Goal: Task Accomplishment & Management: Manage account settings

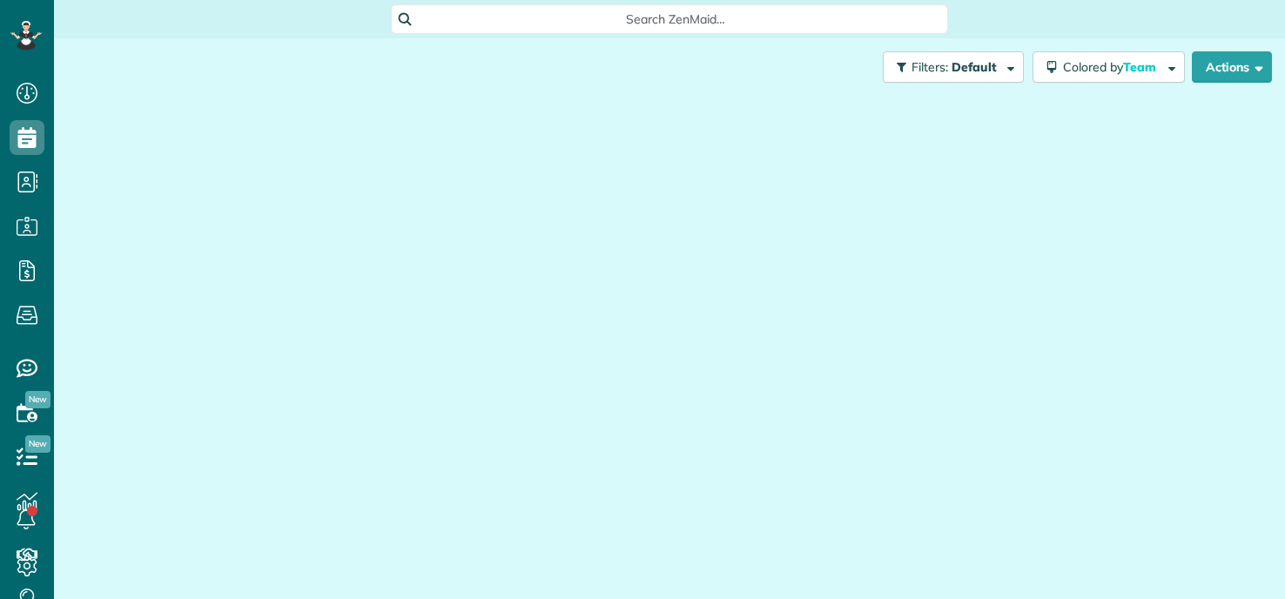
scroll to position [8, 8]
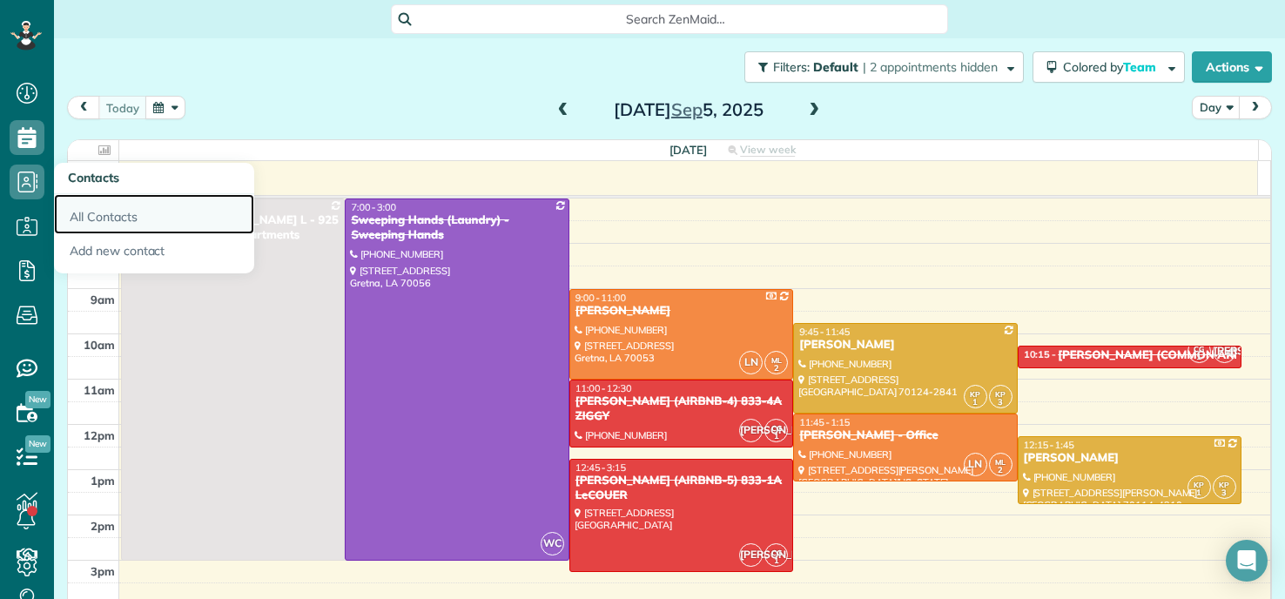
click at [104, 211] on link "All Contacts" at bounding box center [154, 214] width 200 height 40
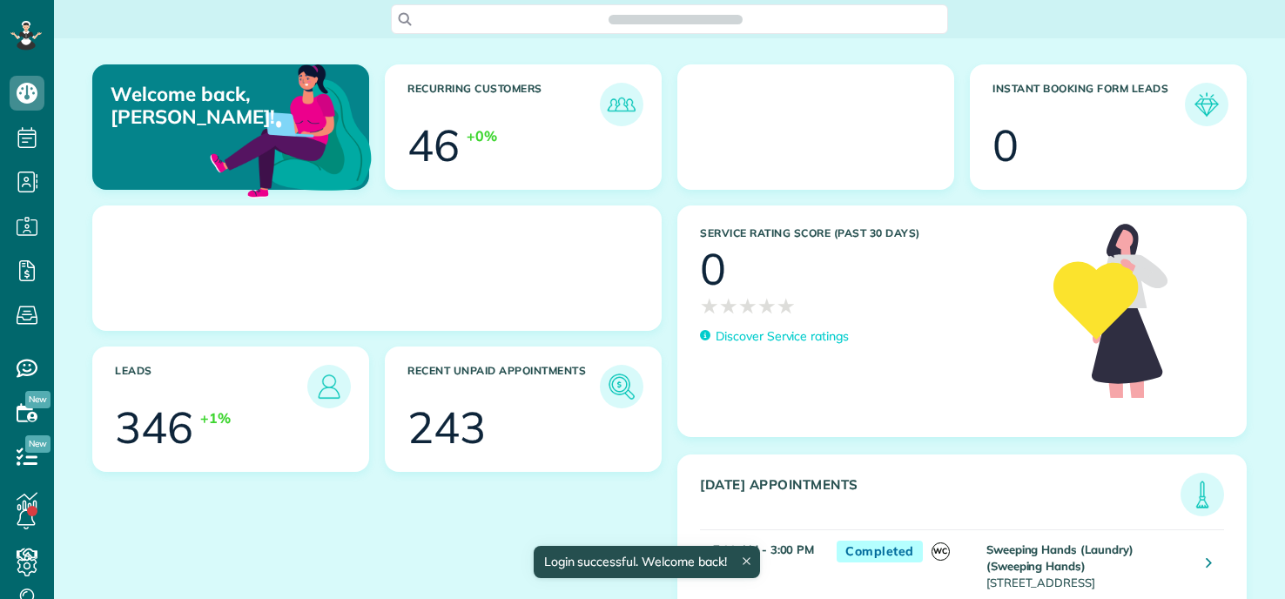
scroll to position [8, 8]
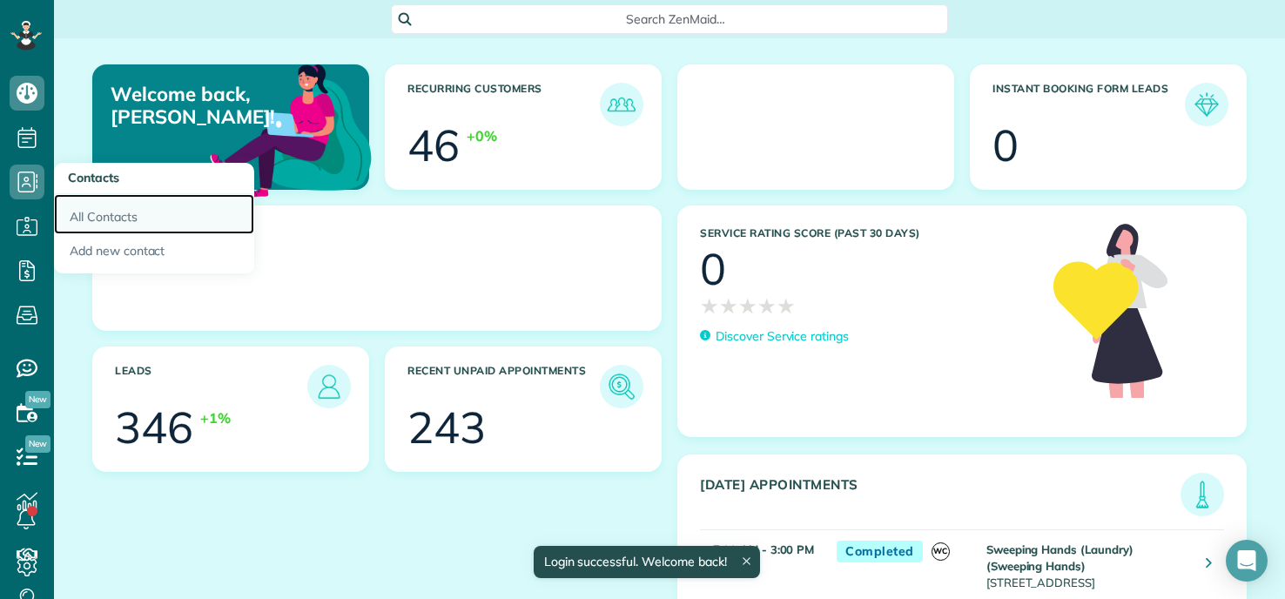
click at [94, 208] on link "All Contacts" at bounding box center [154, 214] width 200 height 40
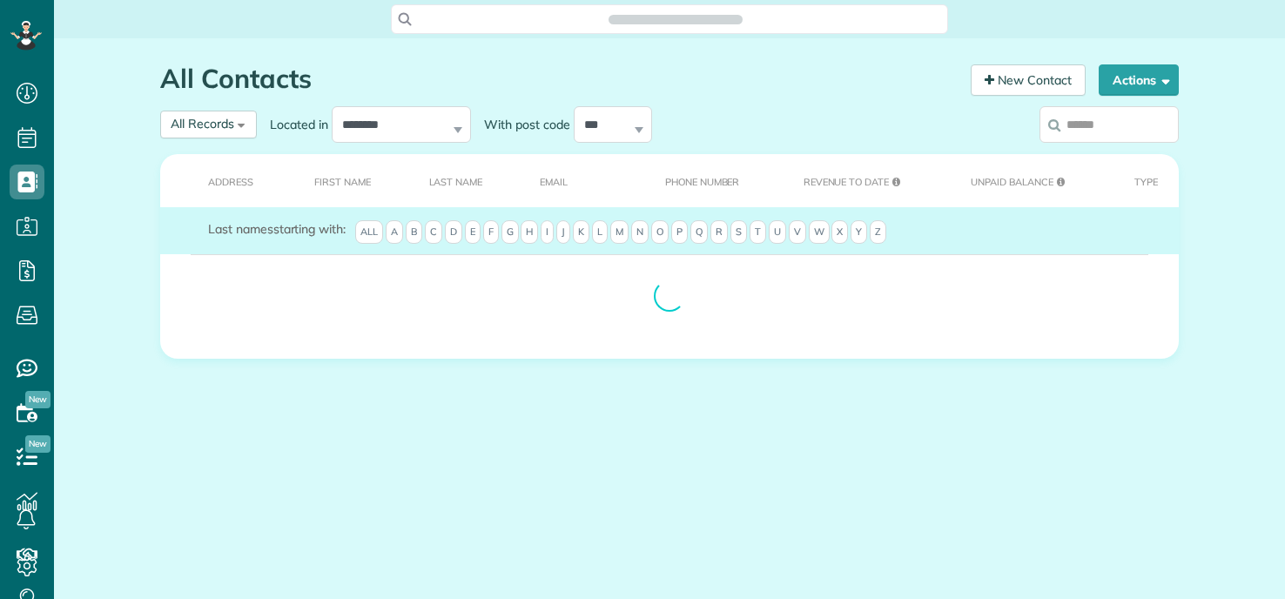
scroll to position [8, 8]
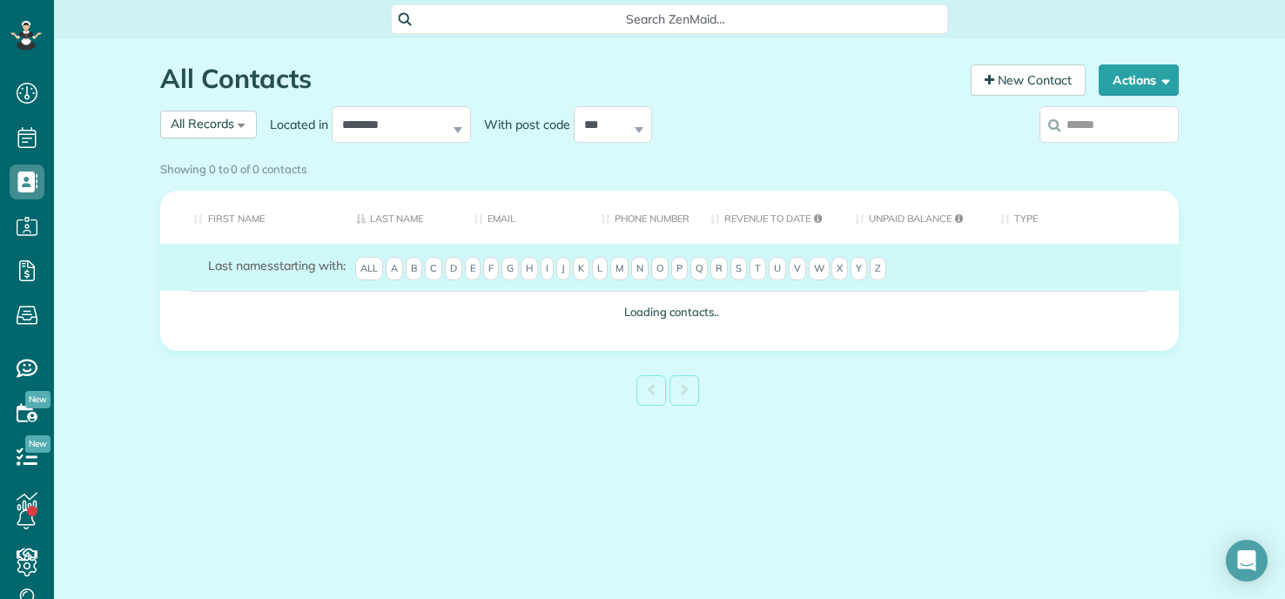
click at [1086, 136] on input "search" at bounding box center [1109, 124] width 139 height 37
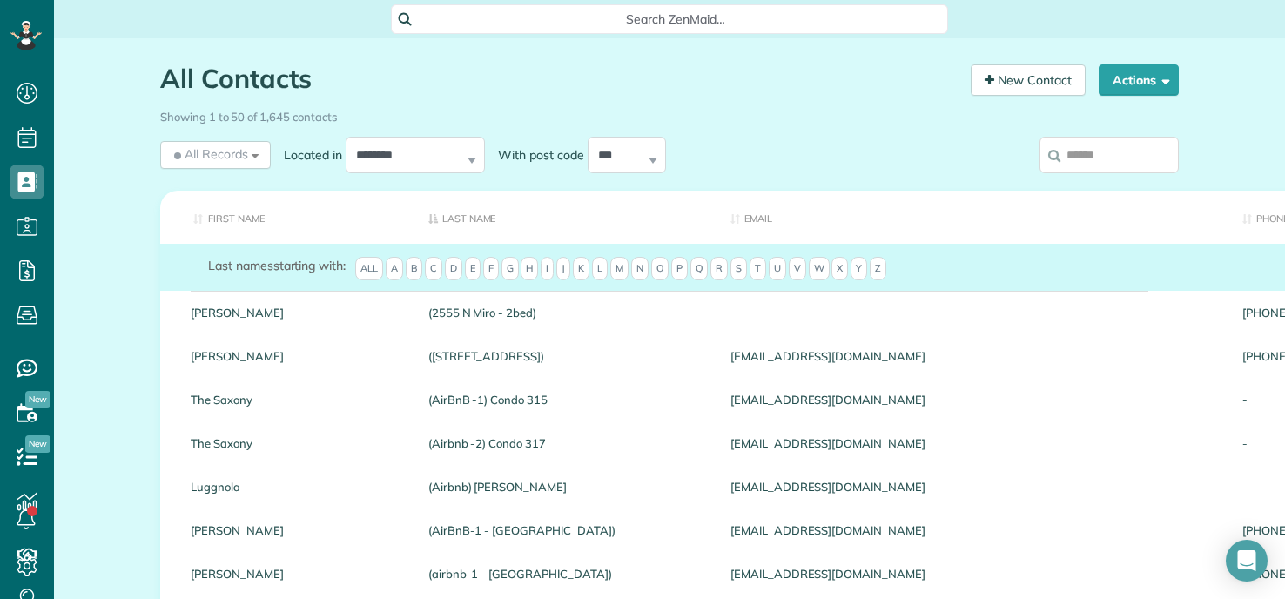
click at [983, 125] on div "Showing 1 to 50 of 1,645 contacts" at bounding box center [669, 114] width 1019 height 24
click at [1082, 148] on input "search" at bounding box center [1109, 155] width 139 height 37
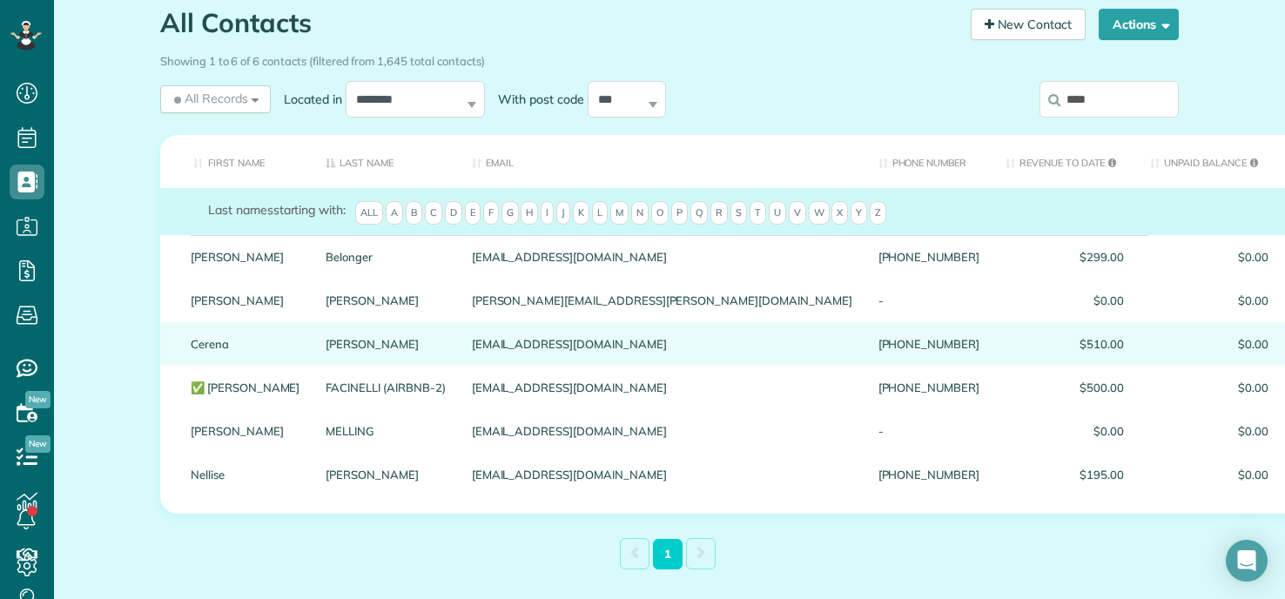
scroll to position [87, 0]
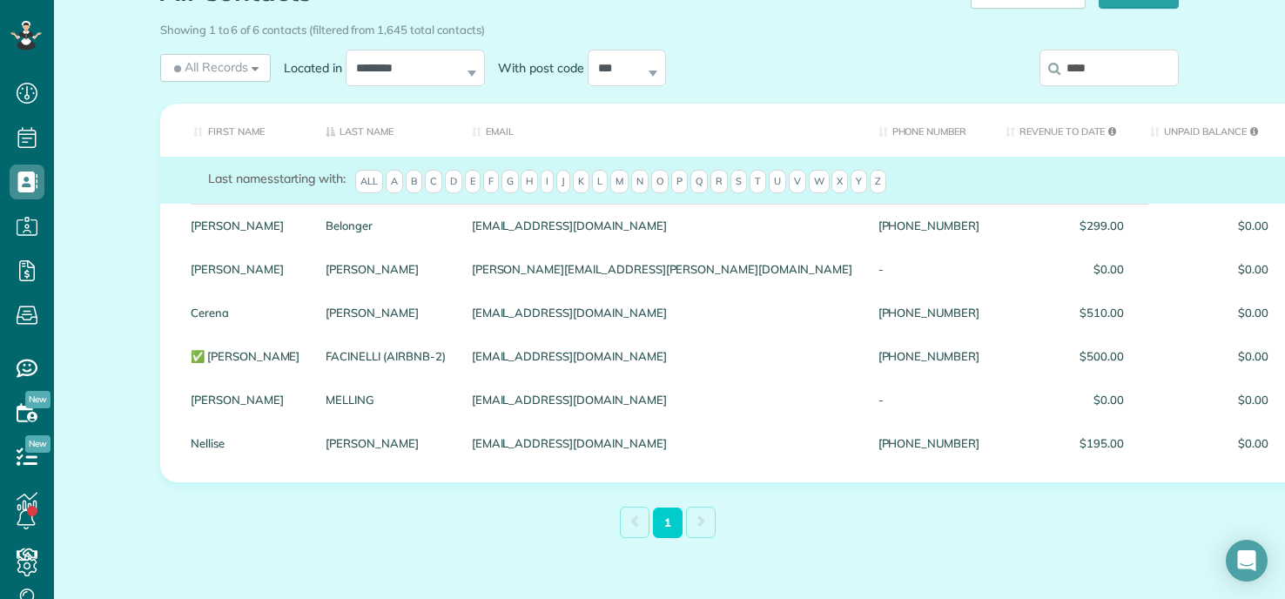
type input "****"
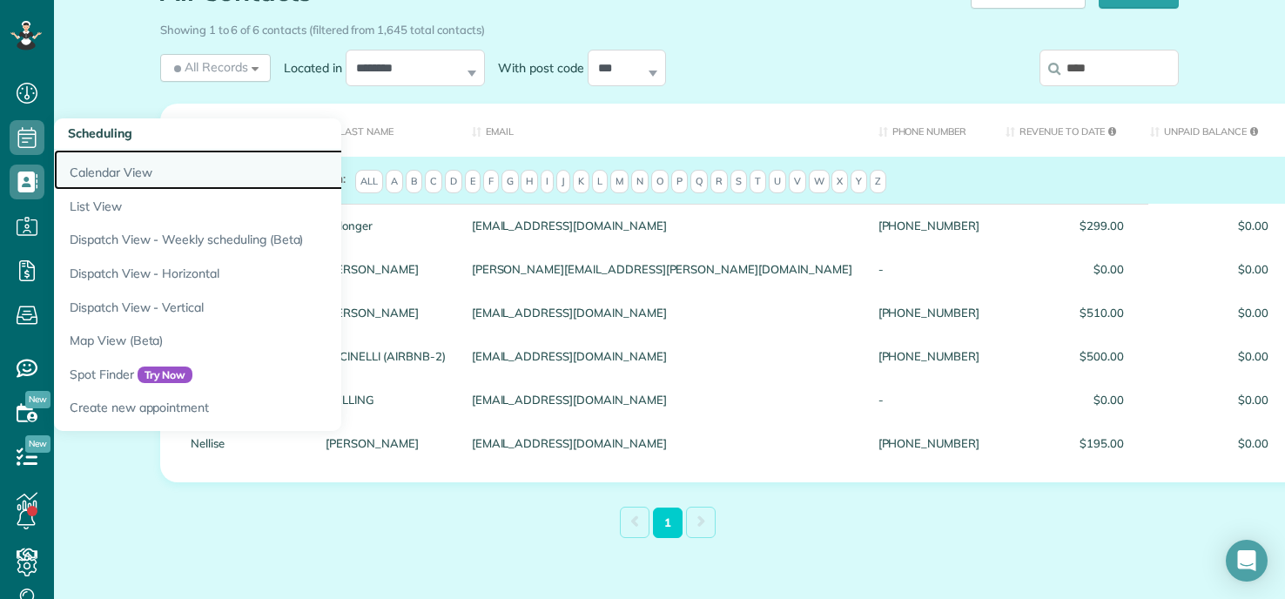
click at [119, 176] on link "Calendar View" at bounding box center [271, 170] width 435 height 40
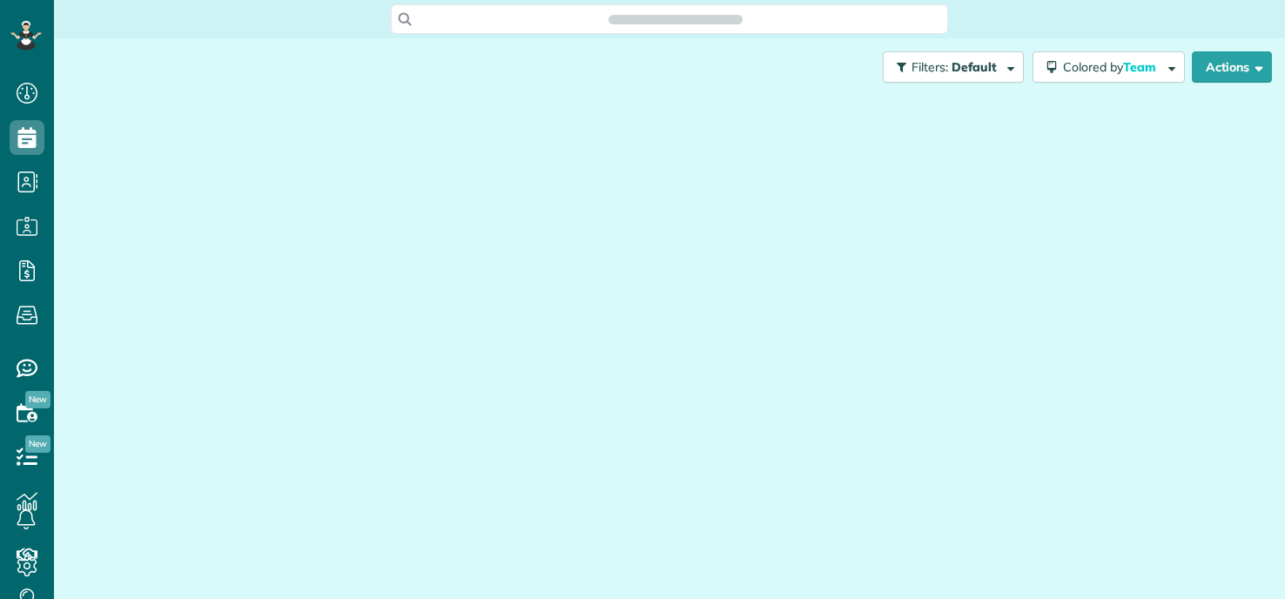
scroll to position [8, 8]
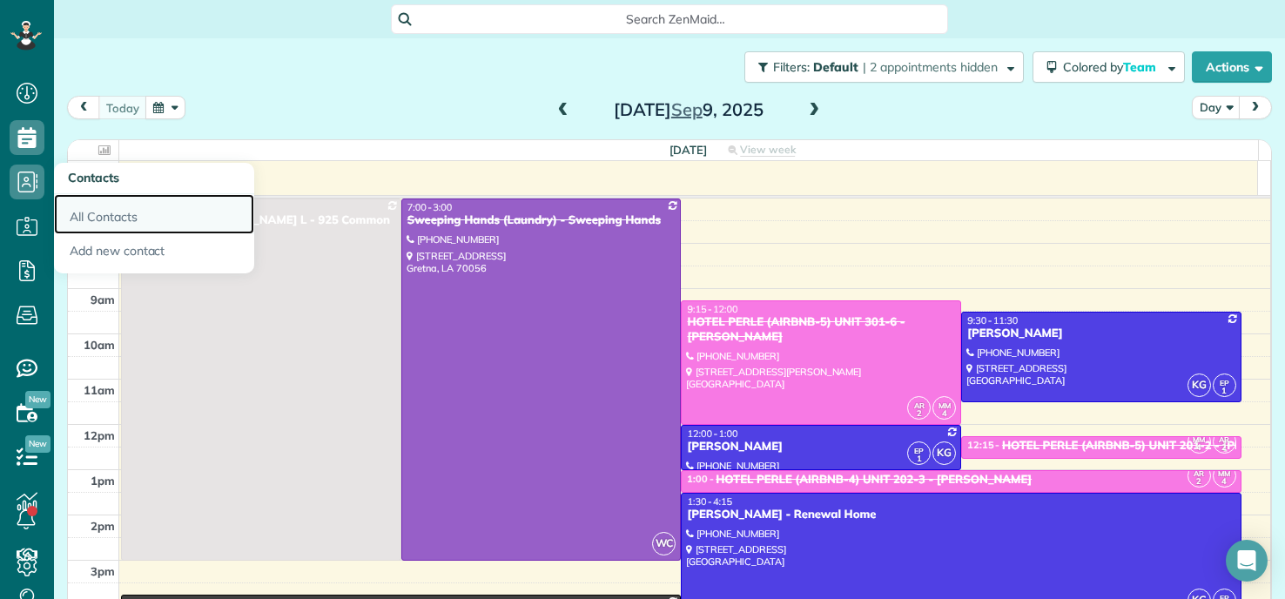
click at [117, 212] on link "All Contacts" at bounding box center [154, 214] width 200 height 40
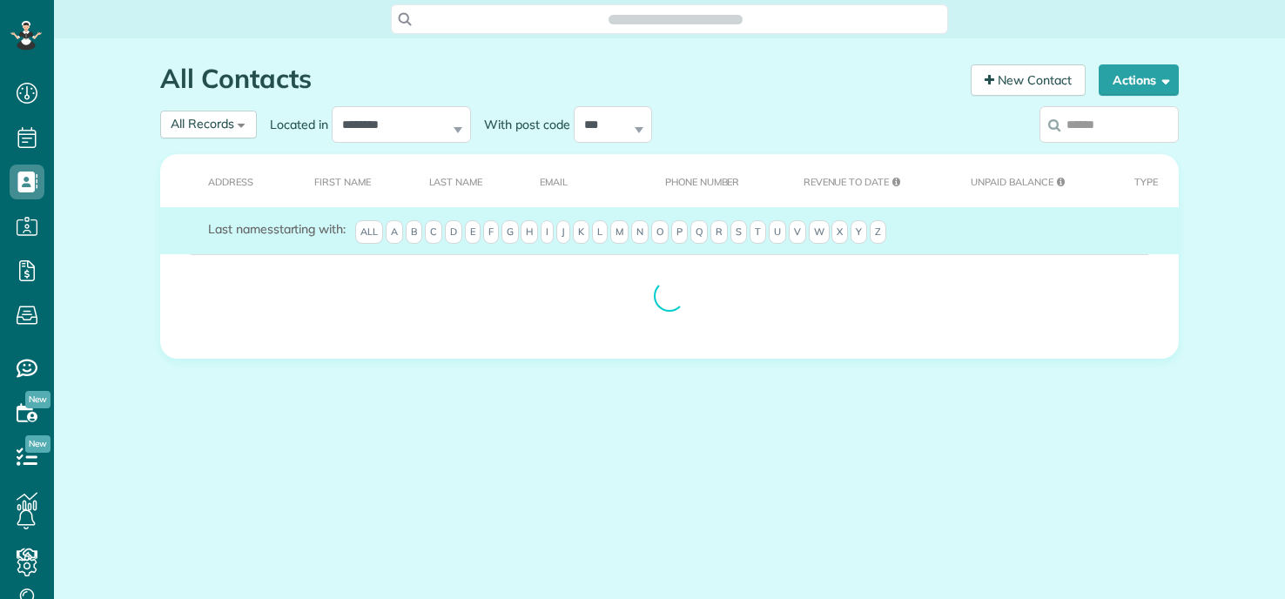
scroll to position [8, 8]
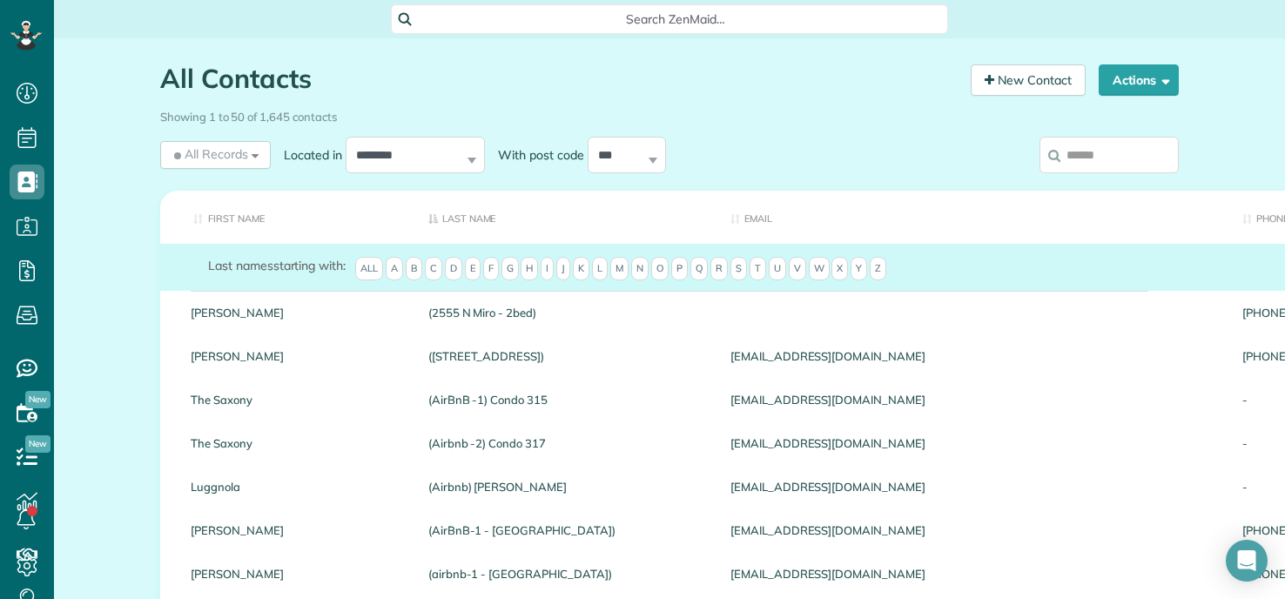
click at [1087, 153] on input "search" at bounding box center [1109, 155] width 139 height 37
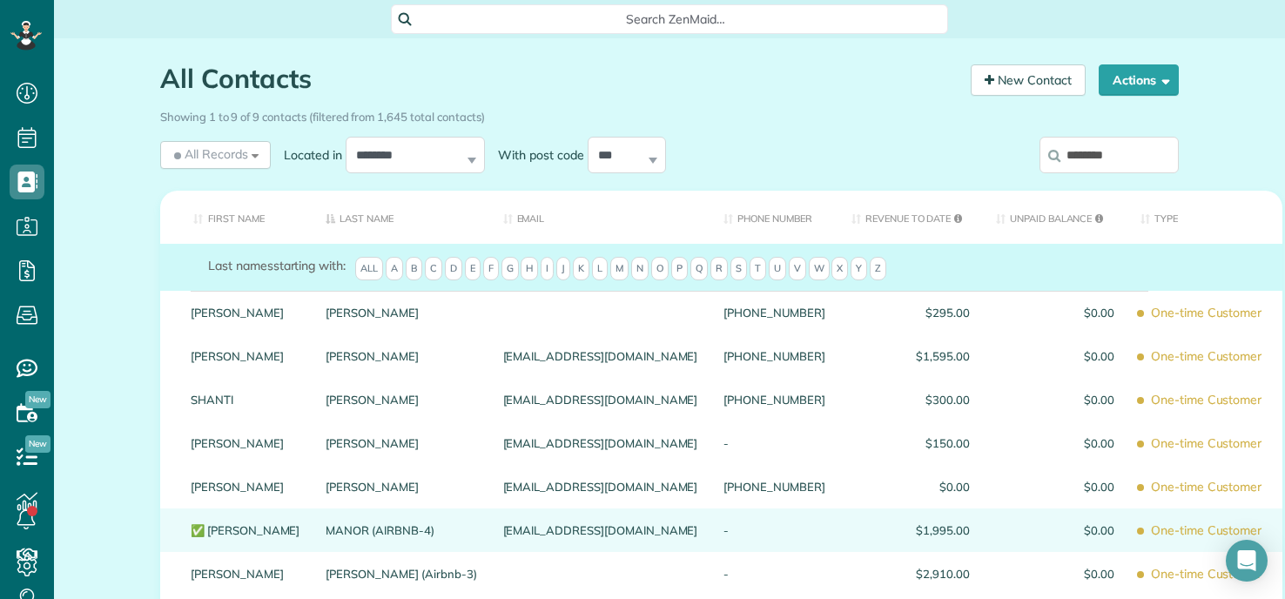
type input "********"
click at [326, 533] on link "MANOR (AIRBNB-4)" at bounding box center [401, 530] width 151 height 12
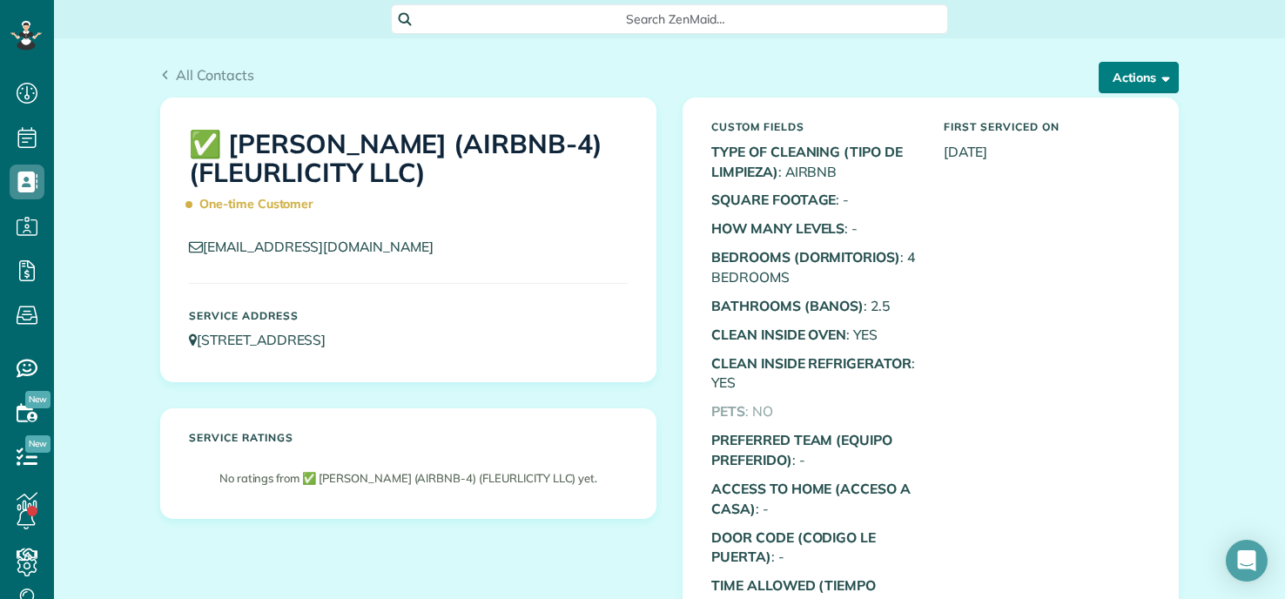
click at [1147, 78] on button "Actions" at bounding box center [1139, 77] width 80 height 31
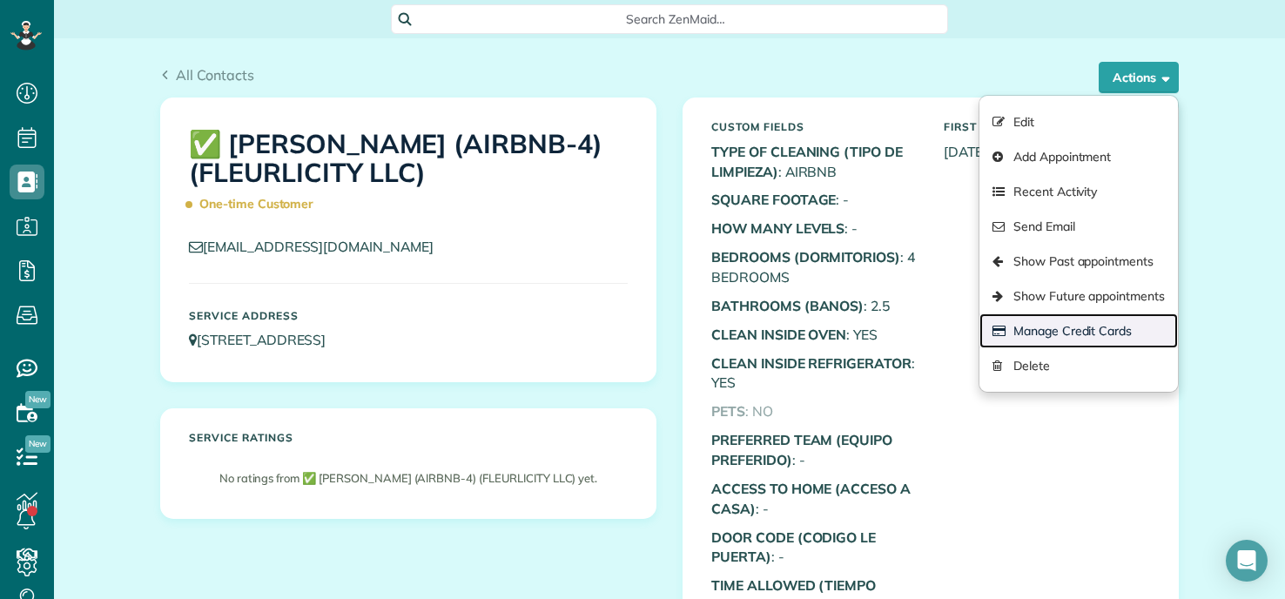
click at [1069, 328] on link "Manage Credit Cards" at bounding box center [1079, 330] width 199 height 35
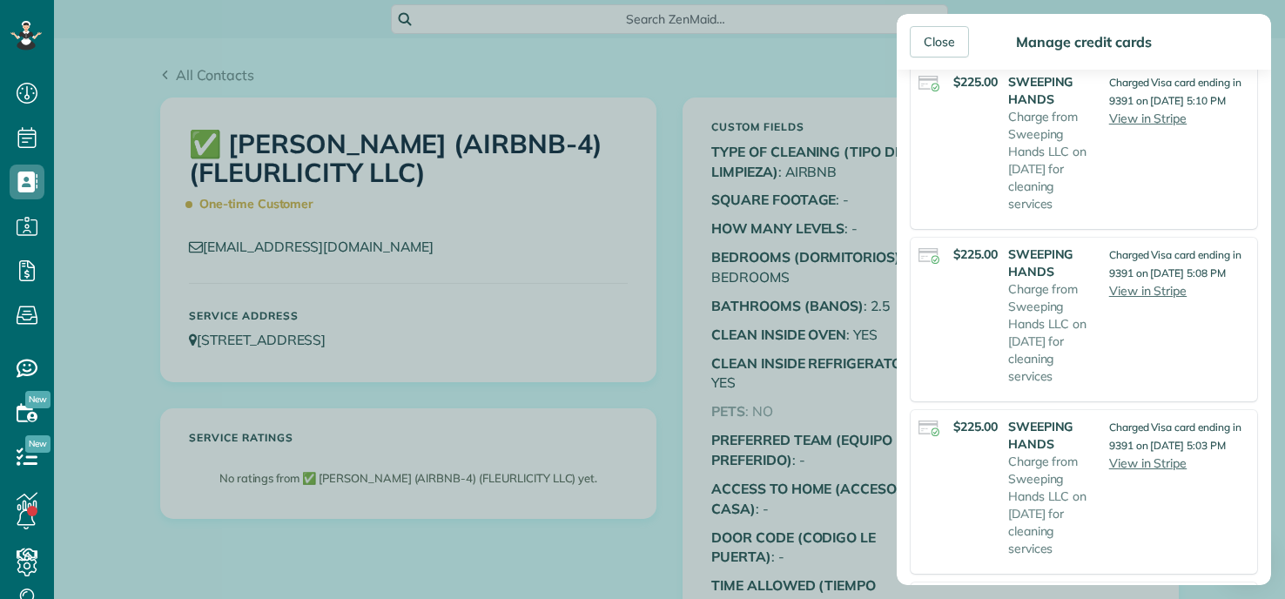
scroll to position [522, 0]
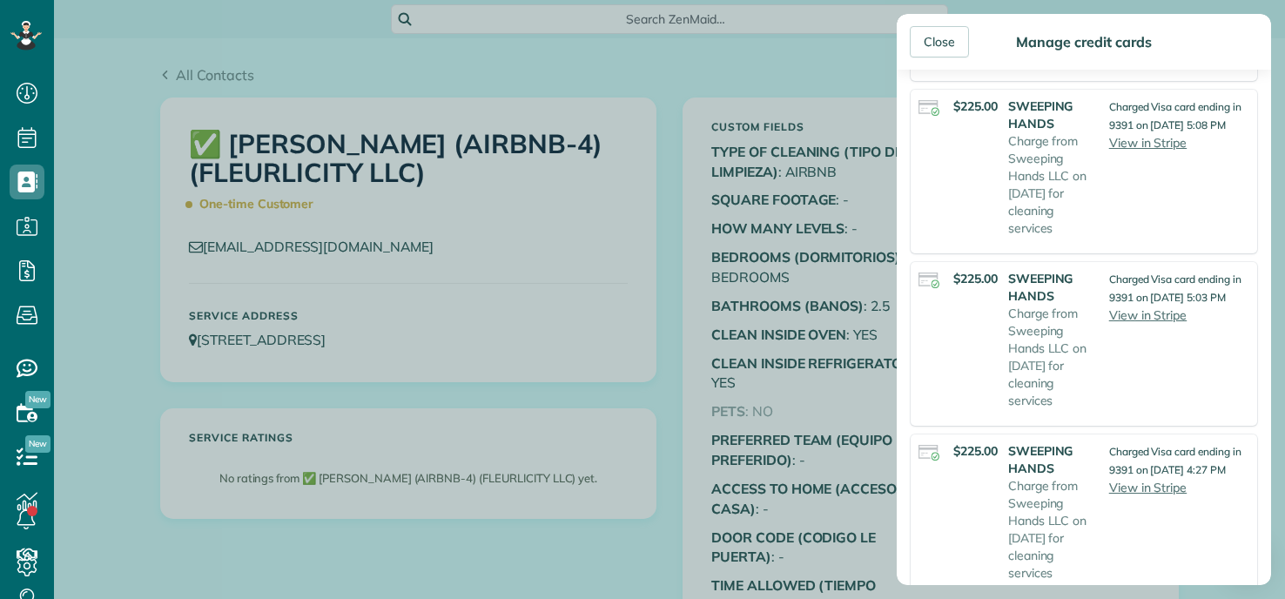
click at [664, 339] on div "Close Manage credit cards Add or charge new card Add a new Credit Card Charge a…" at bounding box center [642, 299] width 1285 height 599
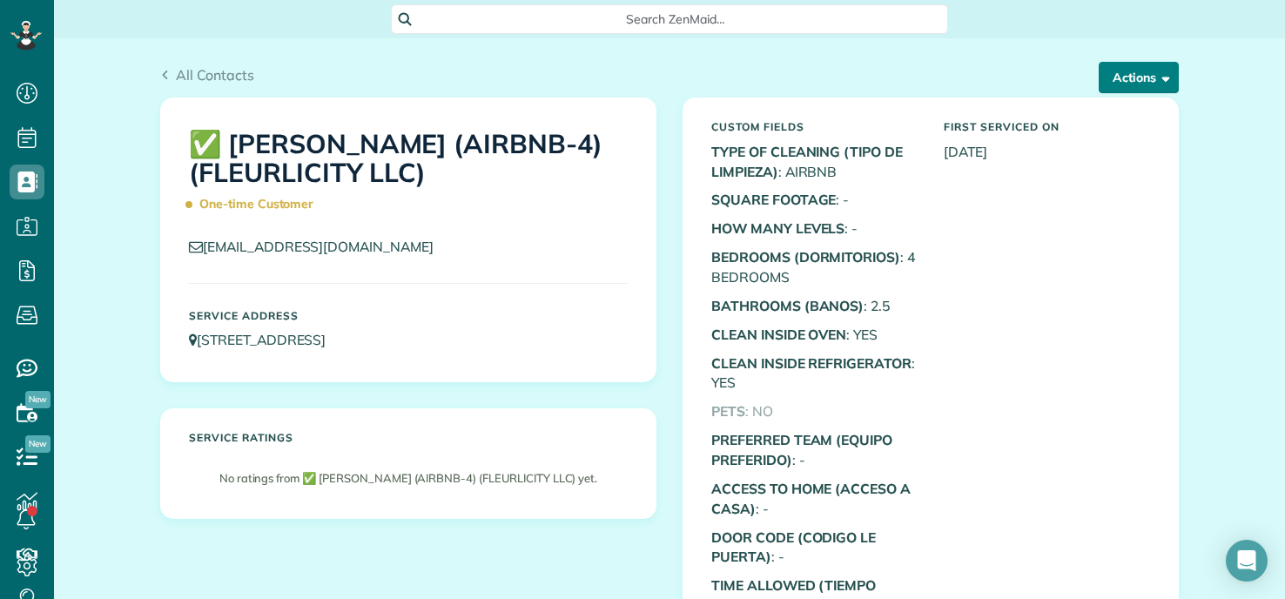
click at [1135, 77] on button "Actions" at bounding box center [1139, 77] width 80 height 31
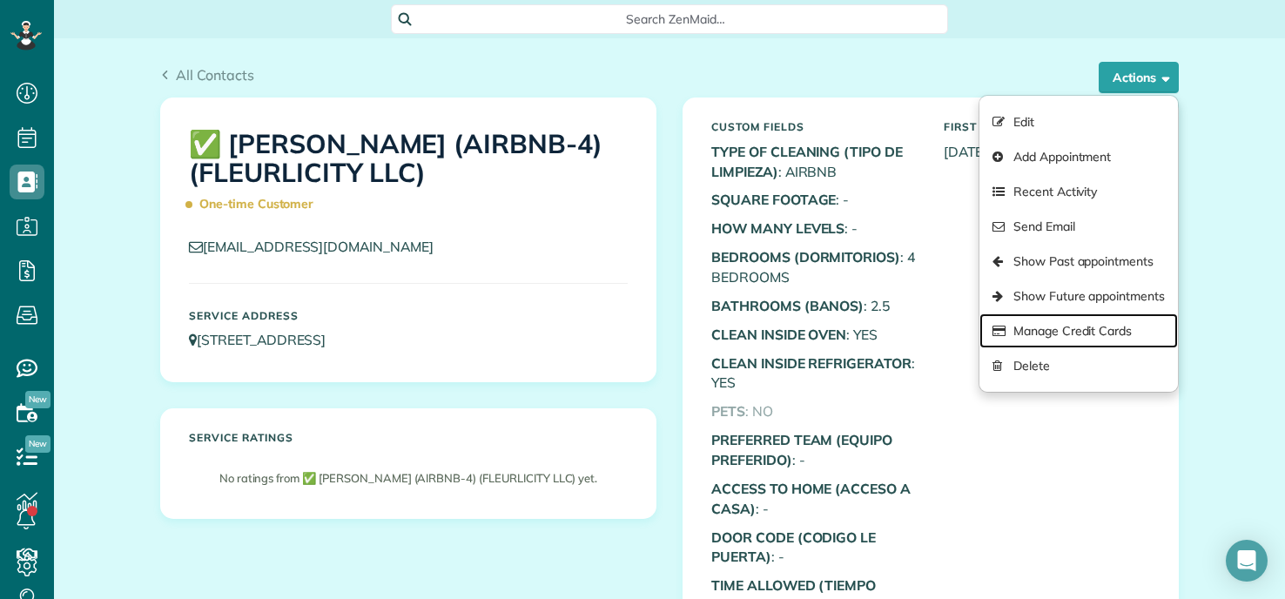
click at [1030, 329] on link "Manage Credit Cards" at bounding box center [1079, 330] width 199 height 35
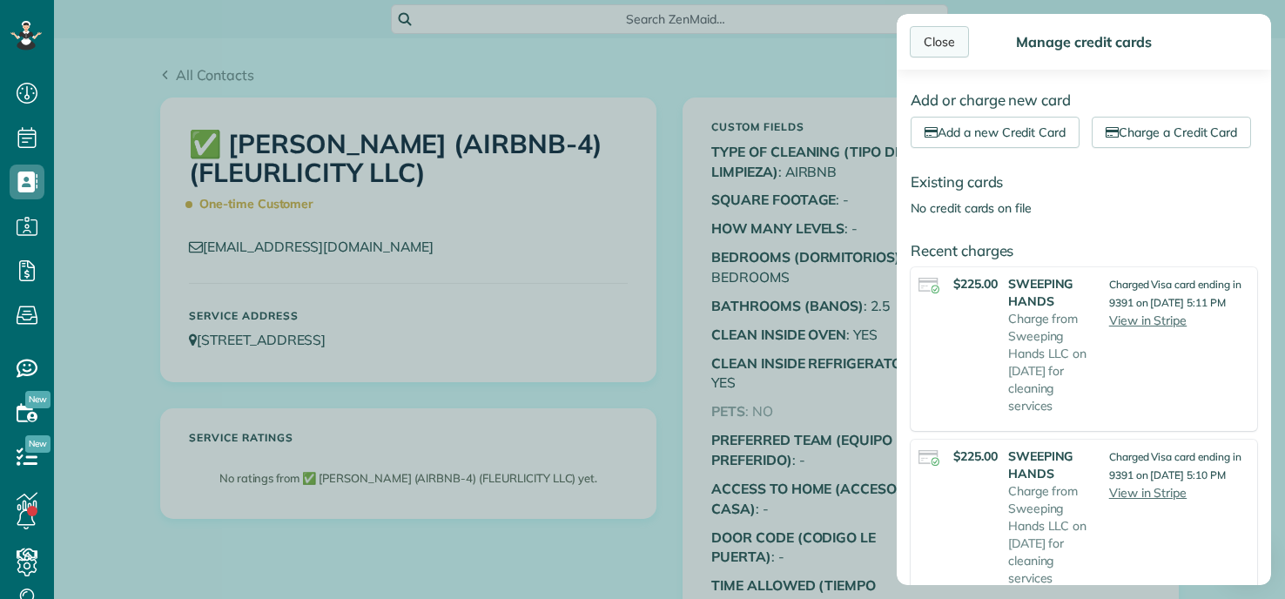
click at [933, 41] on div "Close" at bounding box center [939, 41] width 59 height 31
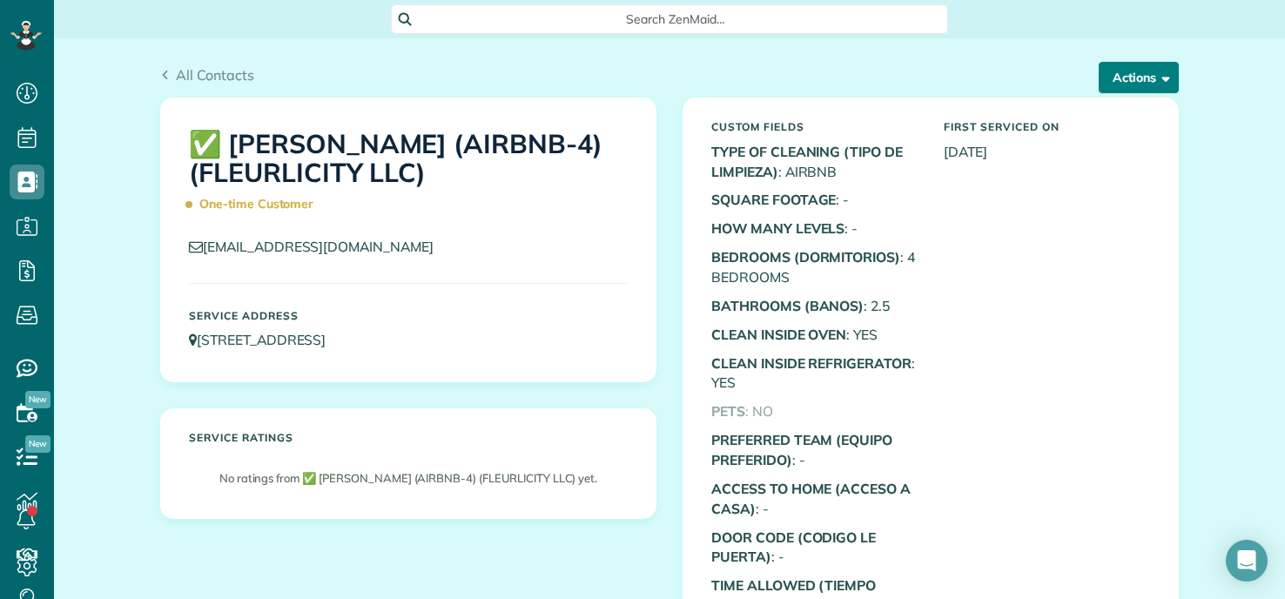
click at [1124, 87] on button "Actions" at bounding box center [1139, 77] width 80 height 31
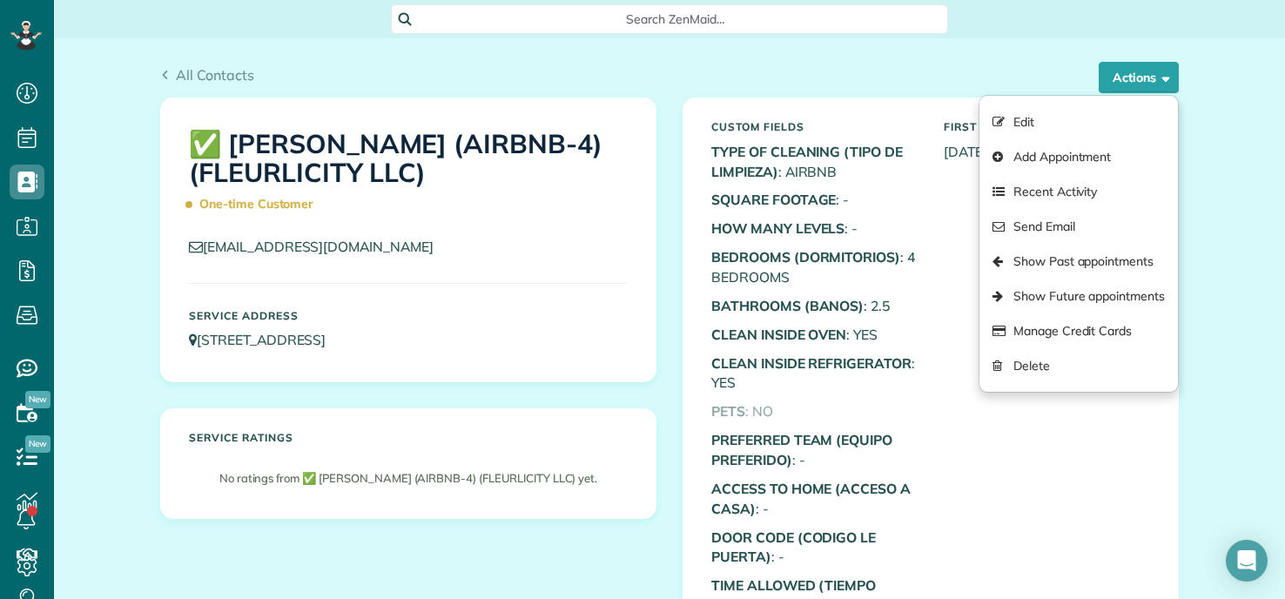
click at [693, 76] on div "All Contacts" at bounding box center [669, 74] width 1019 height 21
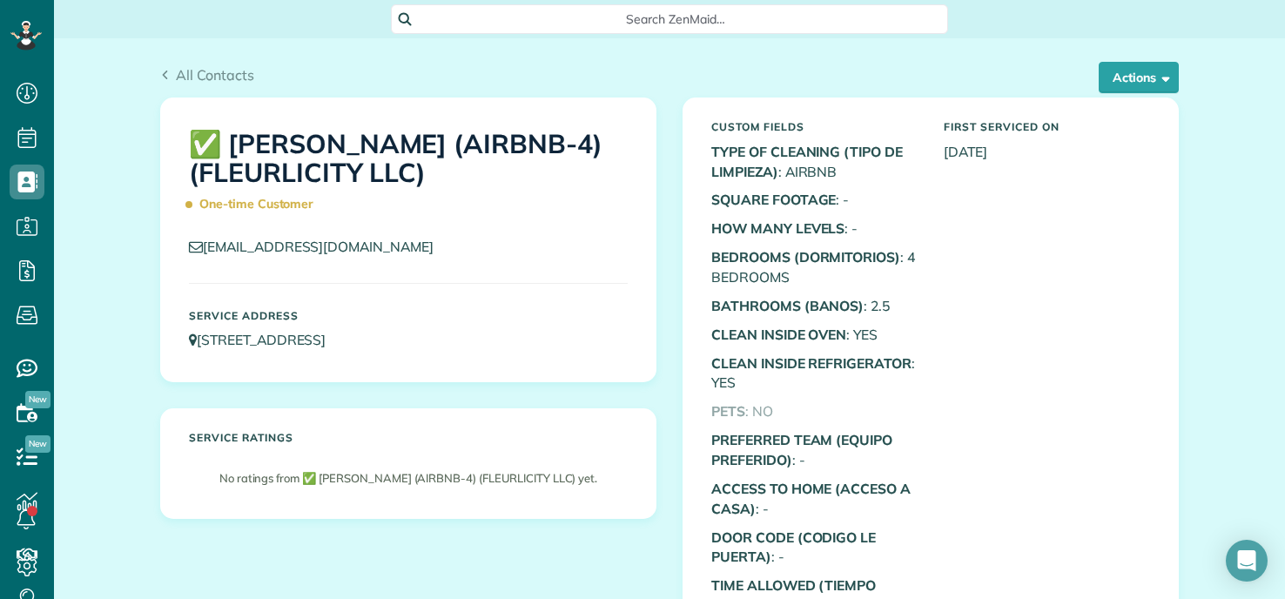
click at [1075, 177] on div "Custom Fields TYPE OF CLEANING (TIPO DE LIMPIEZA) : AIRBNB SQUARE FOOTAGE : - H…" at bounding box center [930, 410] width 465 height 597
click at [963, 284] on div "Custom Fields TYPE OF CLEANING (TIPO DE LIMPIEZA) : AIRBNB SQUARE FOOTAGE : - H…" at bounding box center [930, 410] width 465 height 597
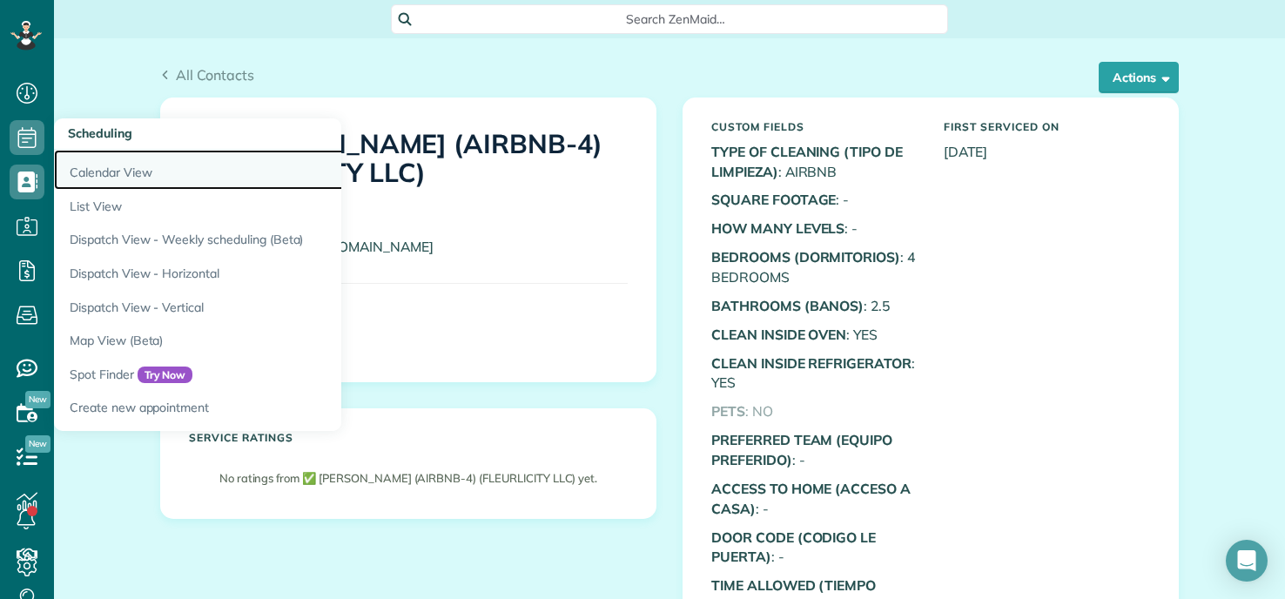
click at [176, 165] on link "Calendar View" at bounding box center [271, 170] width 435 height 40
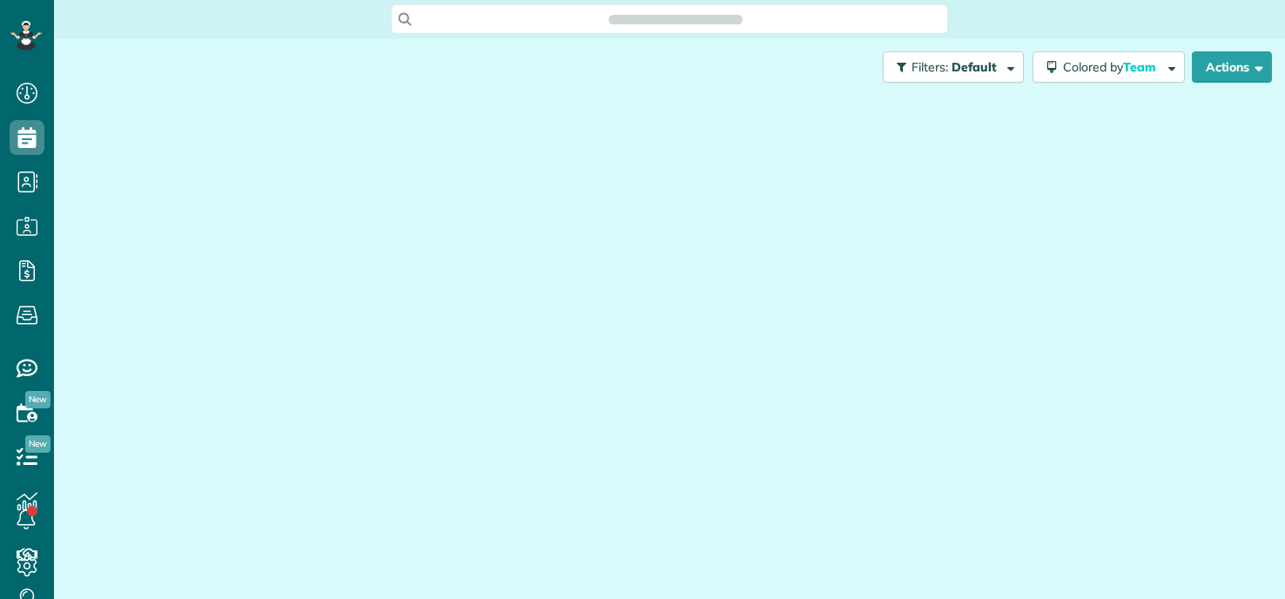
scroll to position [8, 8]
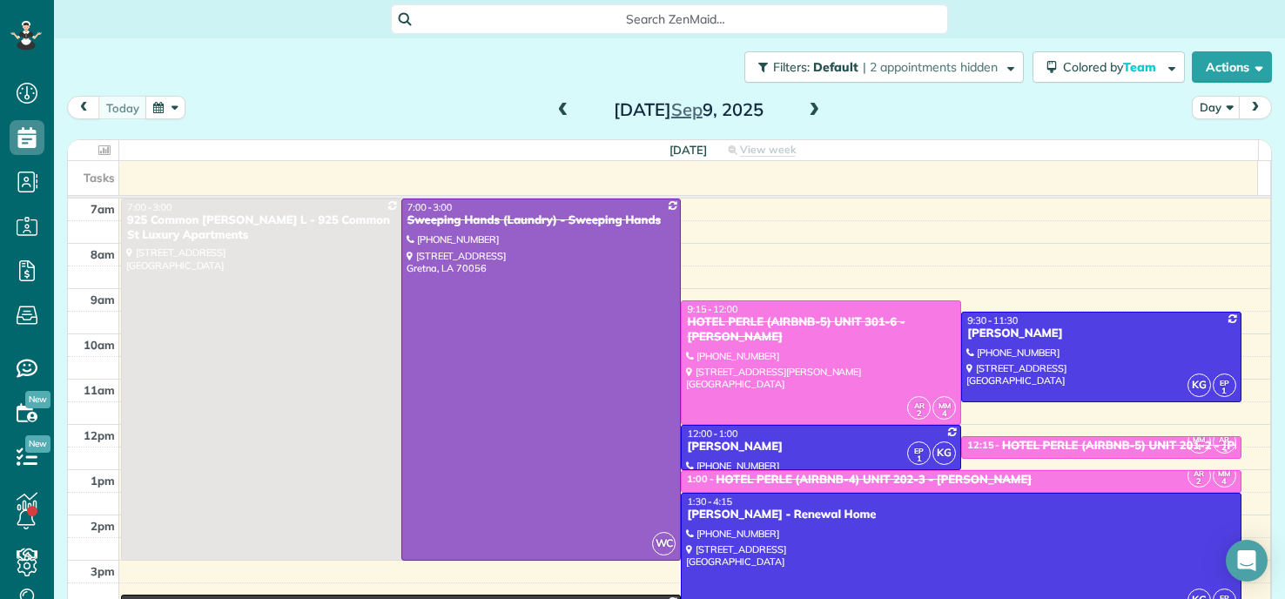
click at [554, 116] on span at bounding box center [563, 111] width 19 height 16
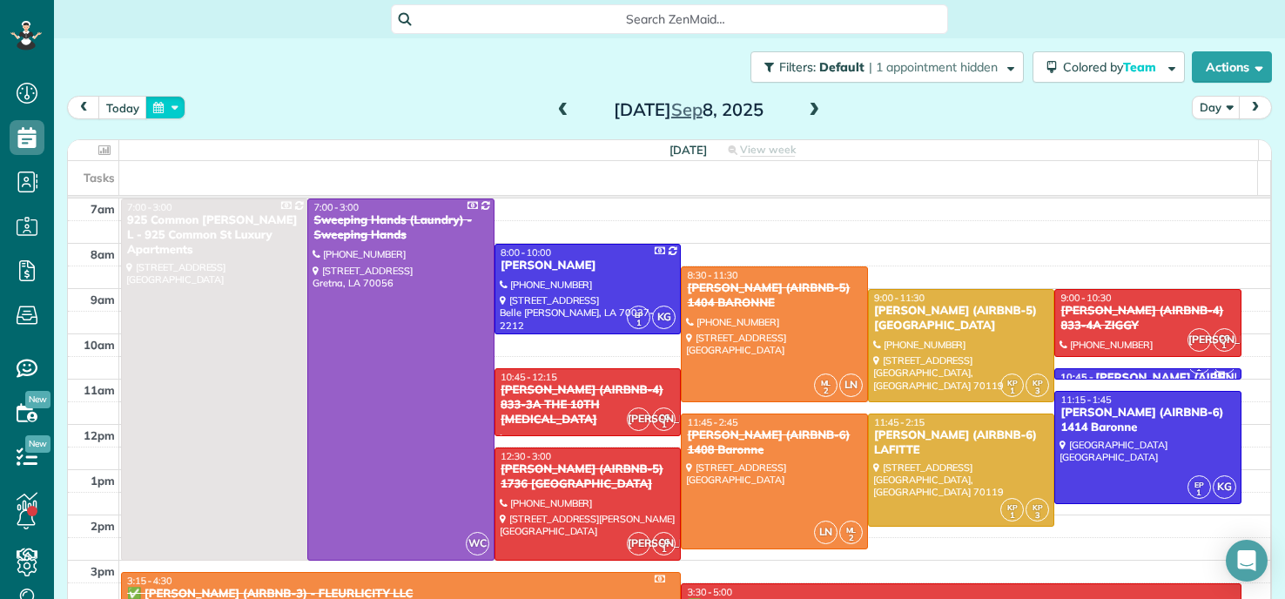
click at [162, 114] on button "button" at bounding box center [165, 108] width 40 height 24
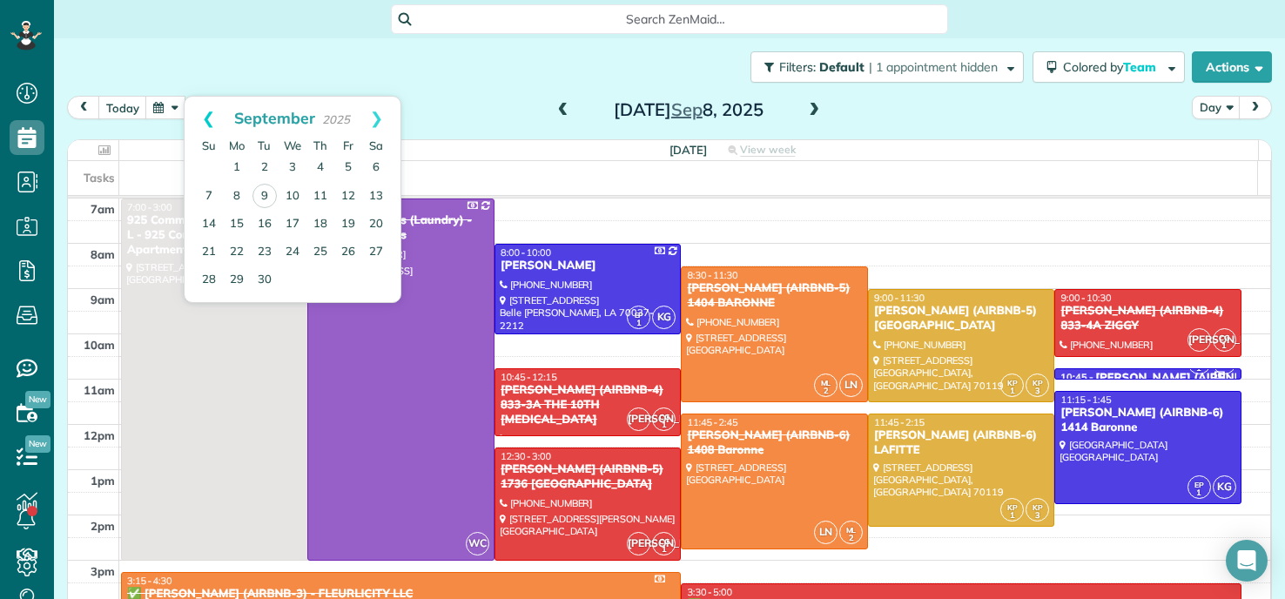
click at [204, 114] on link "Prev" at bounding box center [209, 119] width 48 height 44
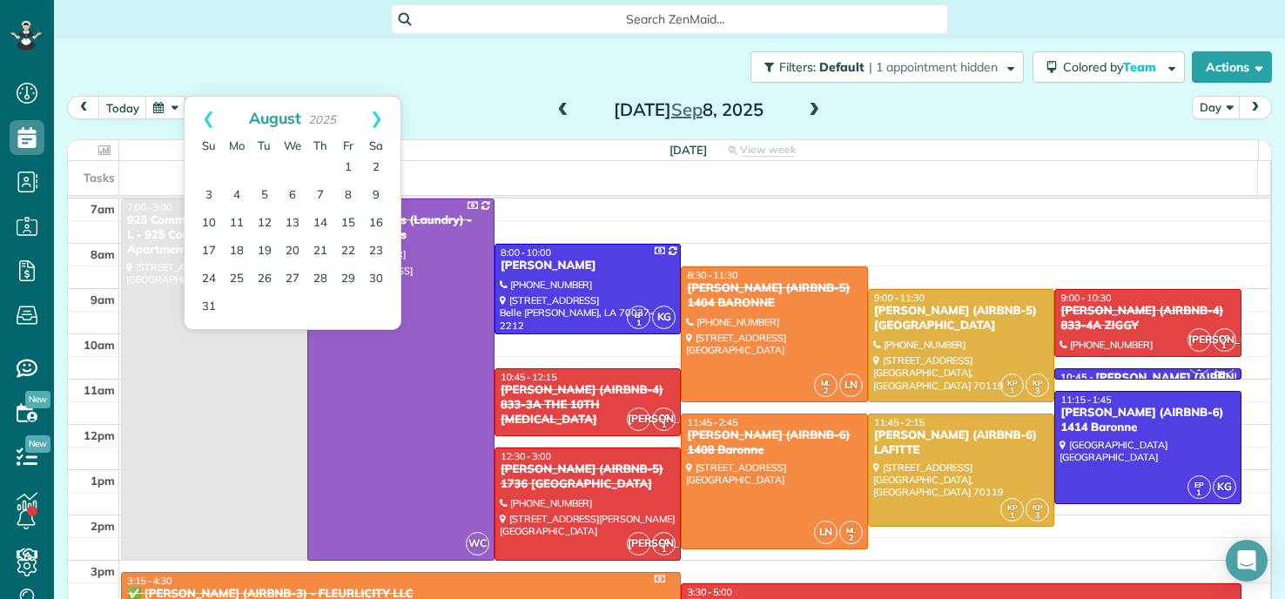
click at [204, 114] on link "Prev" at bounding box center [209, 119] width 48 height 44
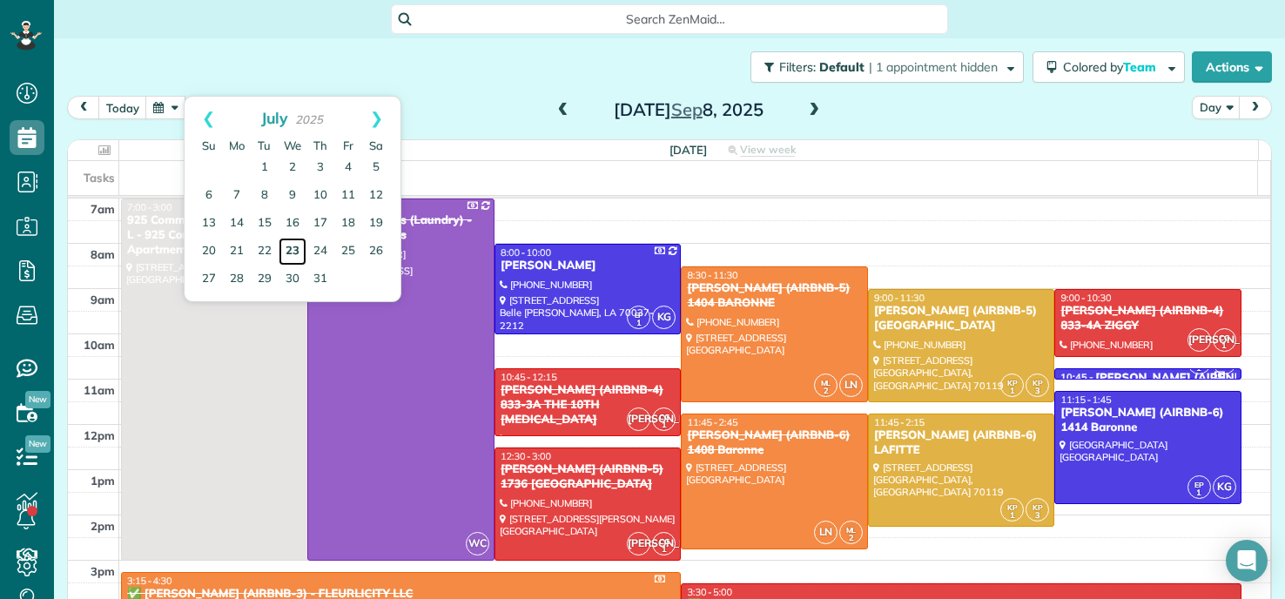
click at [293, 246] on link "23" at bounding box center [293, 252] width 28 height 28
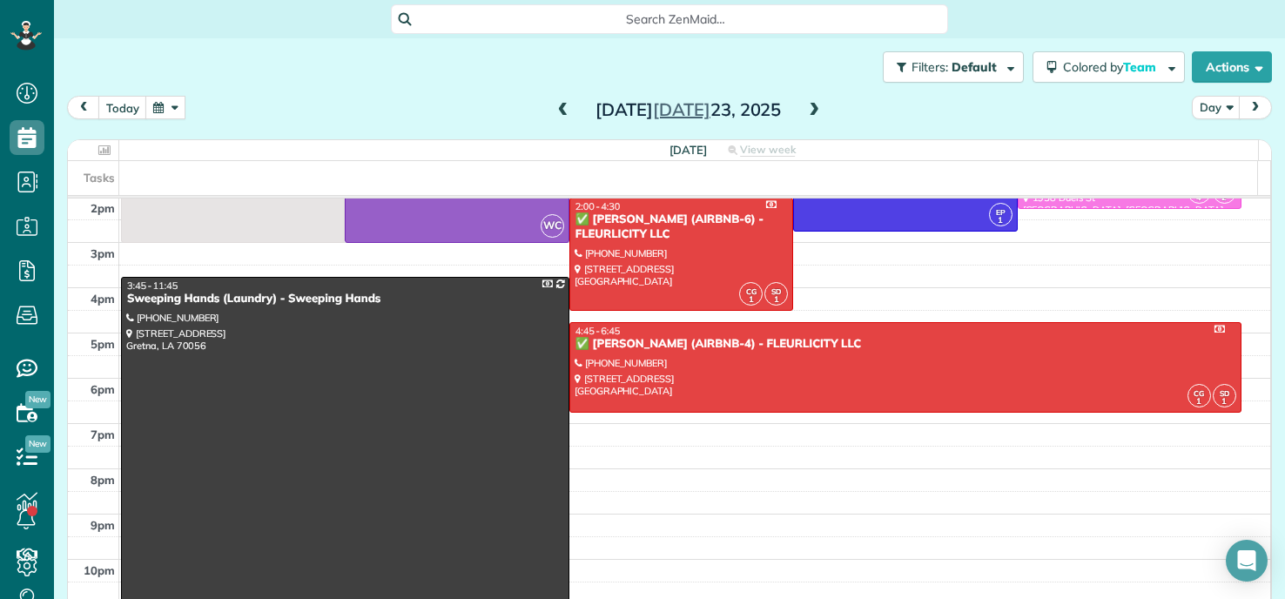
scroll to position [348, 0]
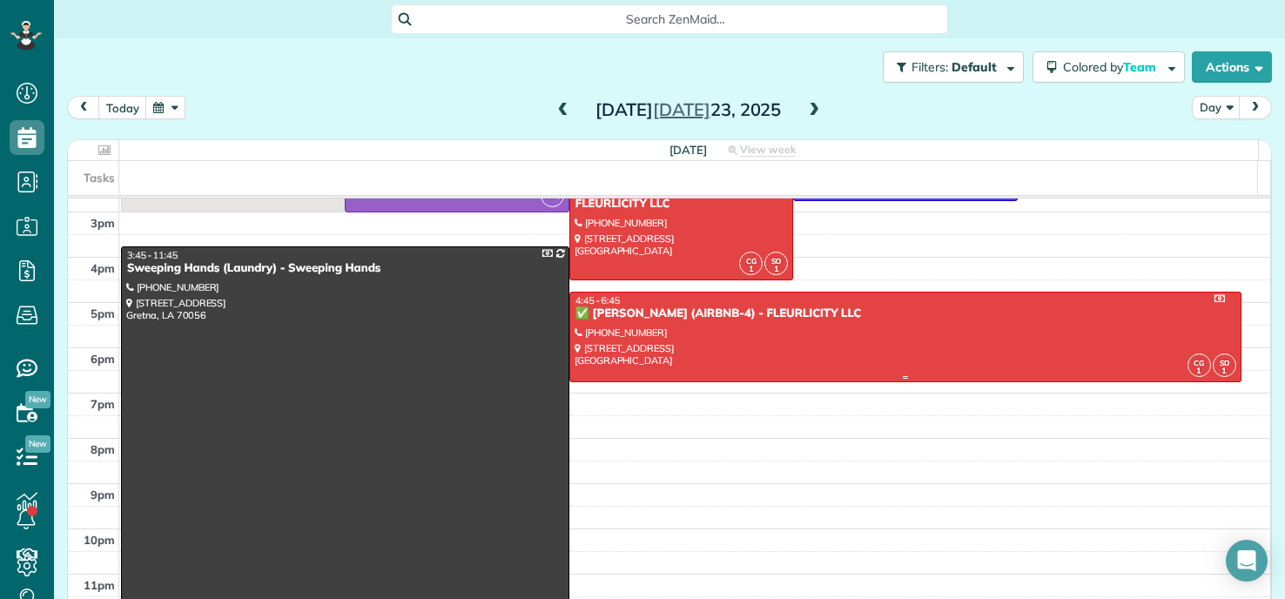
click at [696, 333] on div at bounding box center [905, 337] width 670 height 89
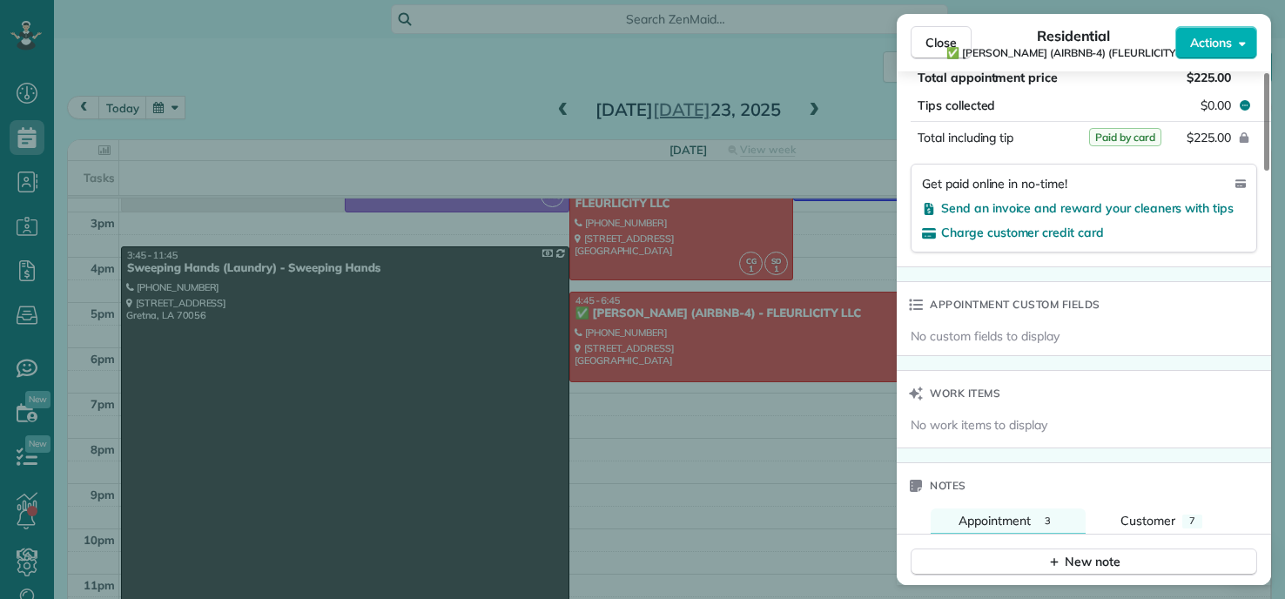
scroll to position [1143, 0]
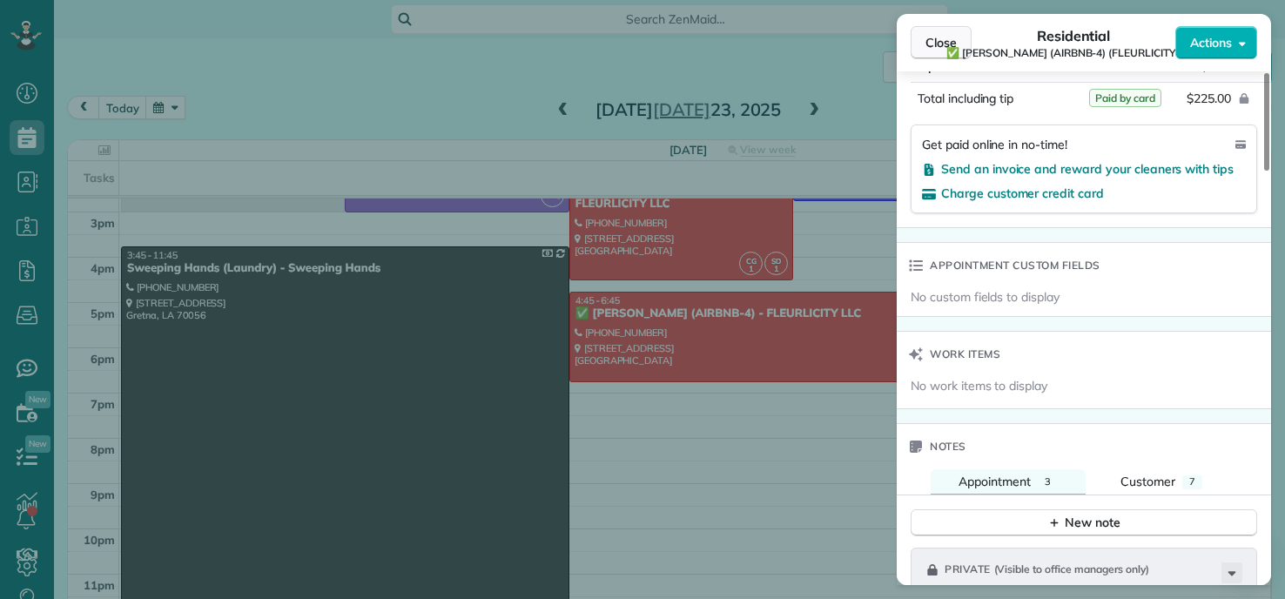
click at [950, 32] on button "Close" at bounding box center [941, 42] width 61 height 33
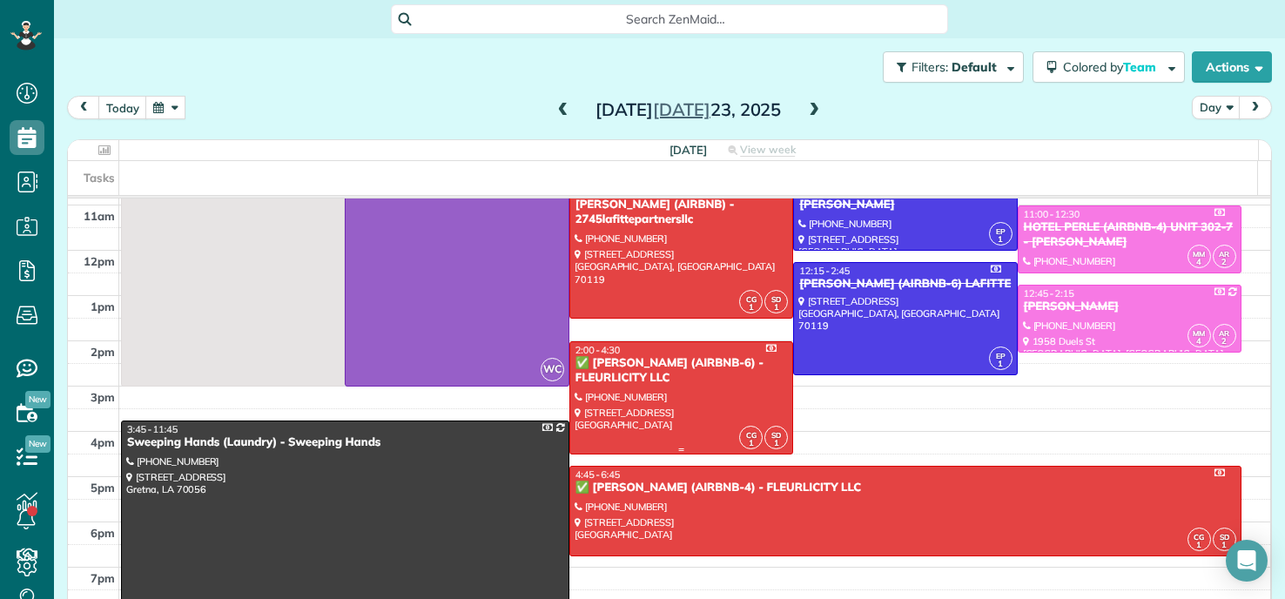
scroll to position [261, 0]
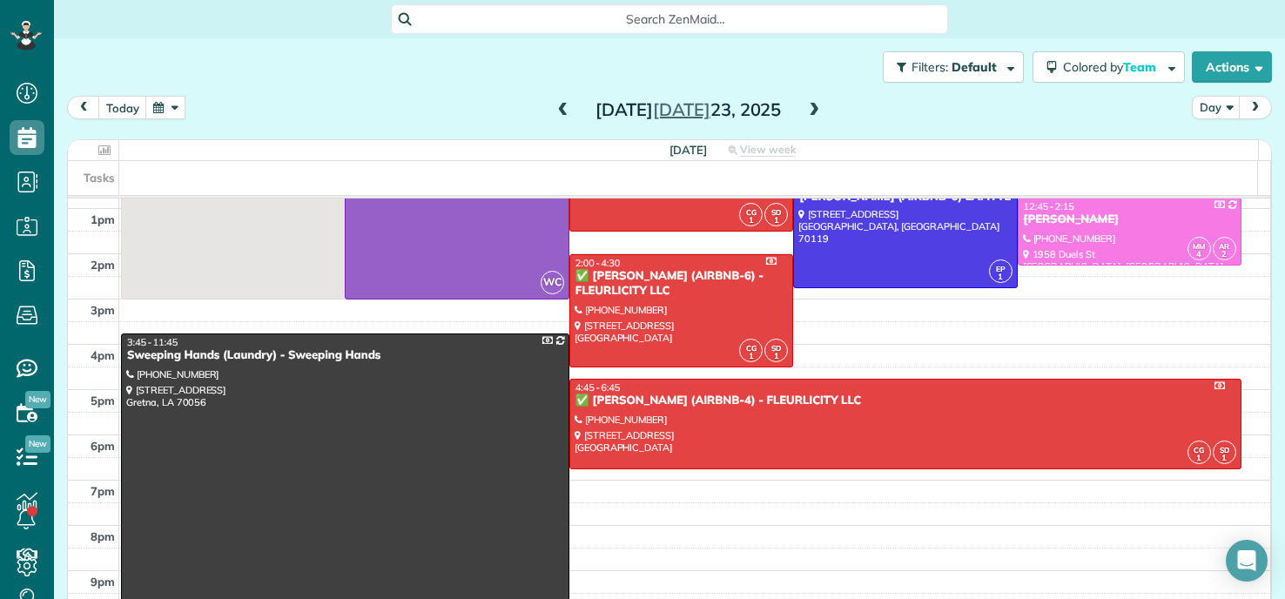
click at [1010, 99] on div "today Day Wednesday Jul 23, 2025" at bounding box center [669, 112] width 1205 height 32
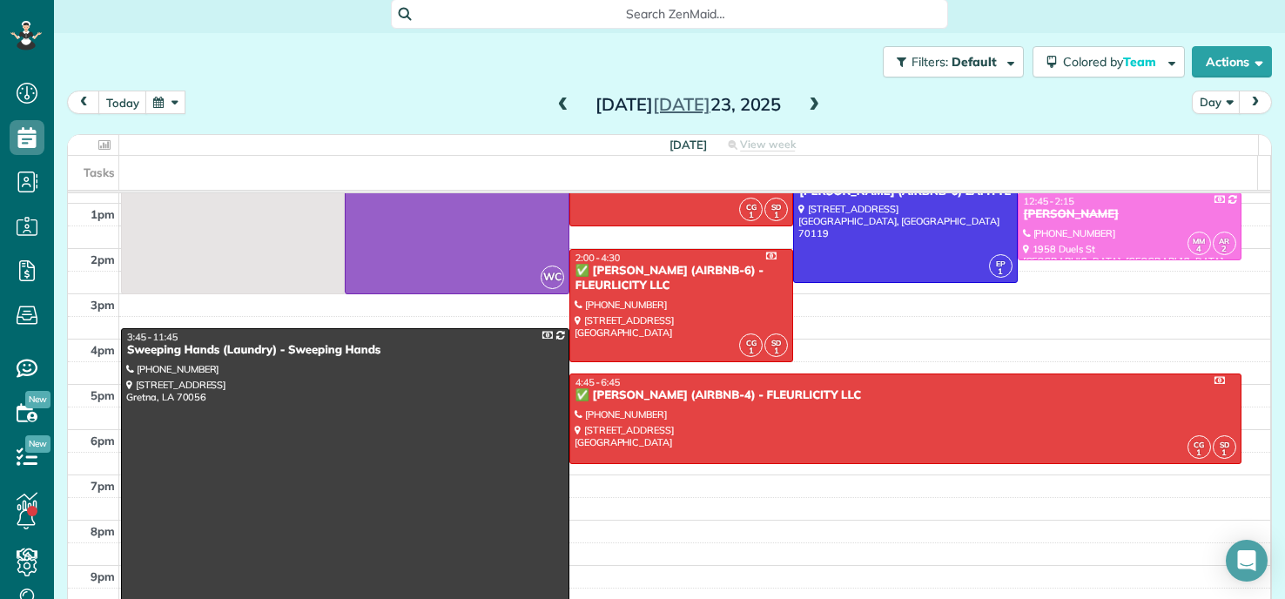
scroll to position [0, 0]
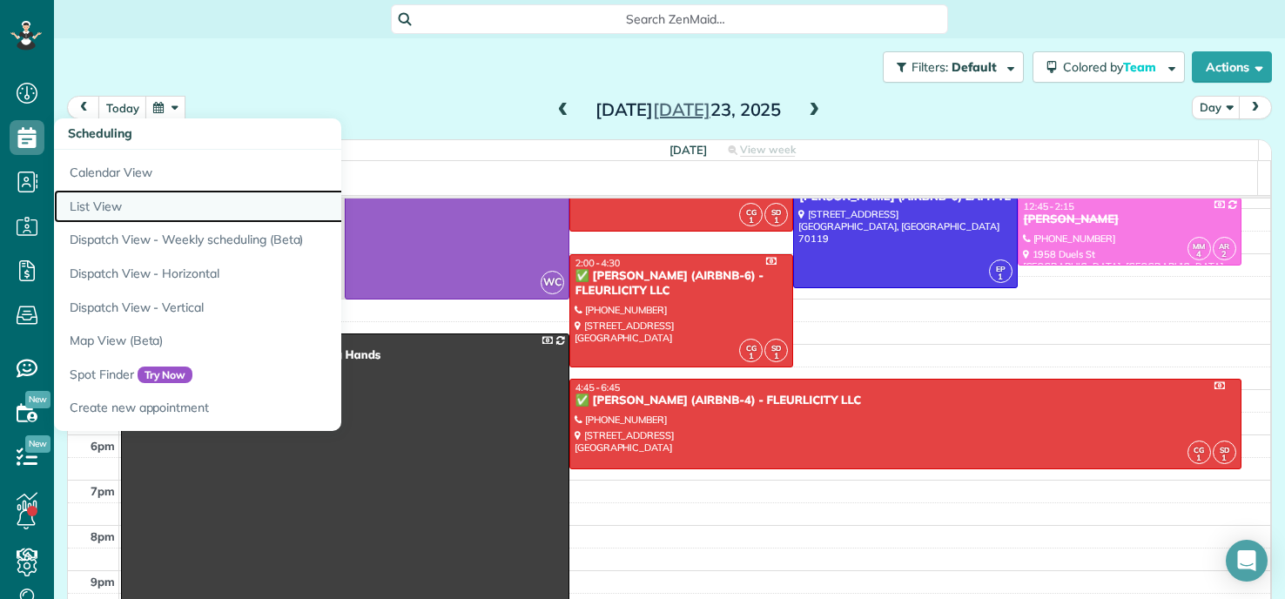
click at [119, 205] on link "List View" at bounding box center [271, 207] width 435 height 34
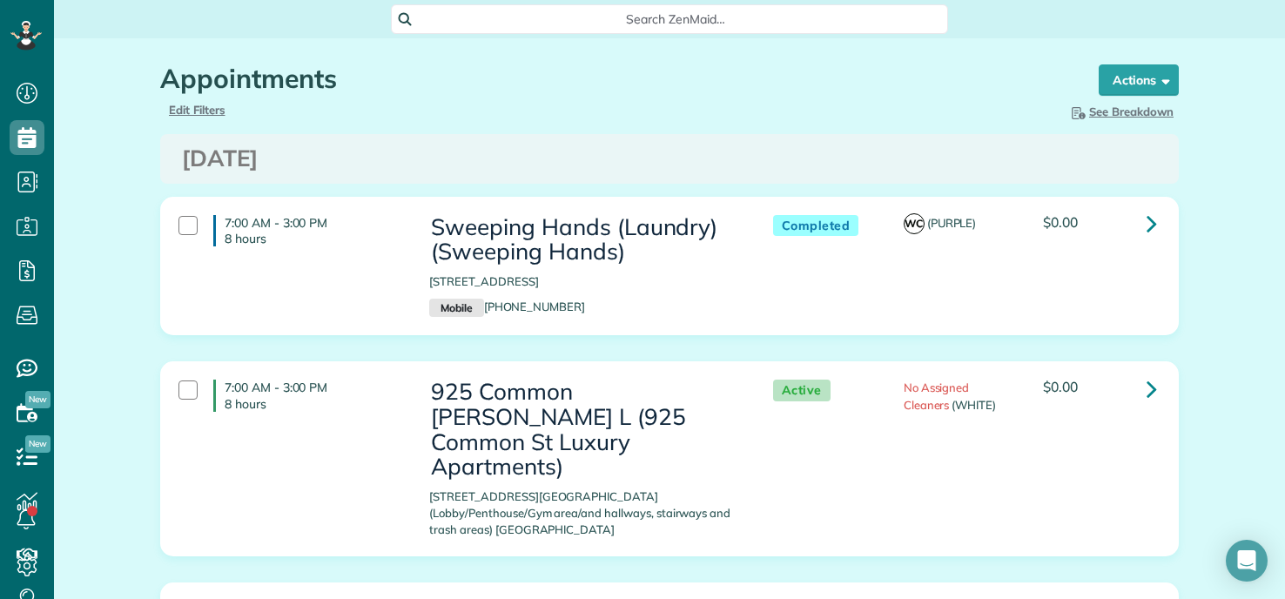
click at [924, 69] on h1 "Appointments" at bounding box center [613, 78] width 906 height 29
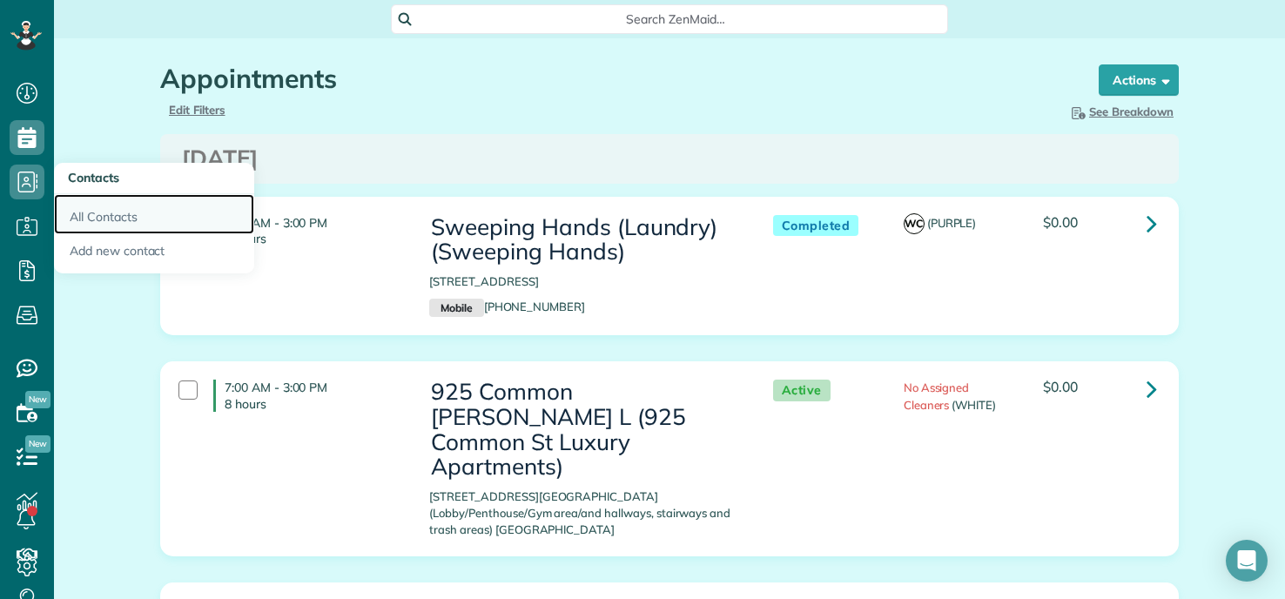
click at [118, 224] on link "All Contacts" at bounding box center [154, 214] width 200 height 40
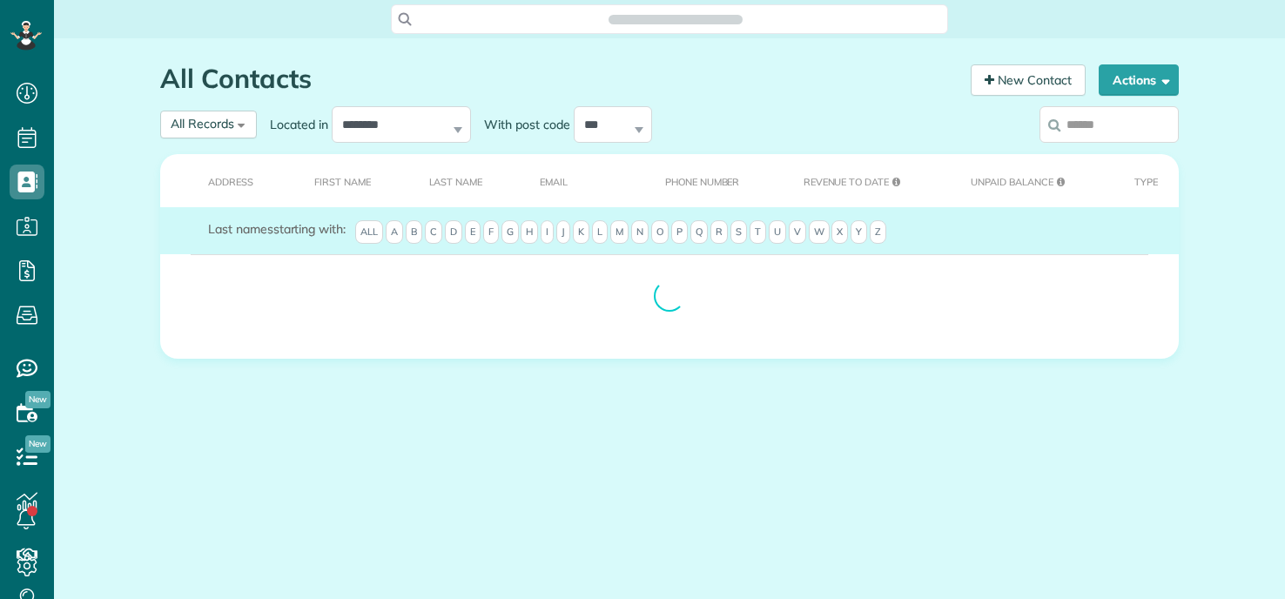
scroll to position [8, 8]
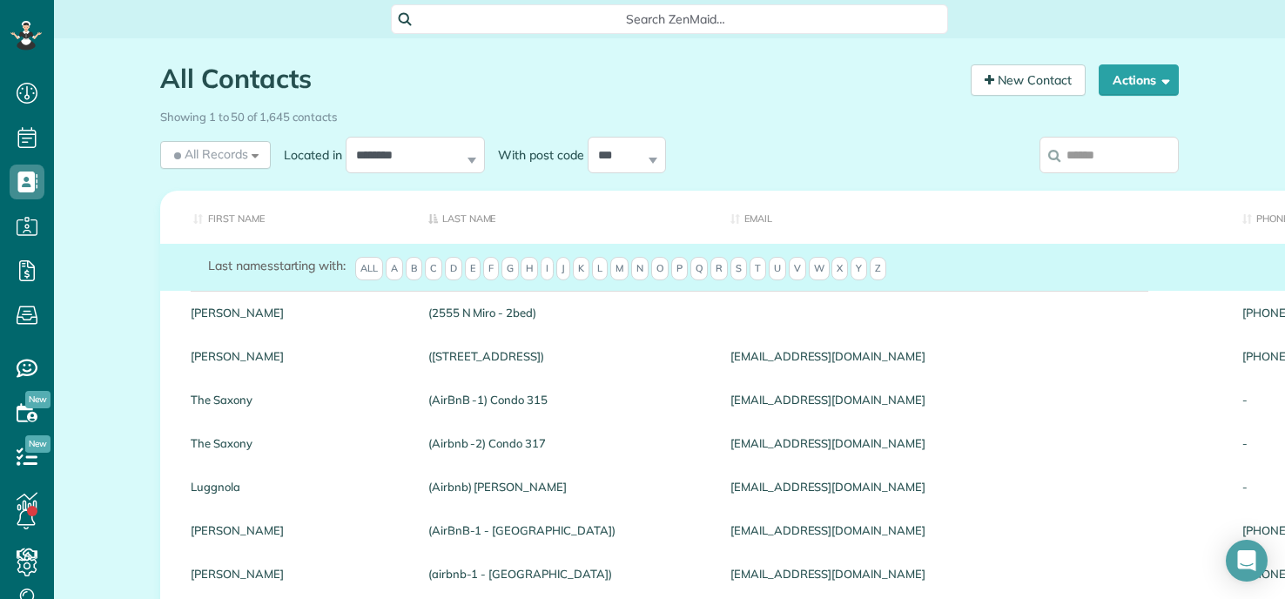
click at [1108, 162] on input "search" at bounding box center [1109, 155] width 139 height 37
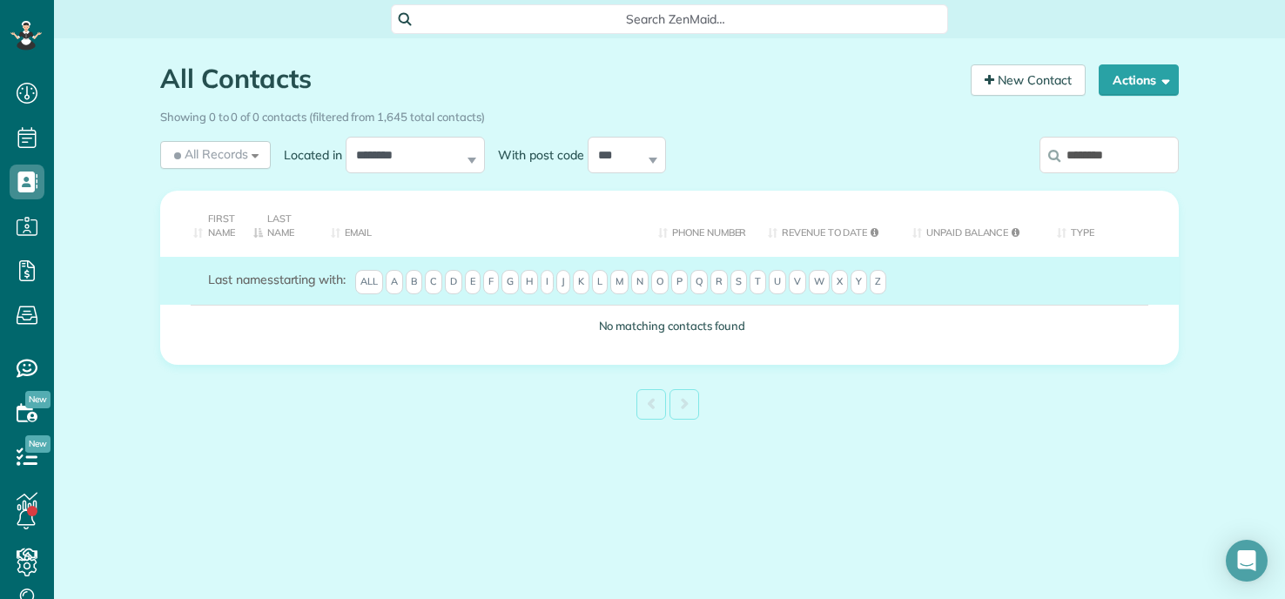
click at [1074, 152] on input "********" at bounding box center [1109, 155] width 139 height 37
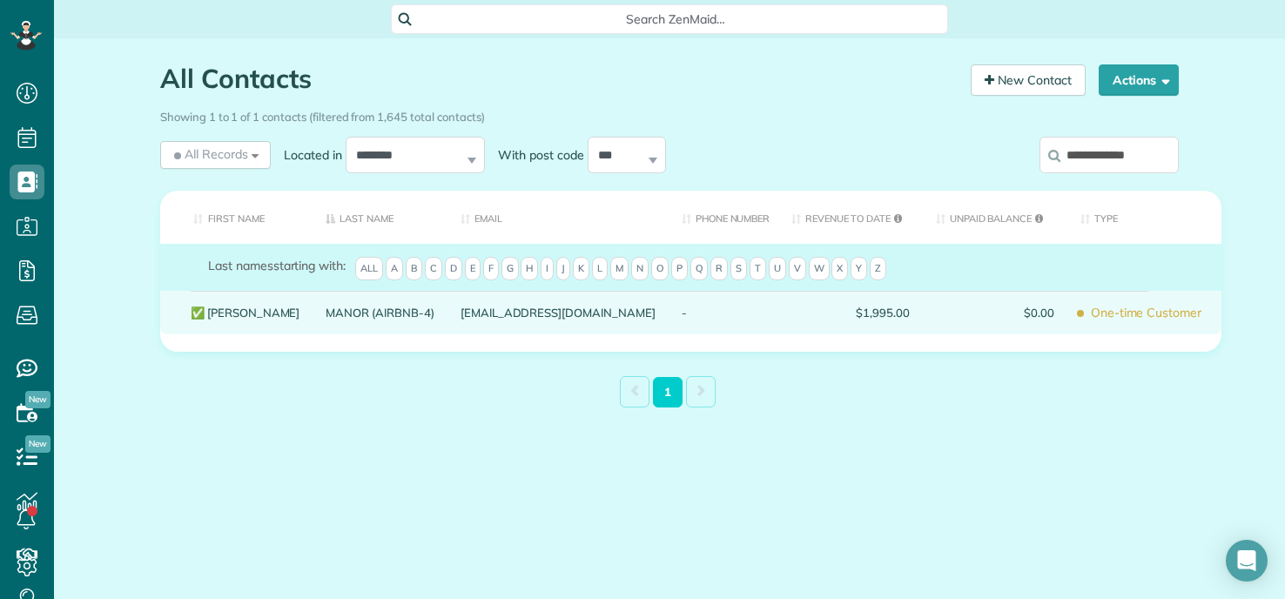
type input "**********"
click at [343, 312] on link "MANOR (AIRBNB-4)" at bounding box center [380, 313] width 108 height 12
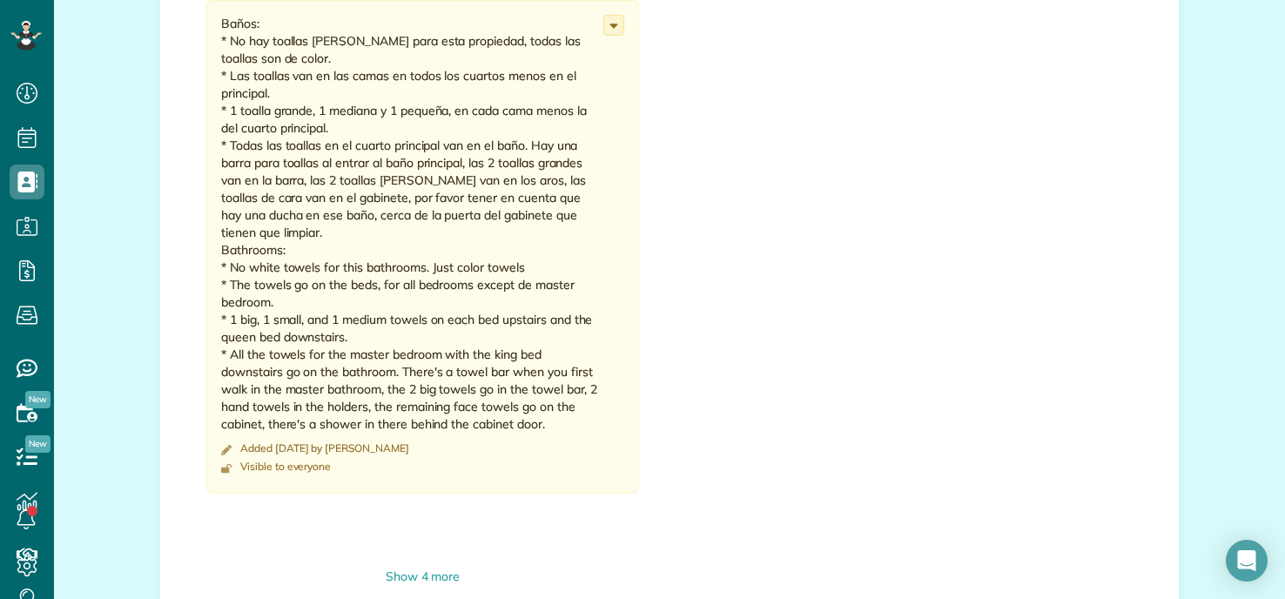
scroll to position [1742, 0]
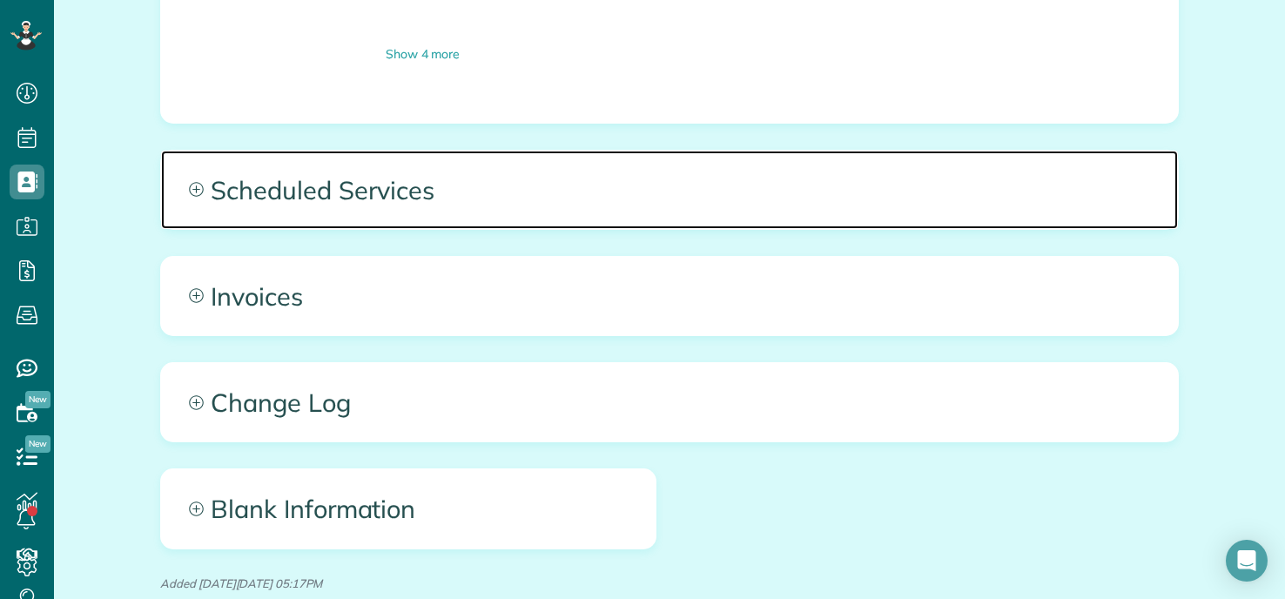
click at [421, 174] on span "Scheduled Services" at bounding box center [669, 190] width 1017 height 78
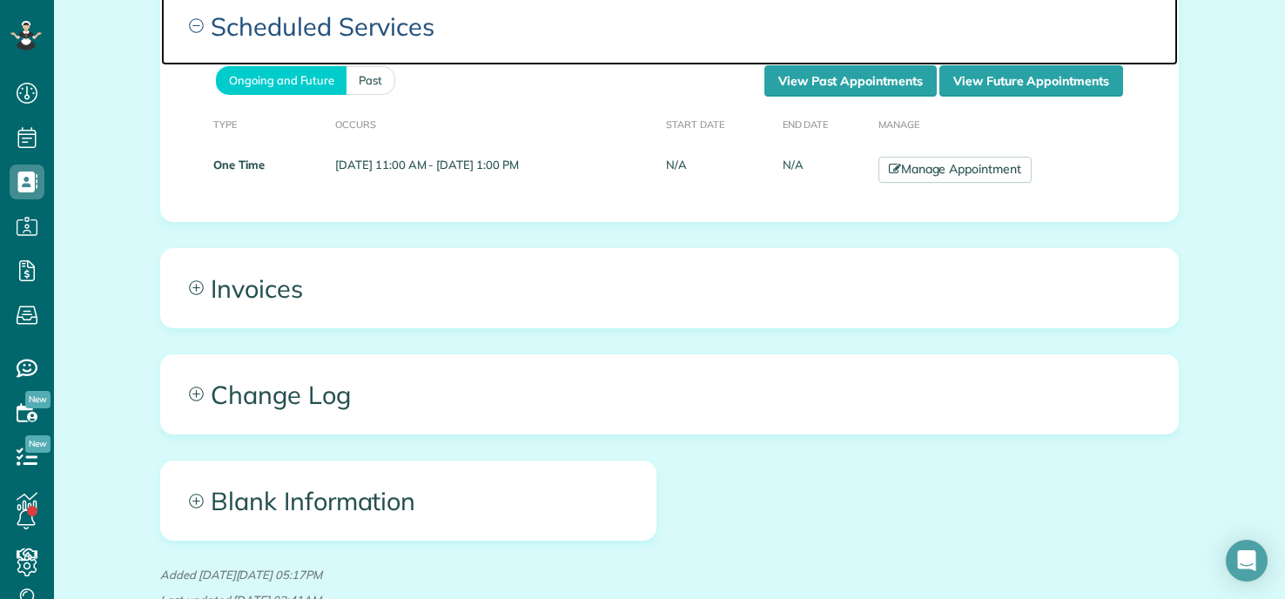
scroll to position [1916, 0]
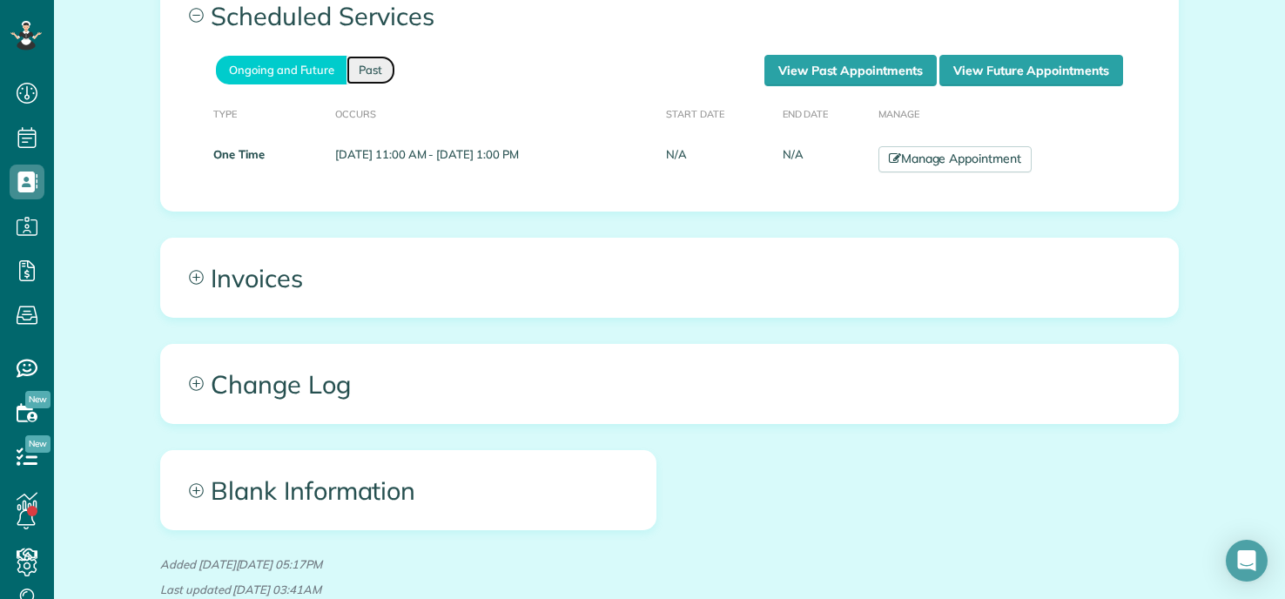
click at [370, 71] on link "Past" at bounding box center [371, 70] width 49 height 29
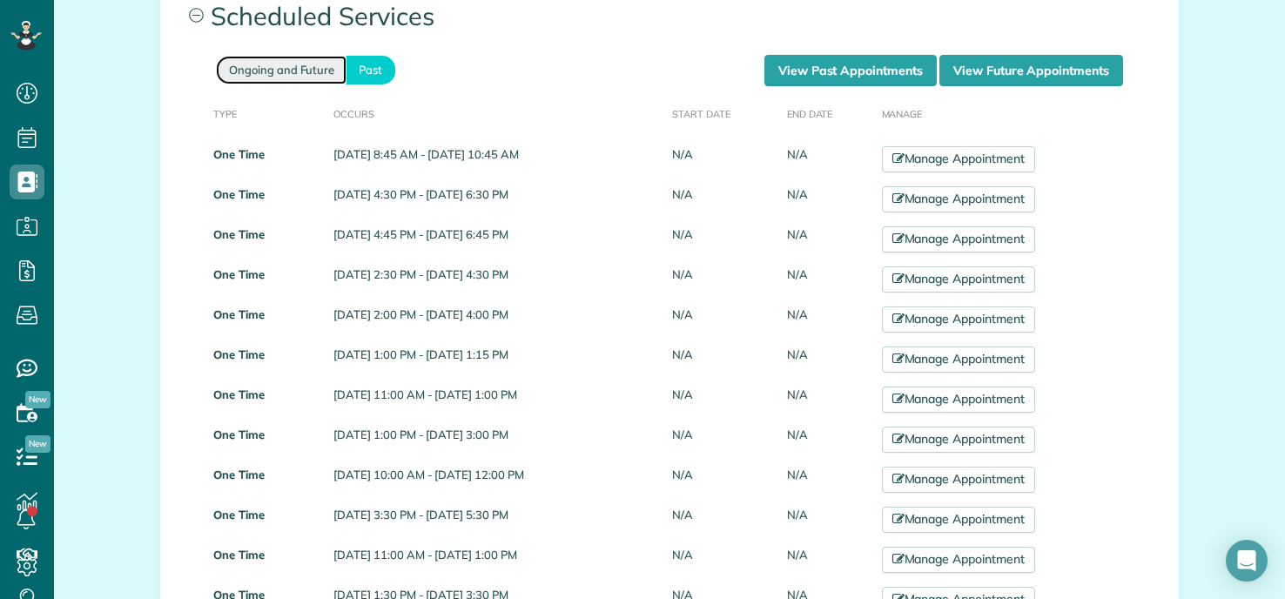
click at [288, 69] on link "Ongoing and Future" at bounding box center [281, 70] width 131 height 29
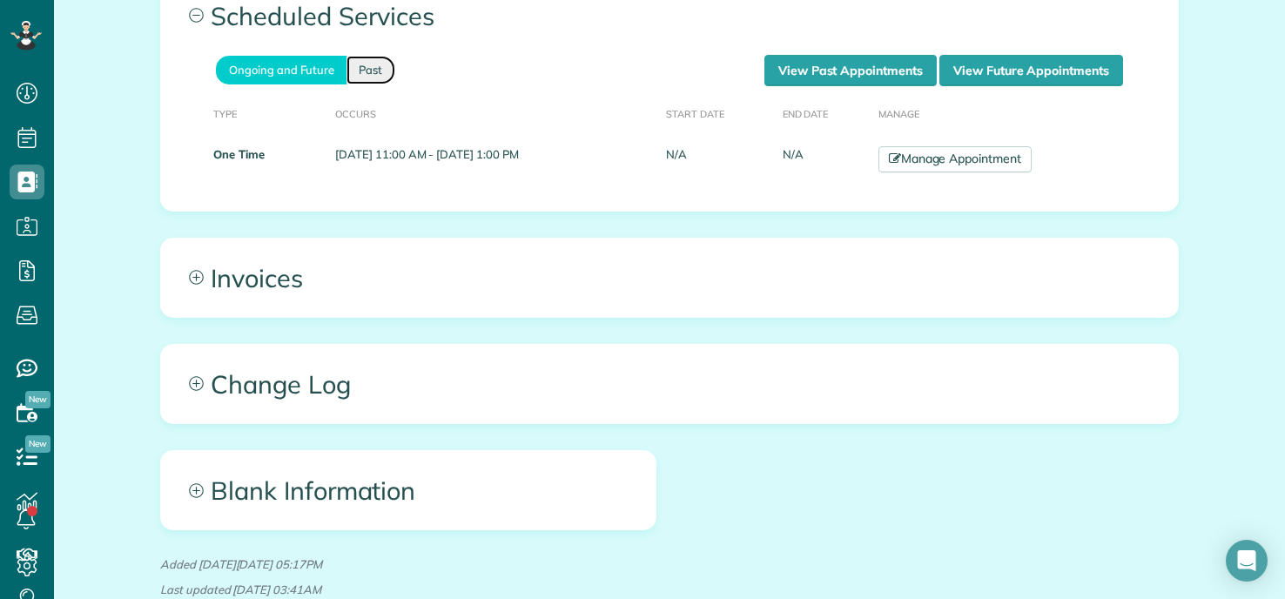
click at [375, 71] on link "Past" at bounding box center [371, 70] width 49 height 29
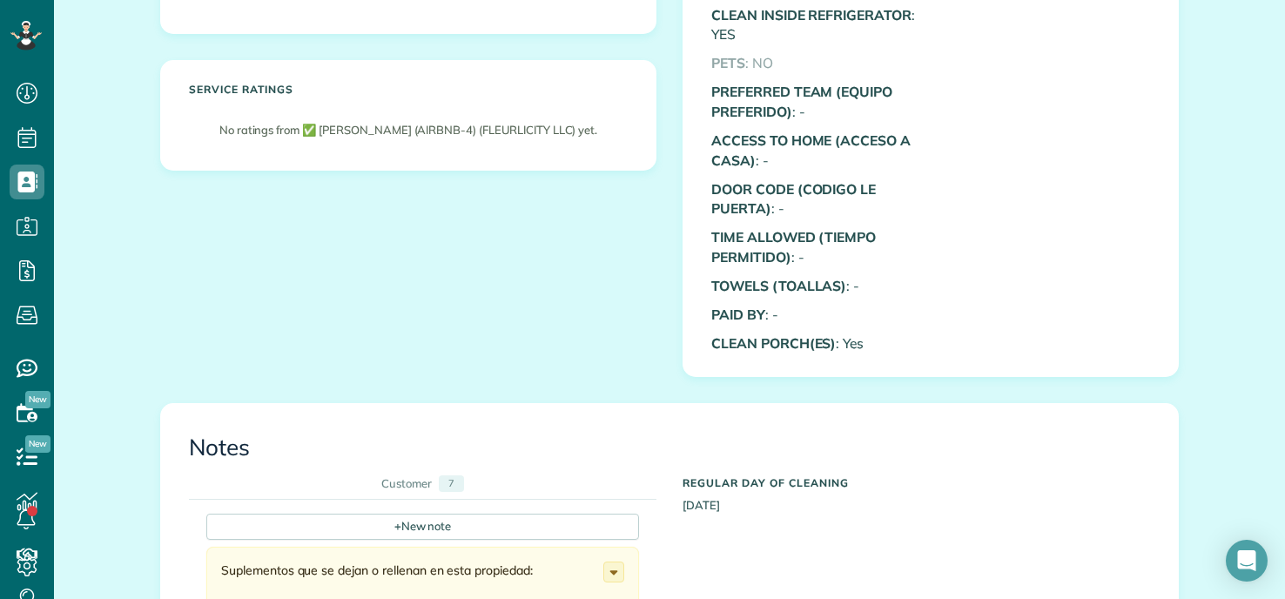
scroll to position [0, 0]
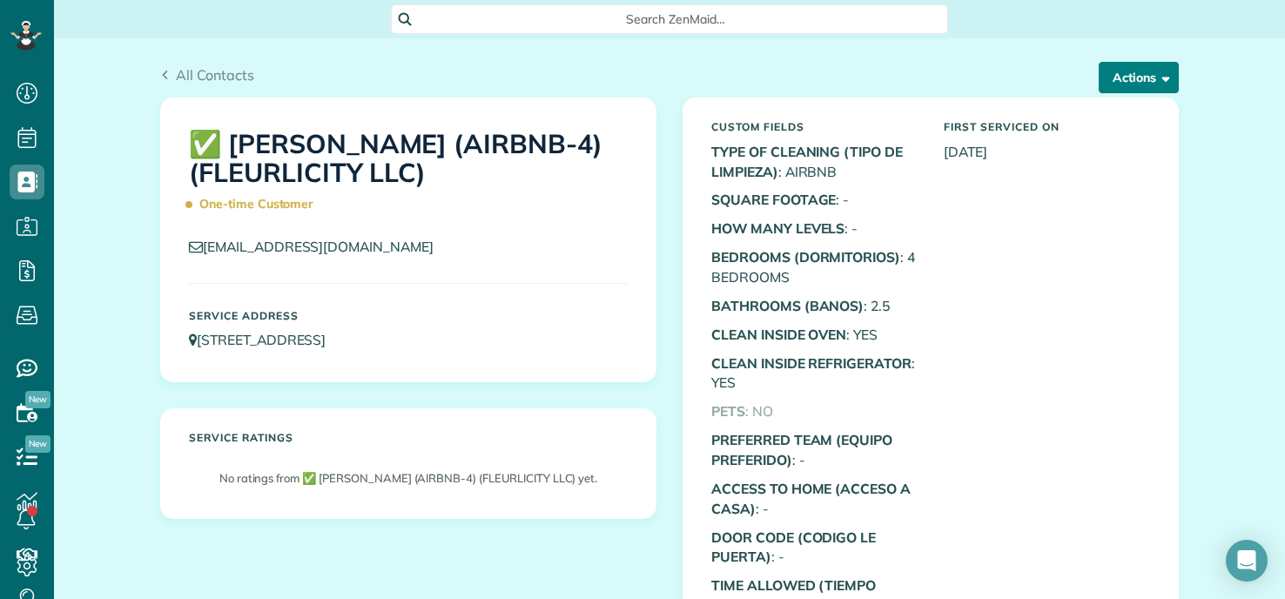
click at [1127, 74] on button "Actions" at bounding box center [1139, 77] width 80 height 31
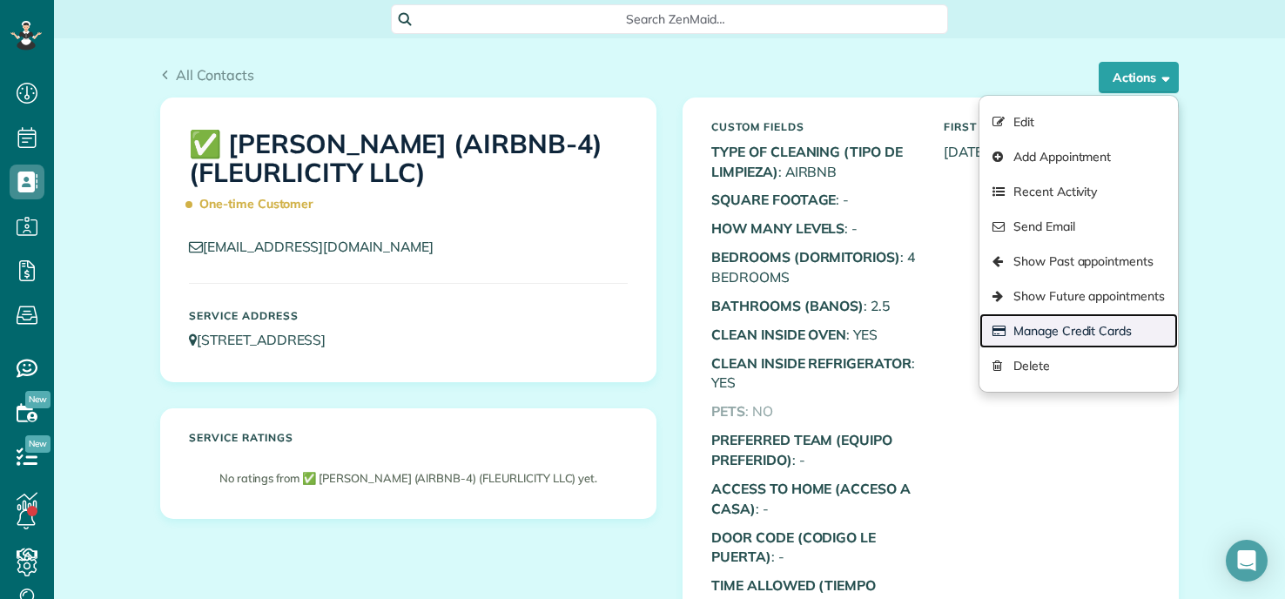
click at [1058, 330] on link "Manage Credit Cards" at bounding box center [1079, 330] width 199 height 35
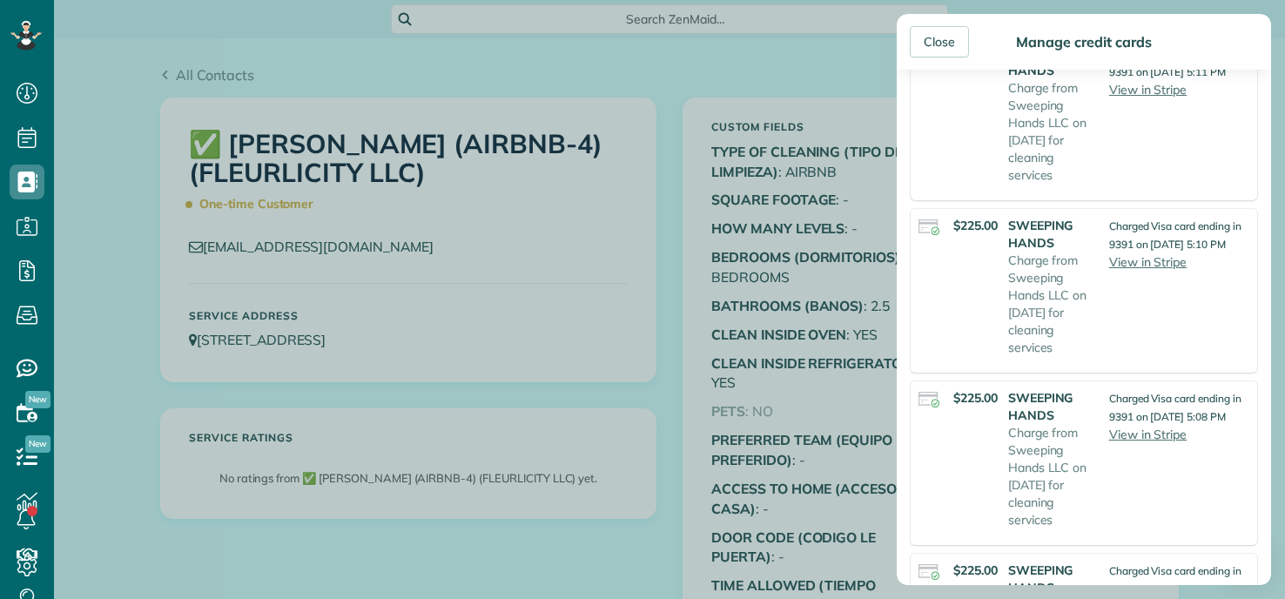
scroll to position [261, 0]
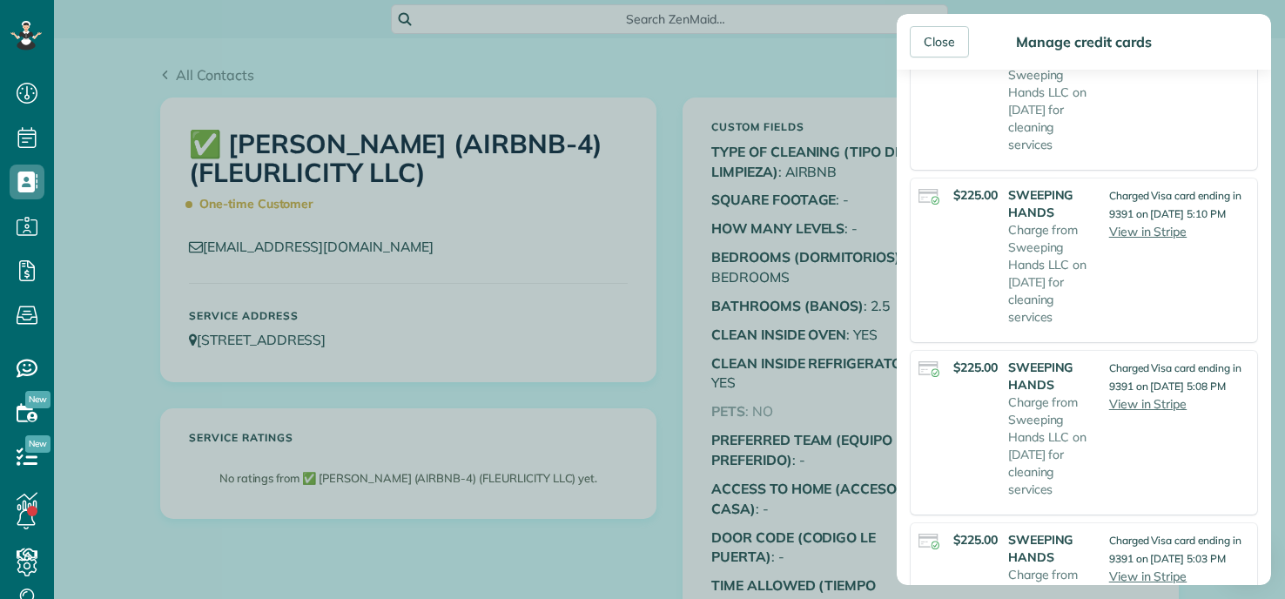
click at [628, 288] on div "Close Manage credit cards Add or charge new card Add a new Credit Card Charge a…" at bounding box center [642, 299] width 1285 height 599
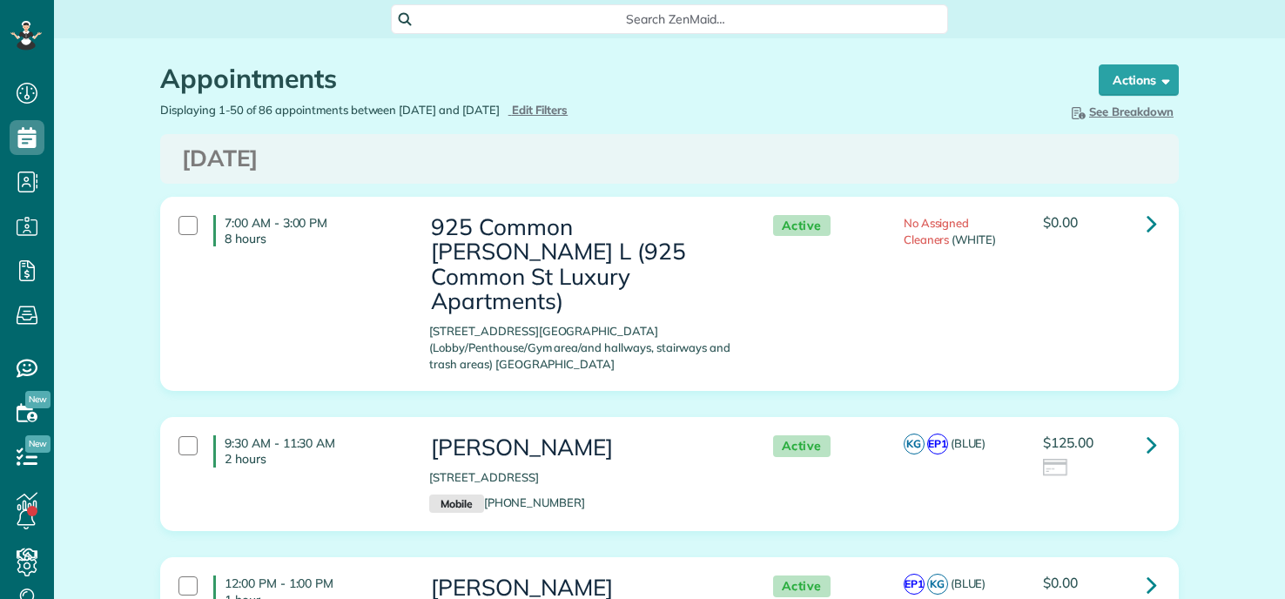
scroll to position [8, 8]
type input "**********"
click at [569, 103] on span "Edit Filters" at bounding box center [540, 110] width 57 height 14
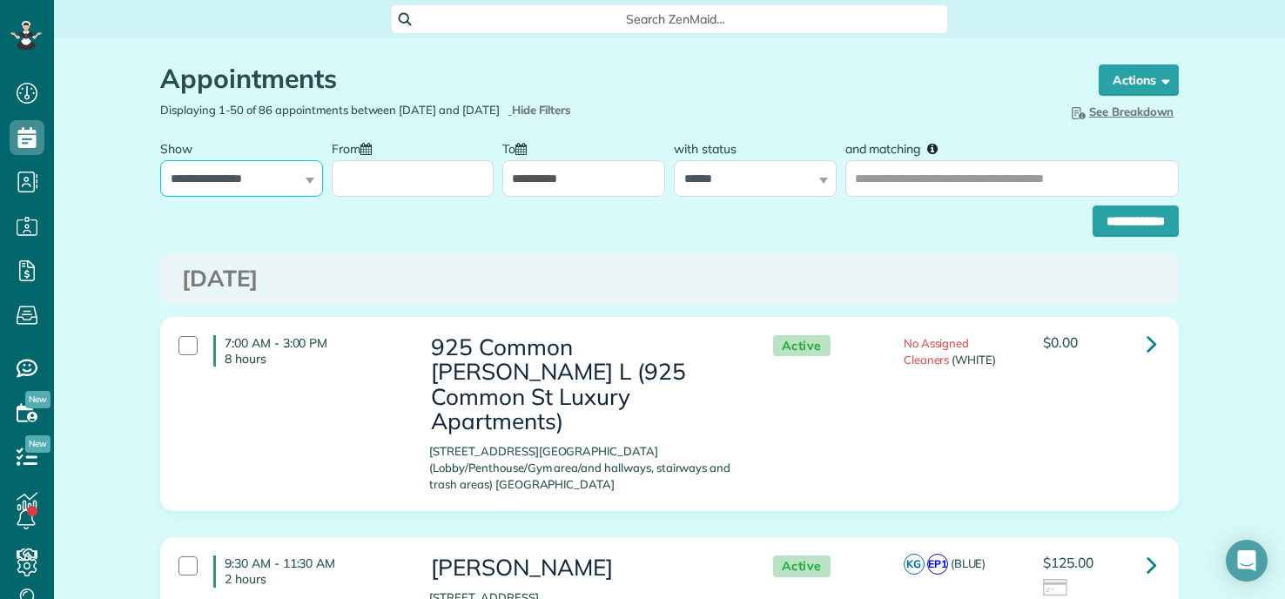
click at [253, 172] on select "**********" at bounding box center [241, 178] width 163 height 37
select select "**********"
click at [160, 160] on select "**********" at bounding box center [241, 178] width 163 height 37
click at [407, 164] on input "From" at bounding box center [413, 178] width 163 height 37
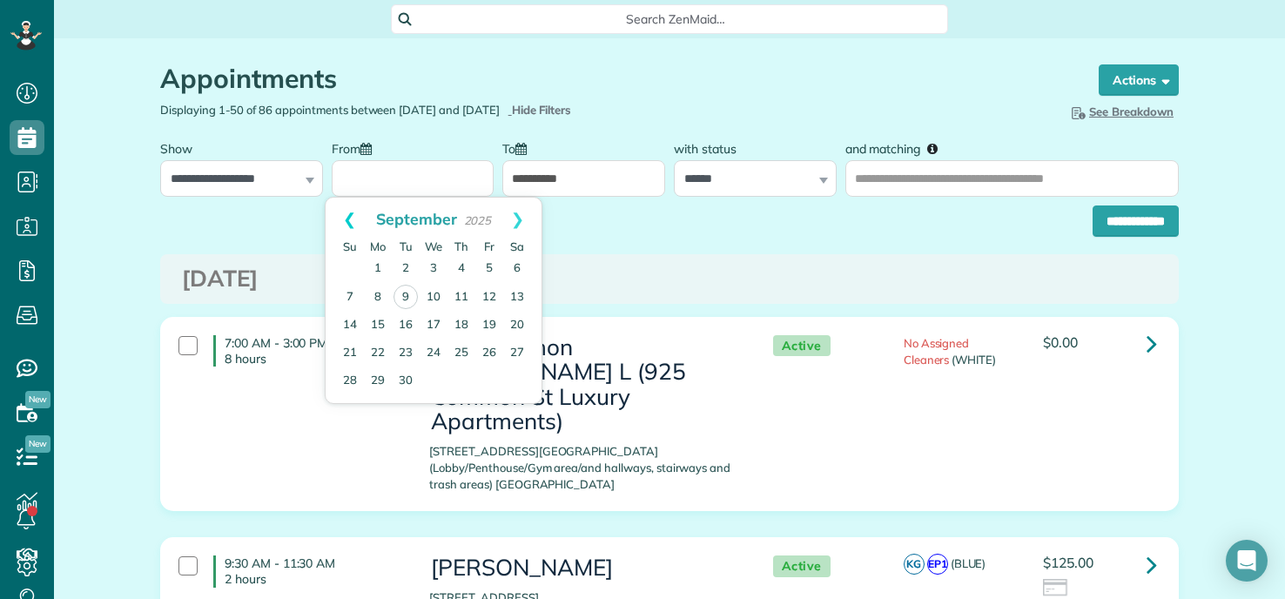
click at [345, 217] on link "Prev" at bounding box center [350, 220] width 48 height 44
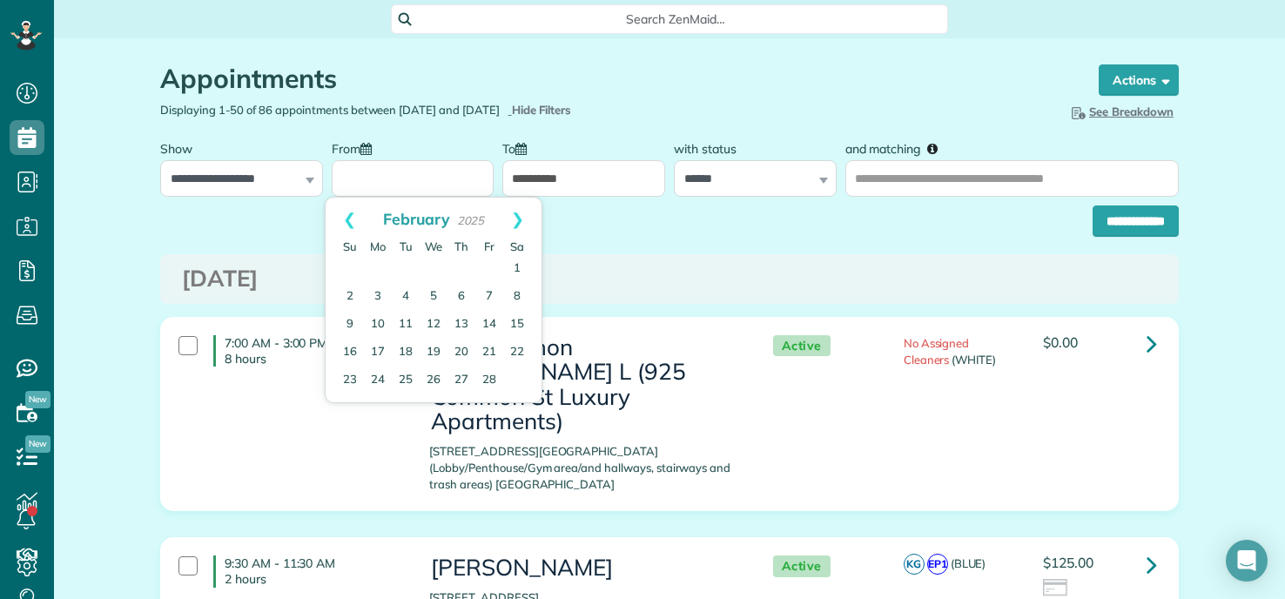
click at [345, 217] on link "Prev" at bounding box center [350, 220] width 48 height 44
click at [437, 267] on link "1" at bounding box center [434, 269] width 28 height 28
type input "**********"
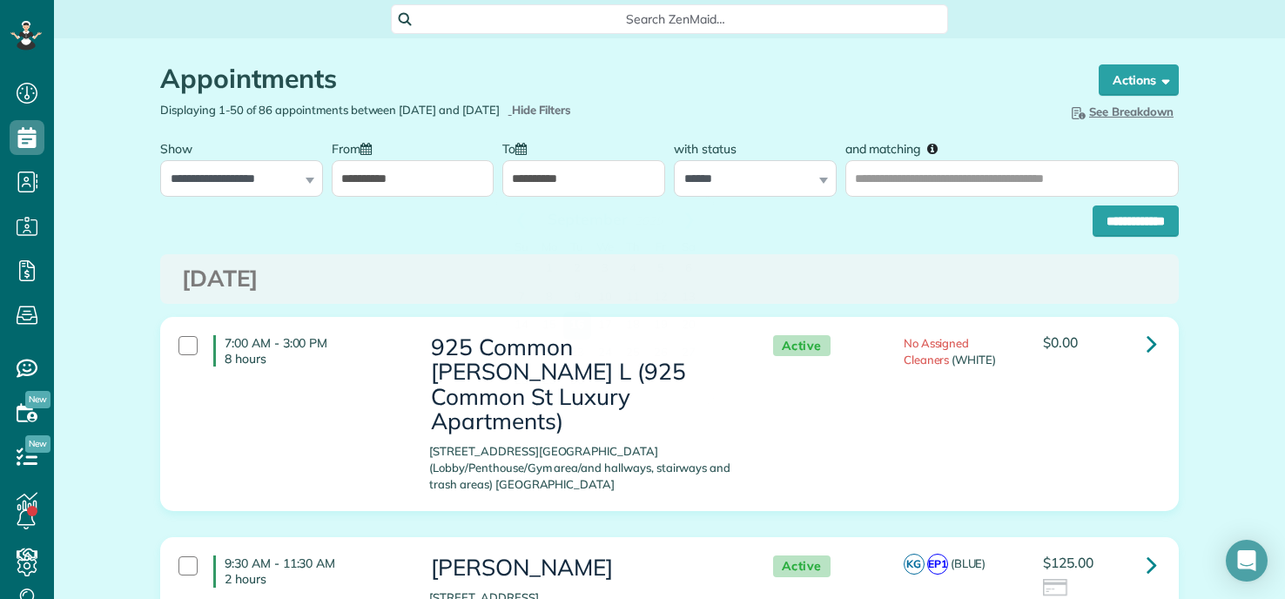
click at [580, 177] on input "**********" at bounding box center [583, 178] width 163 height 37
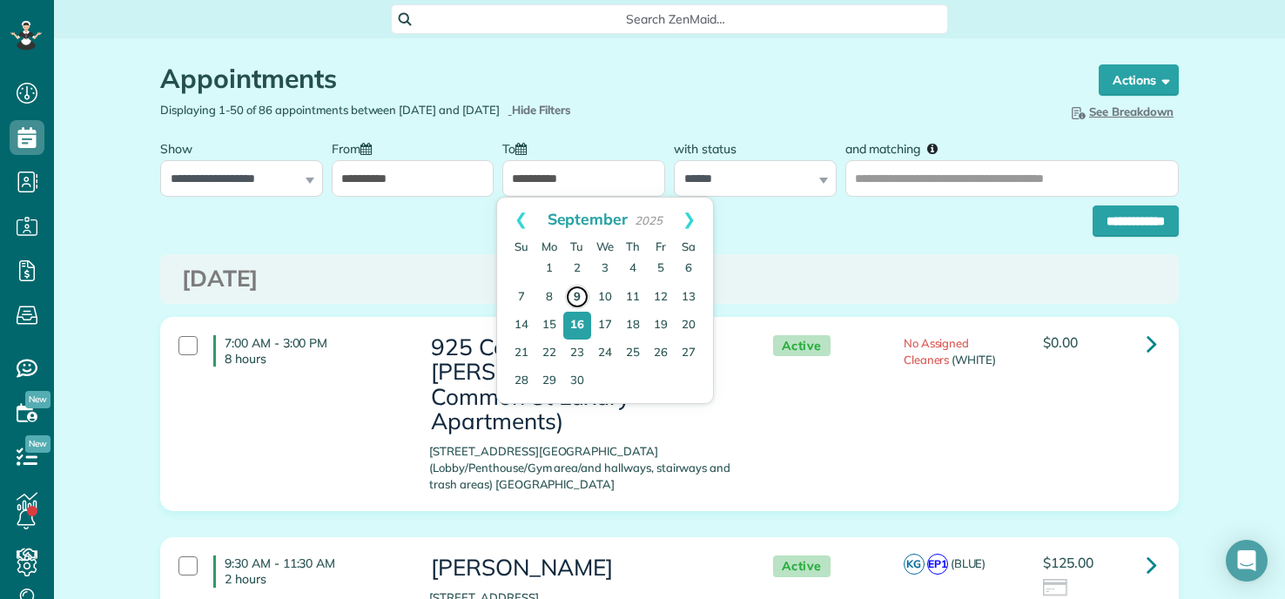
click at [579, 296] on link "9" at bounding box center [577, 297] width 24 height 24
type input "**********"
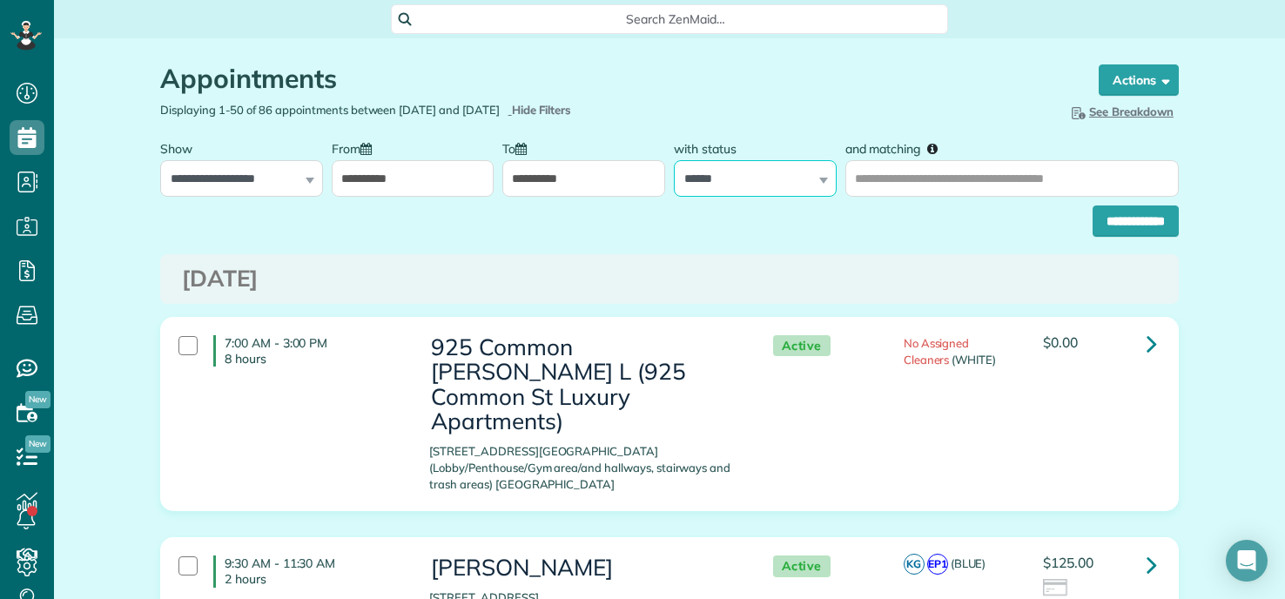
click at [718, 178] on select "**********" at bounding box center [755, 178] width 163 height 37
select select
click at [674, 160] on select "**********" at bounding box center [755, 178] width 163 height 37
click at [1122, 232] on input "**********" at bounding box center [1136, 221] width 86 height 31
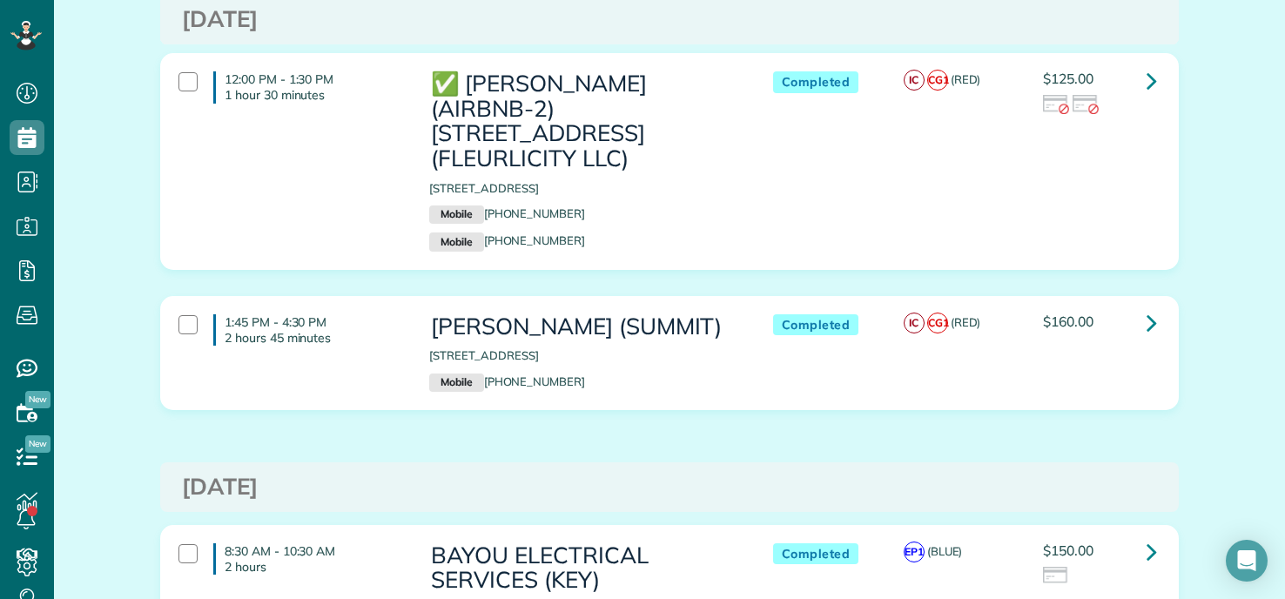
scroll to position [11239, 0]
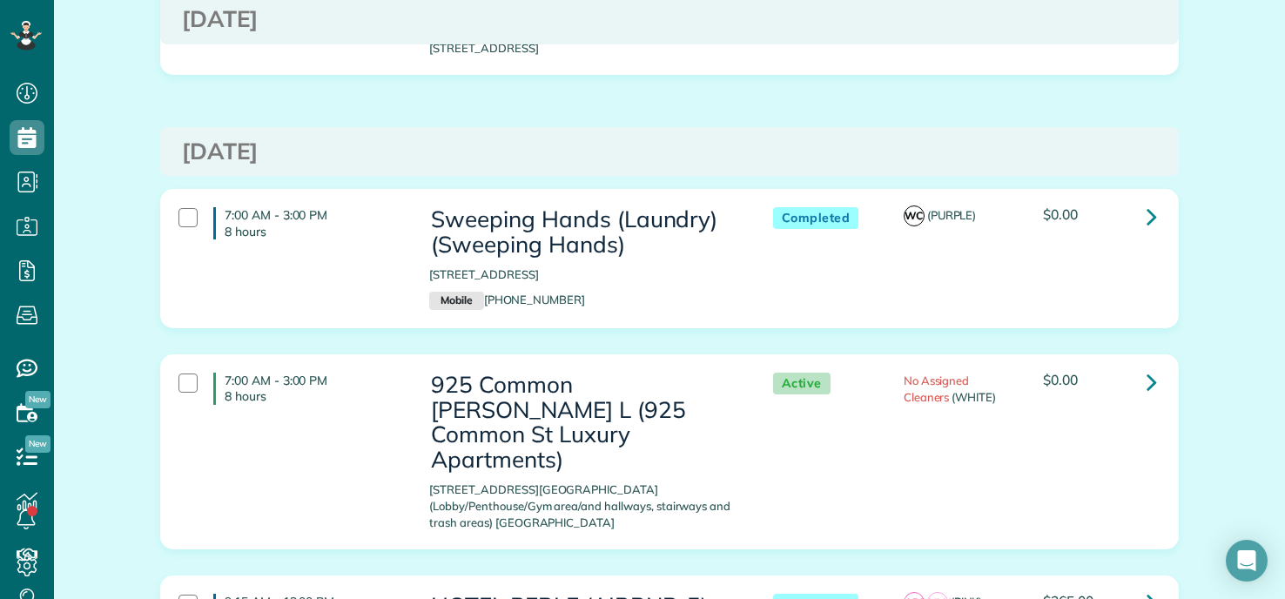
scroll to position [261, 0]
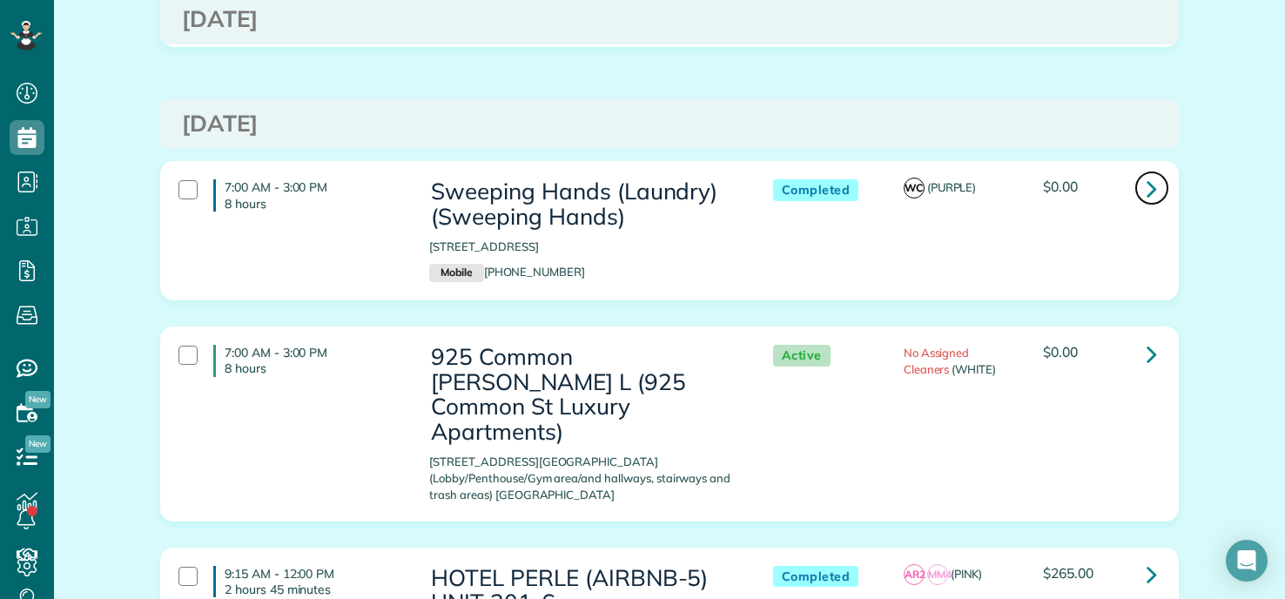
click at [1148, 201] on icon at bounding box center [1152, 188] width 10 height 30
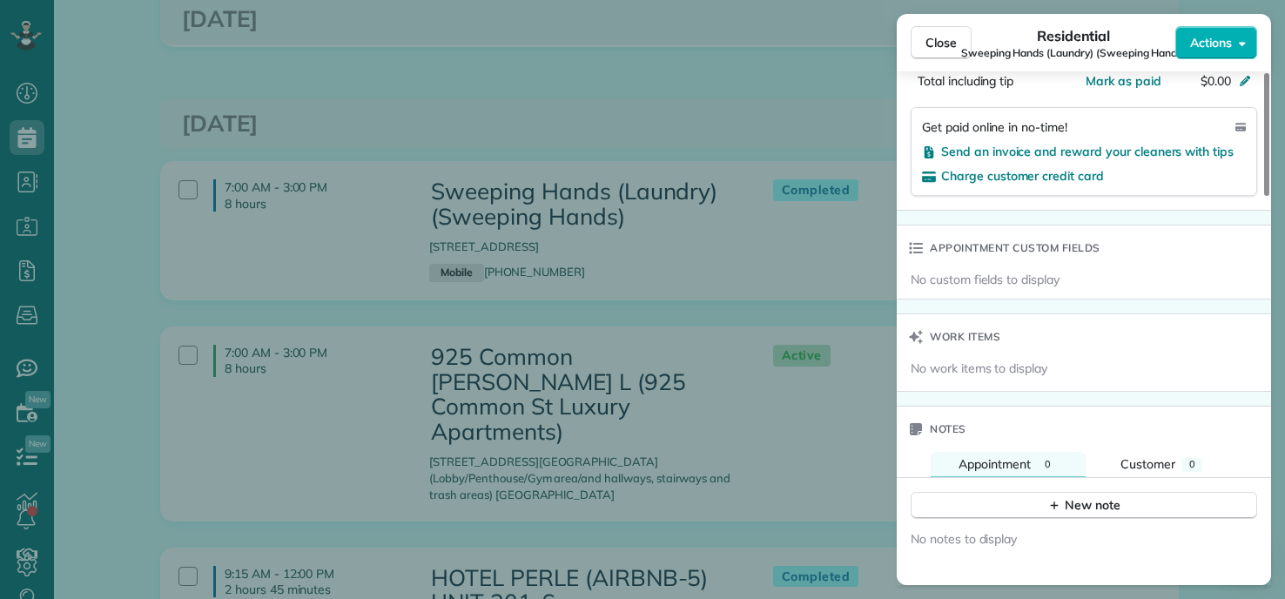
scroll to position [1042, 0]
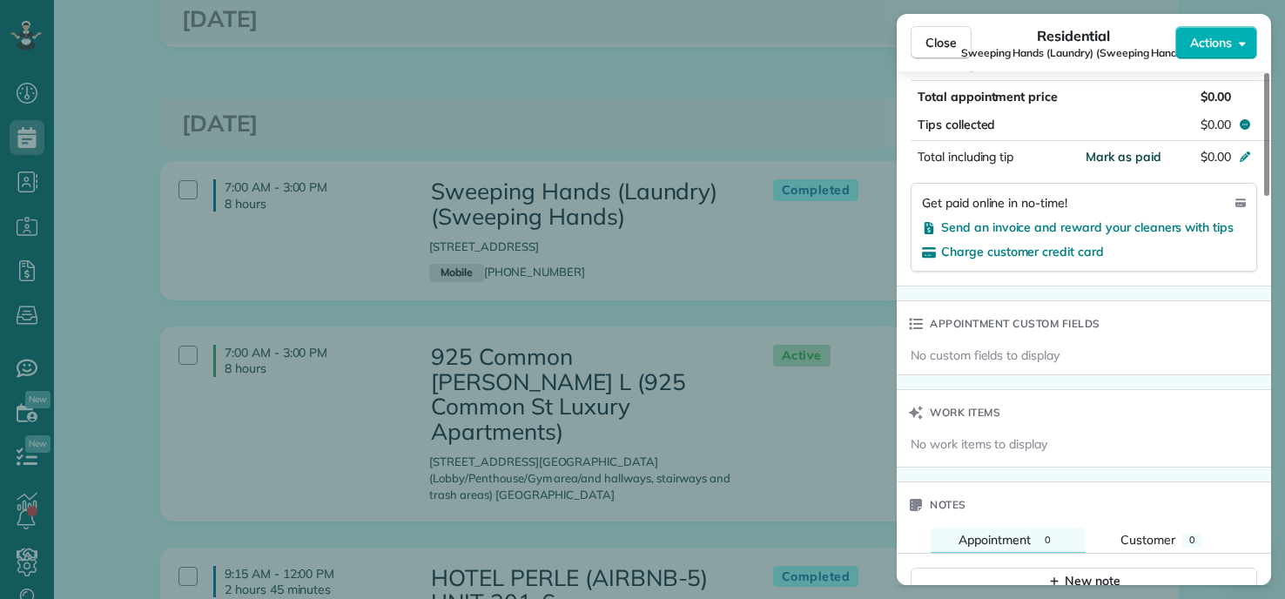
click at [1142, 157] on span "Mark as paid" at bounding box center [1124, 157] width 76 height 16
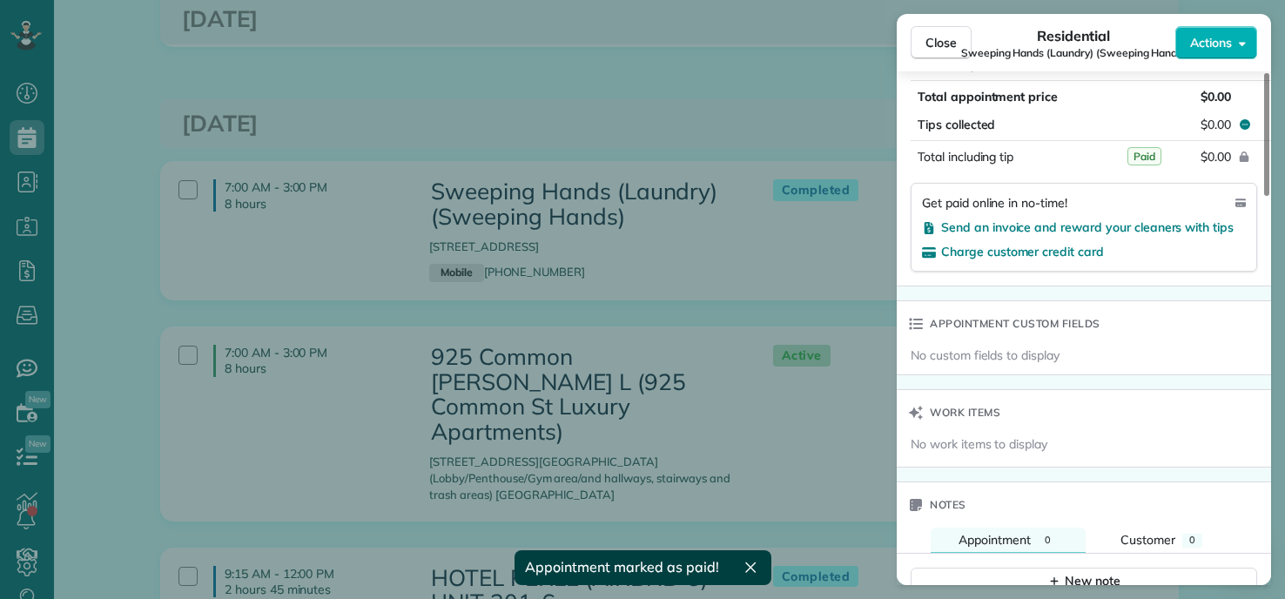
click at [611, 124] on div "Close Residential Sweeping Hands (Laundry) (Sweeping Hands) Actions Status Comp…" at bounding box center [642, 299] width 1285 height 599
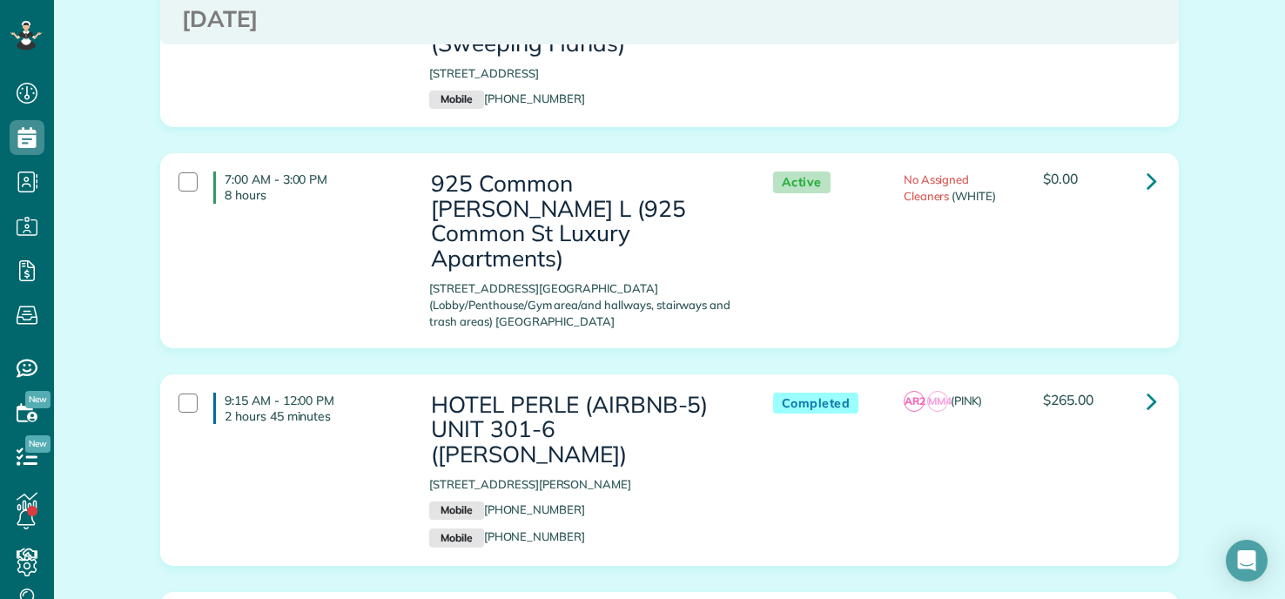
scroll to position [435, 0]
click at [1147, 195] on icon at bounding box center [1152, 180] width 10 height 30
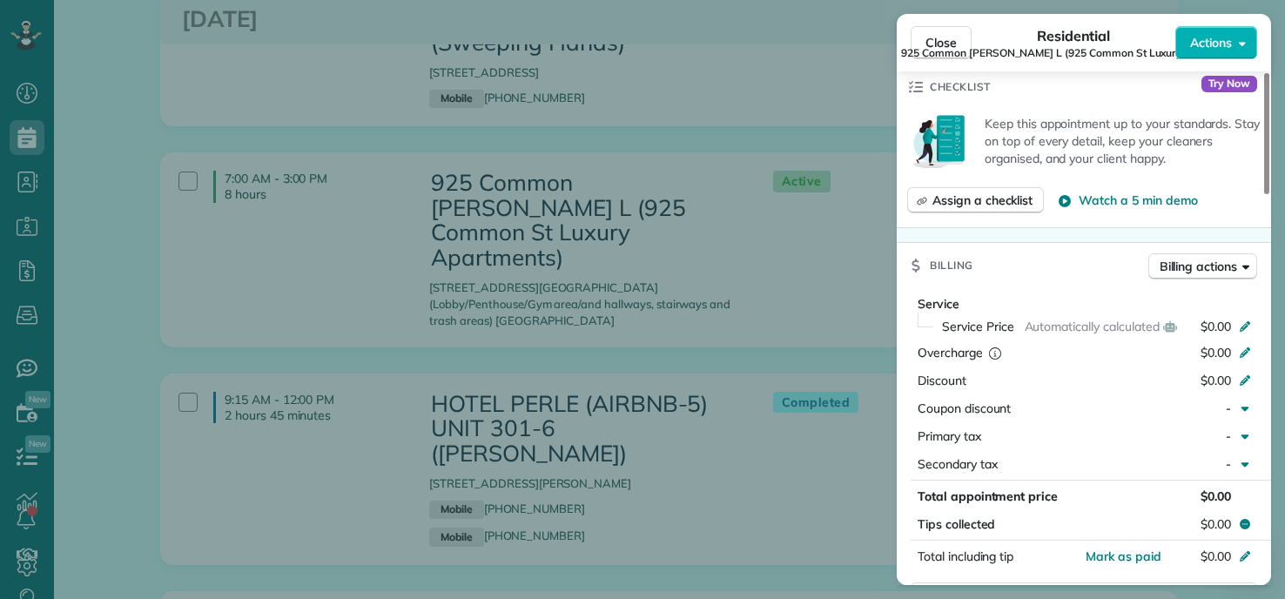
scroll to position [699, 0]
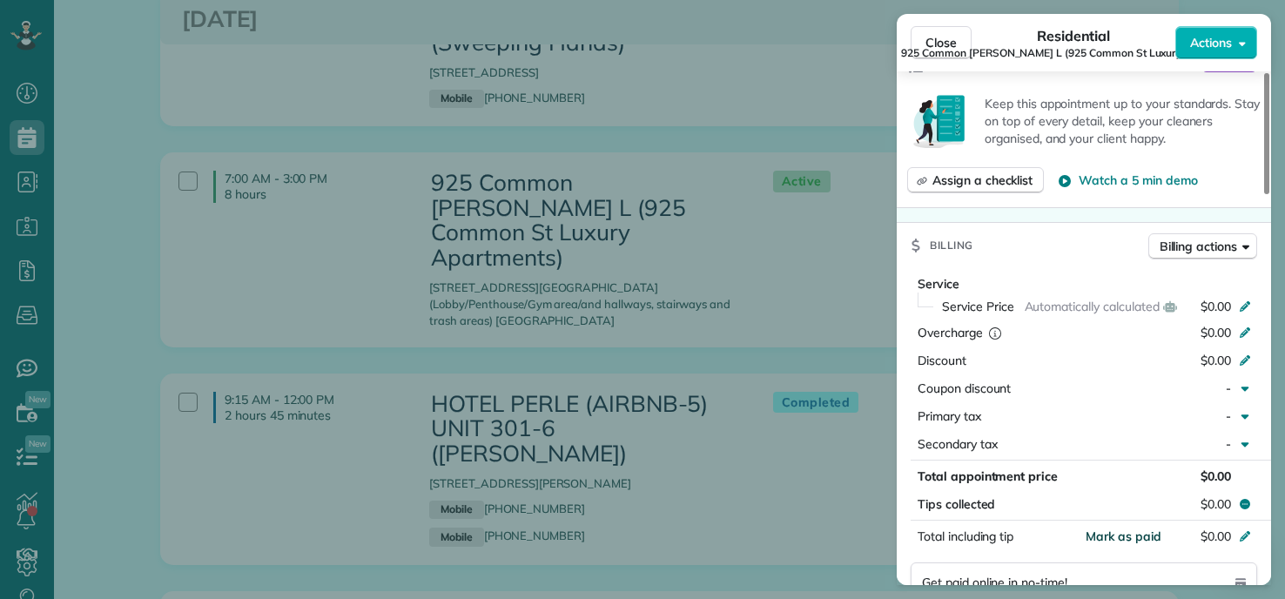
click at [1119, 535] on span "Mark as paid" at bounding box center [1124, 537] width 76 height 16
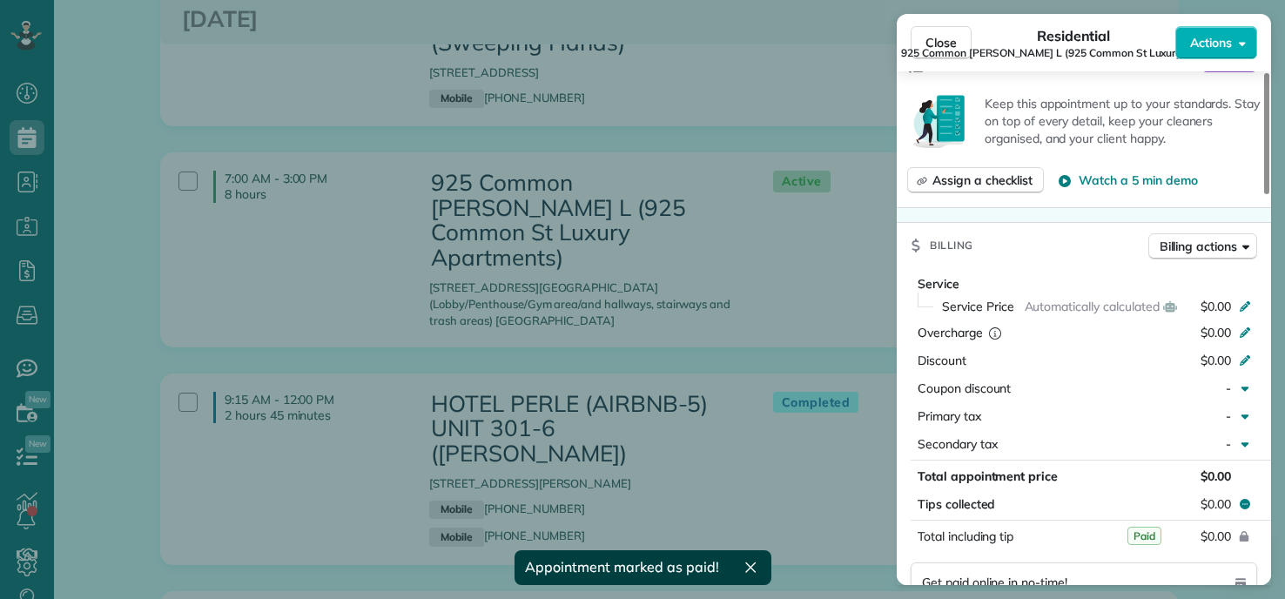
drag, startPoint x: 547, startPoint y: 138, endPoint x: 522, endPoint y: 145, distance: 25.4
click at [548, 138] on div "Close Residential 925 Common Melissa L (925 Common St Luxury Apartments) Action…" at bounding box center [642, 299] width 1285 height 599
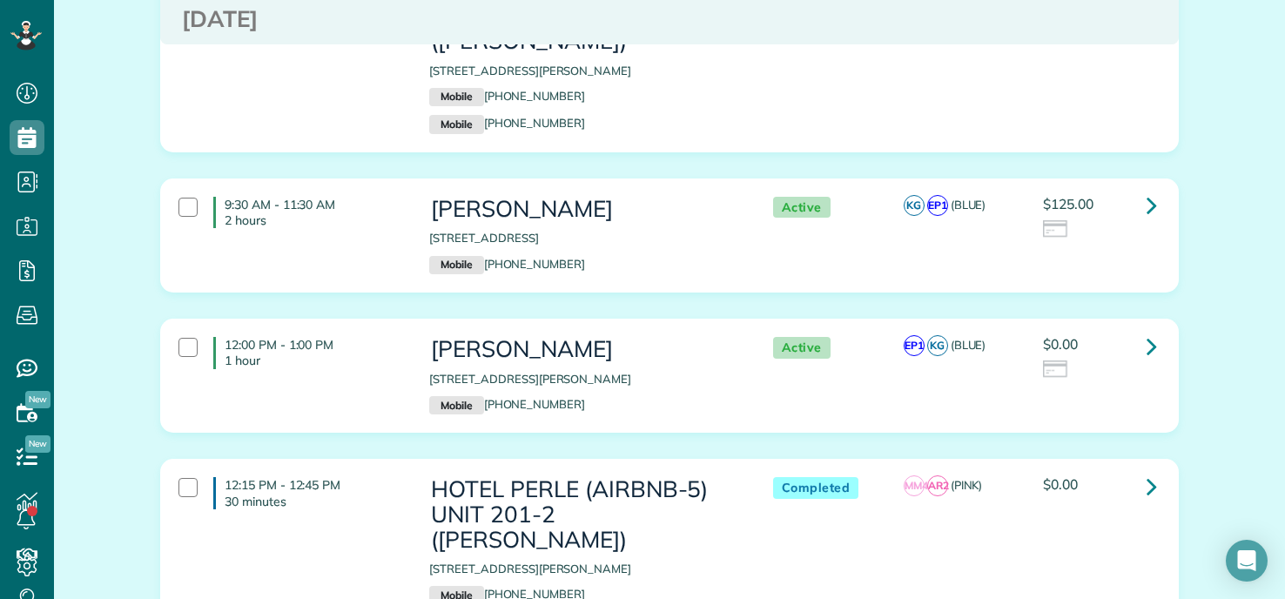
scroll to position [871, 0]
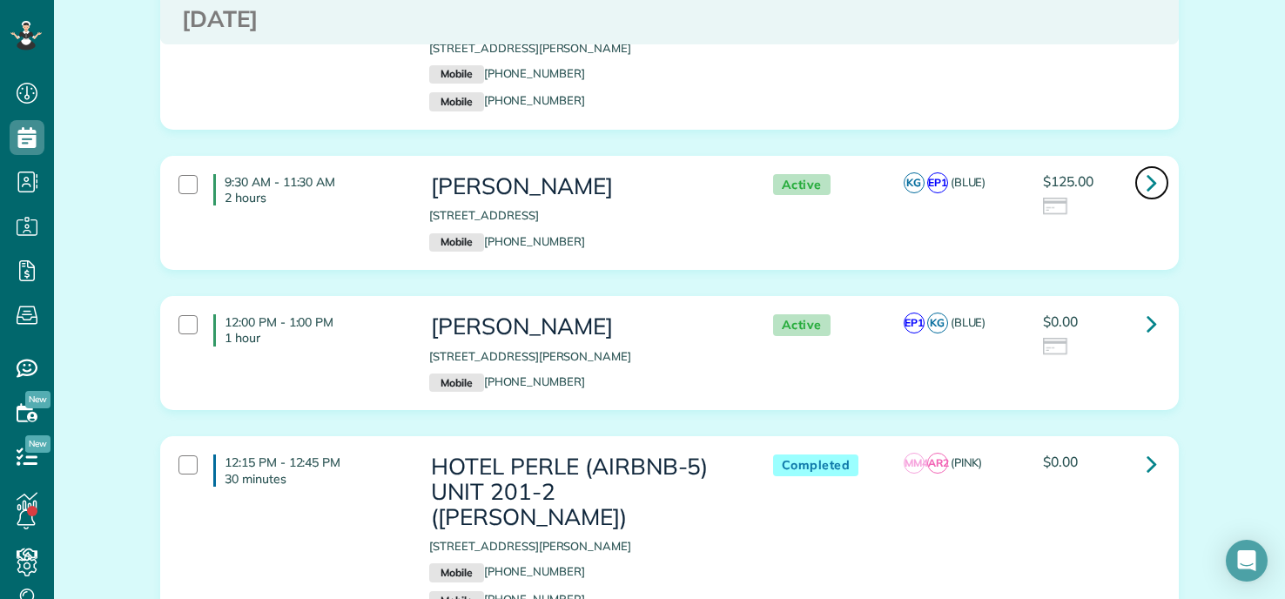
click at [1150, 167] on icon at bounding box center [1152, 182] width 10 height 30
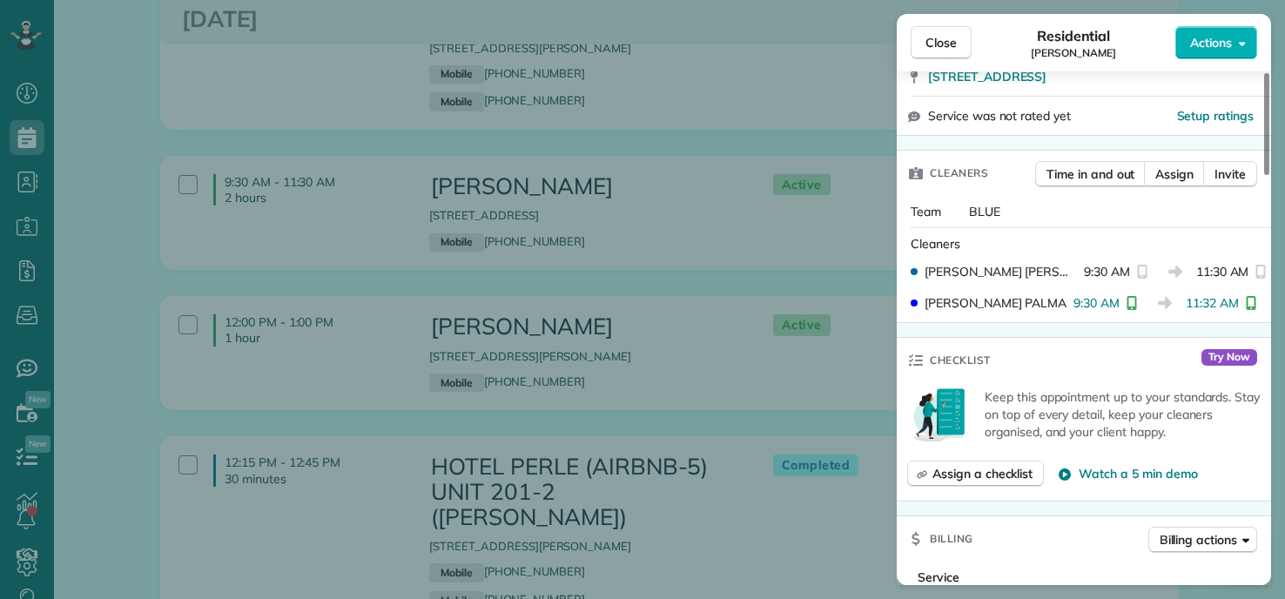
scroll to position [435, 0]
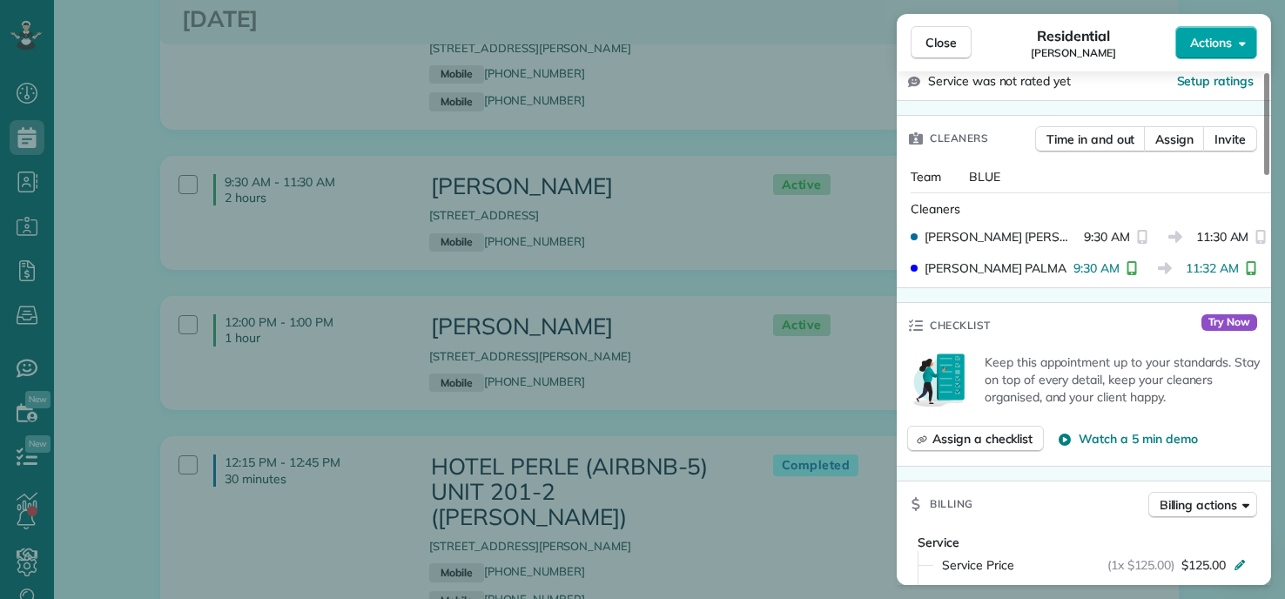
click at [1223, 44] on span "Actions" at bounding box center [1211, 42] width 42 height 17
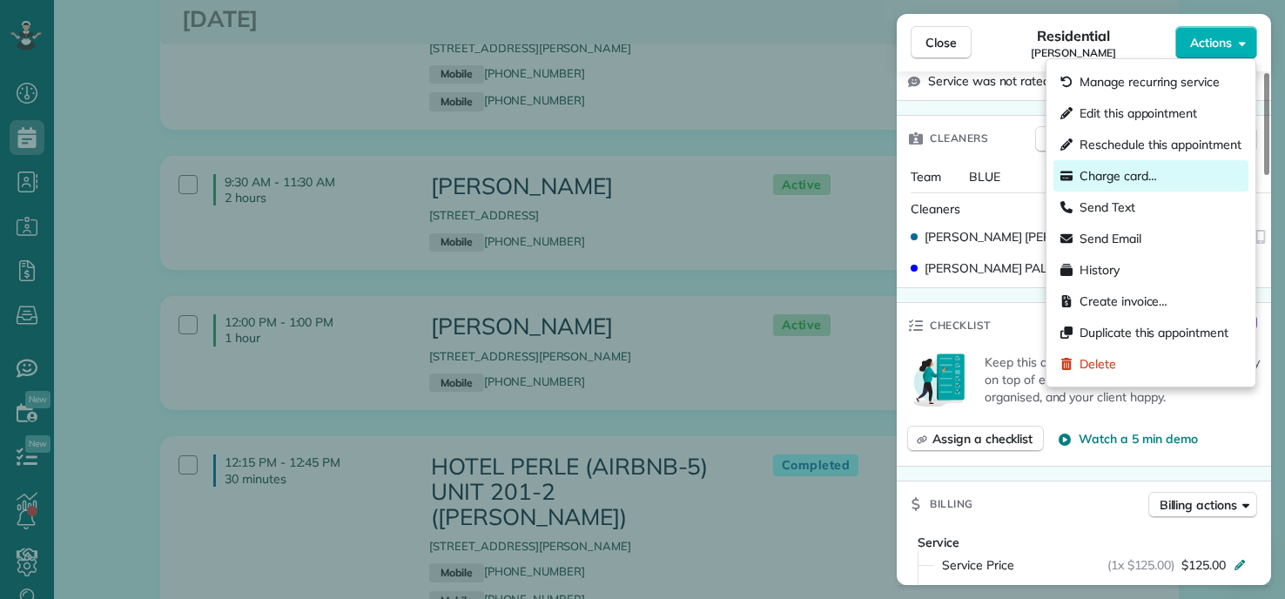
click at [1112, 175] on span "Charge card…" at bounding box center [1118, 175] width 77 height 17
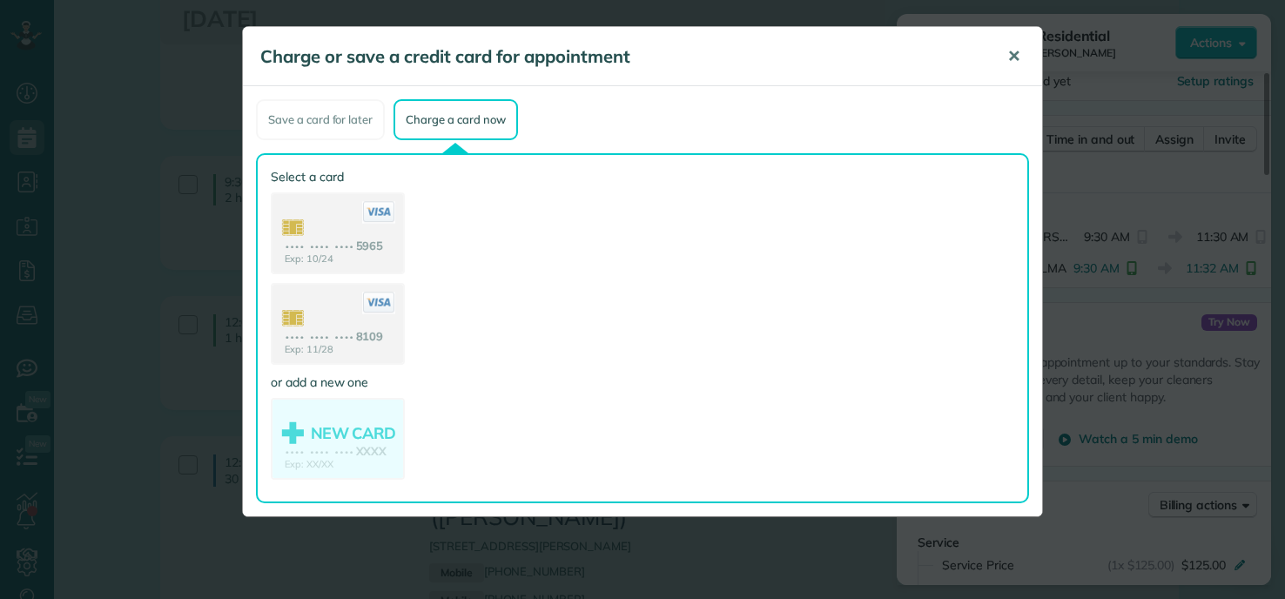
click at [1009, 59] on span "✕" at bounding box center [1013, 56] width 13 height 20
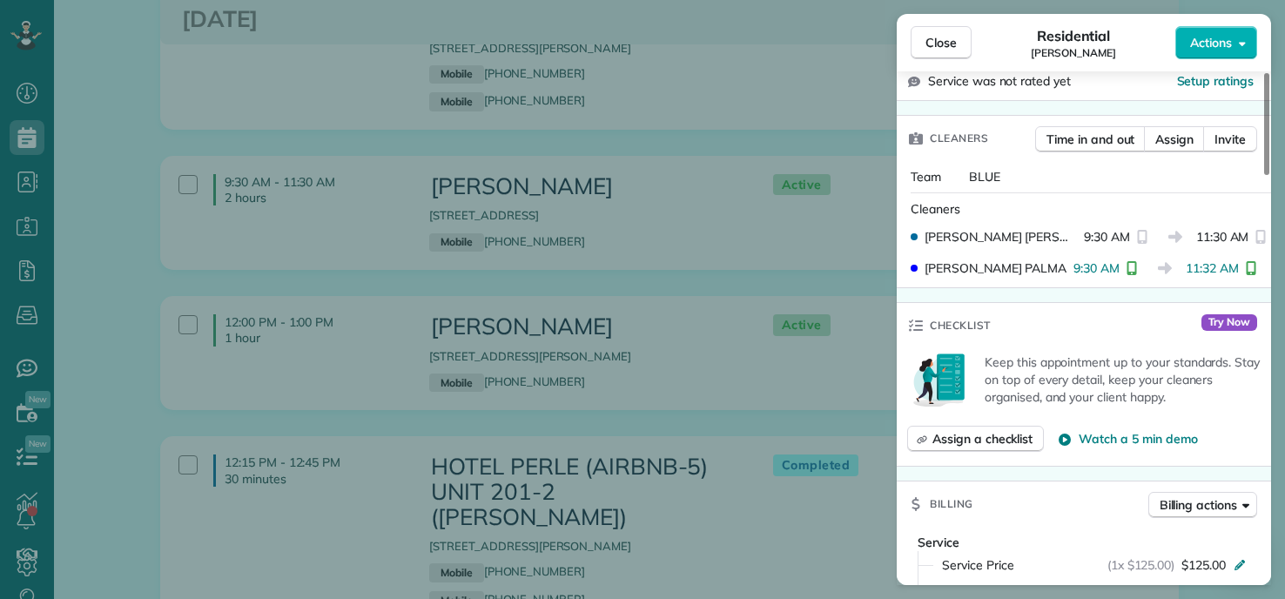
scroll to position [0, 0]
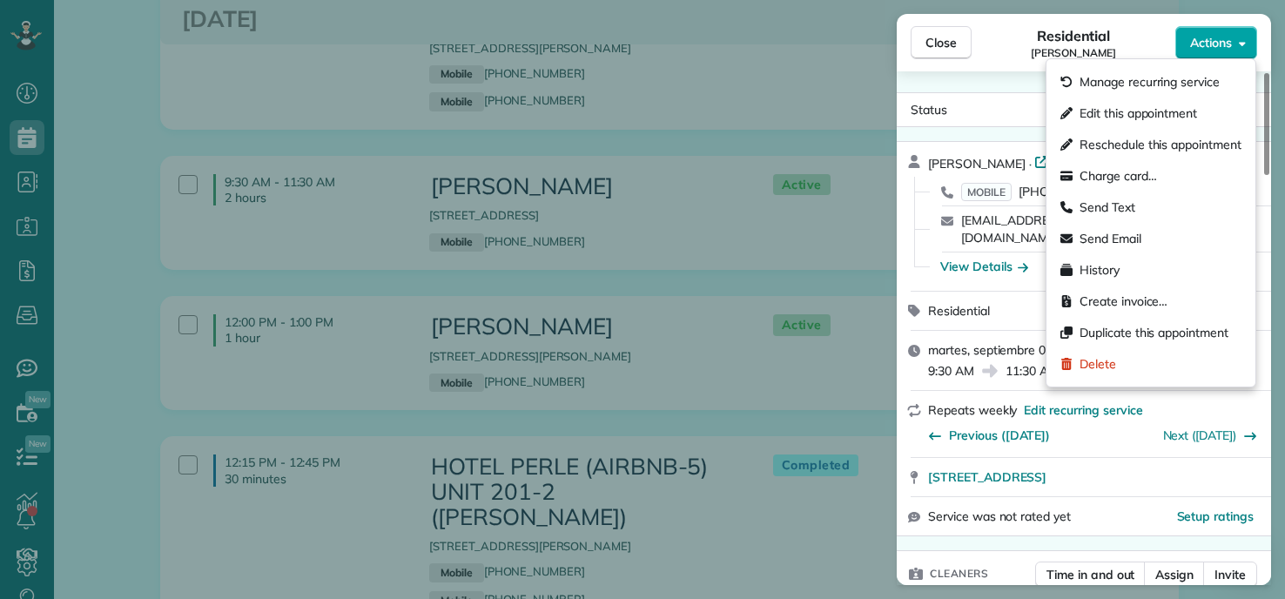
click at [1196, 44] on span "Actions" at bounding box center [1211, 42] width 42 height 17
click at [1102, 172] on span "Charge card…" at bounding box center [1118, 175] width 77 height 17
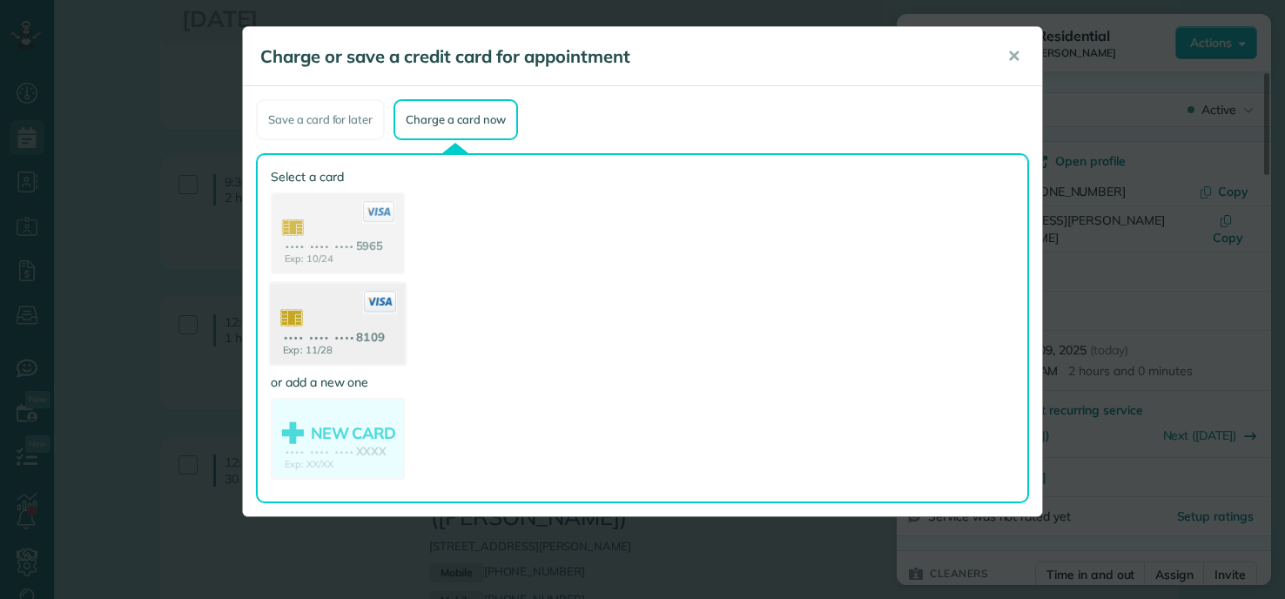
click at [353, 327] on use at bounding box center [338, 326] width 134 height 84
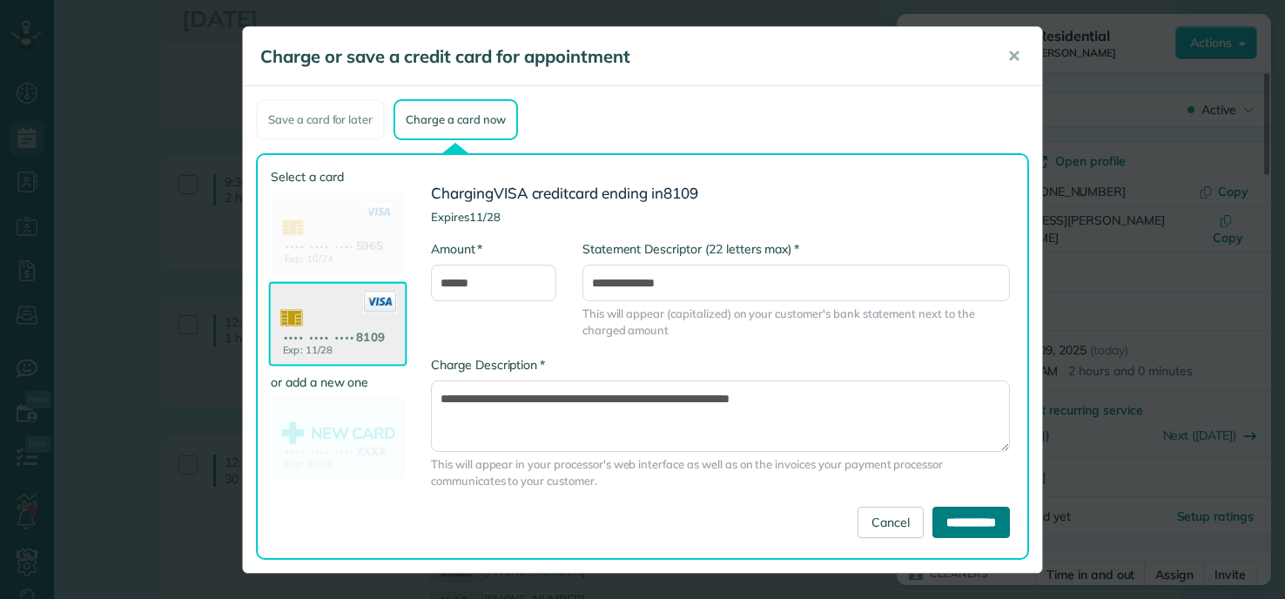
click at [961, 520] on input "**********" at bounding box center [971, 522] width 77 height 31
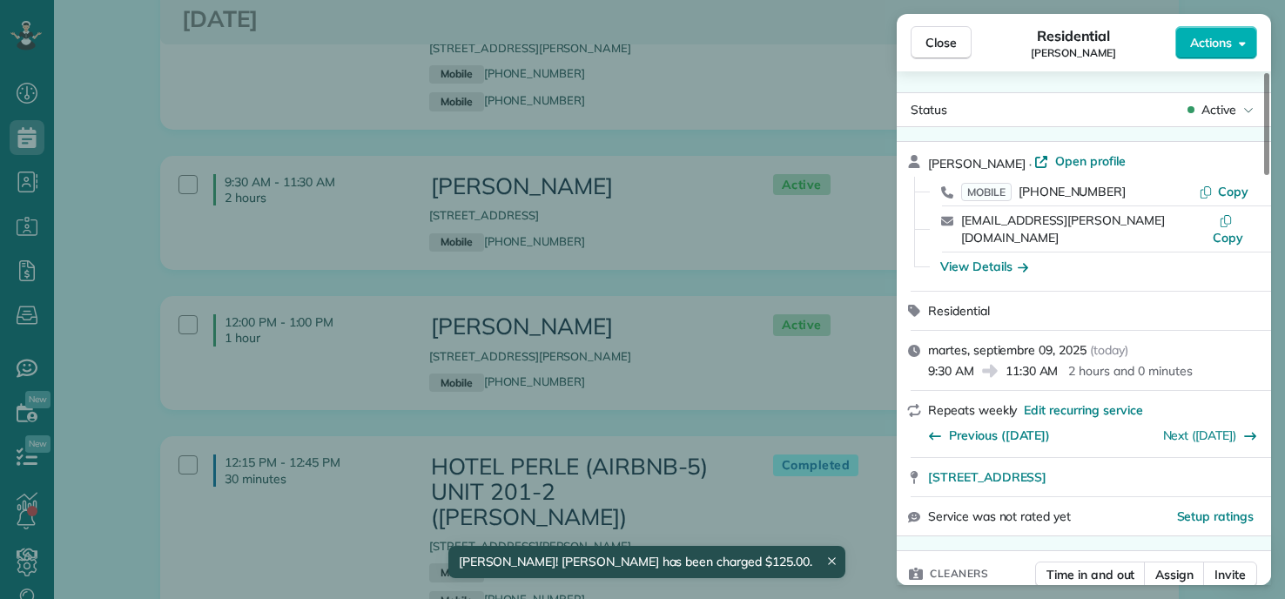
click at [727, 232] on div "Close Residential COURTENAY MILLER Actions Status Active COURTENAY MILLER · Ope…" at bounding box center [642, 299] width 1285 height 599
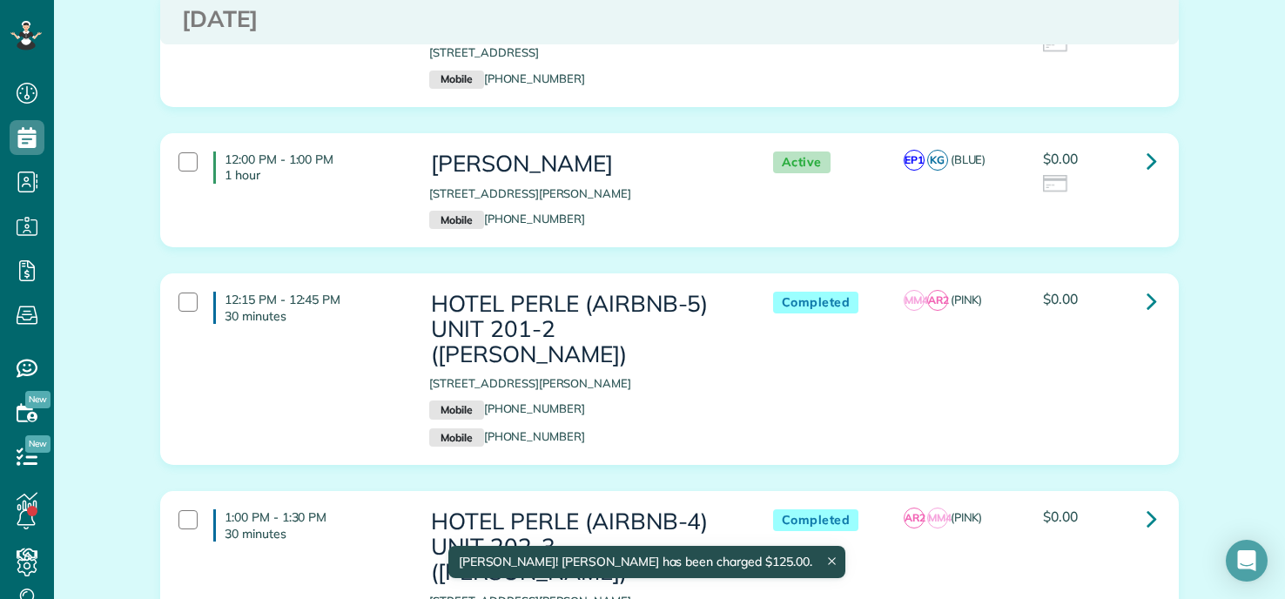
scroll to position [1045, 0]
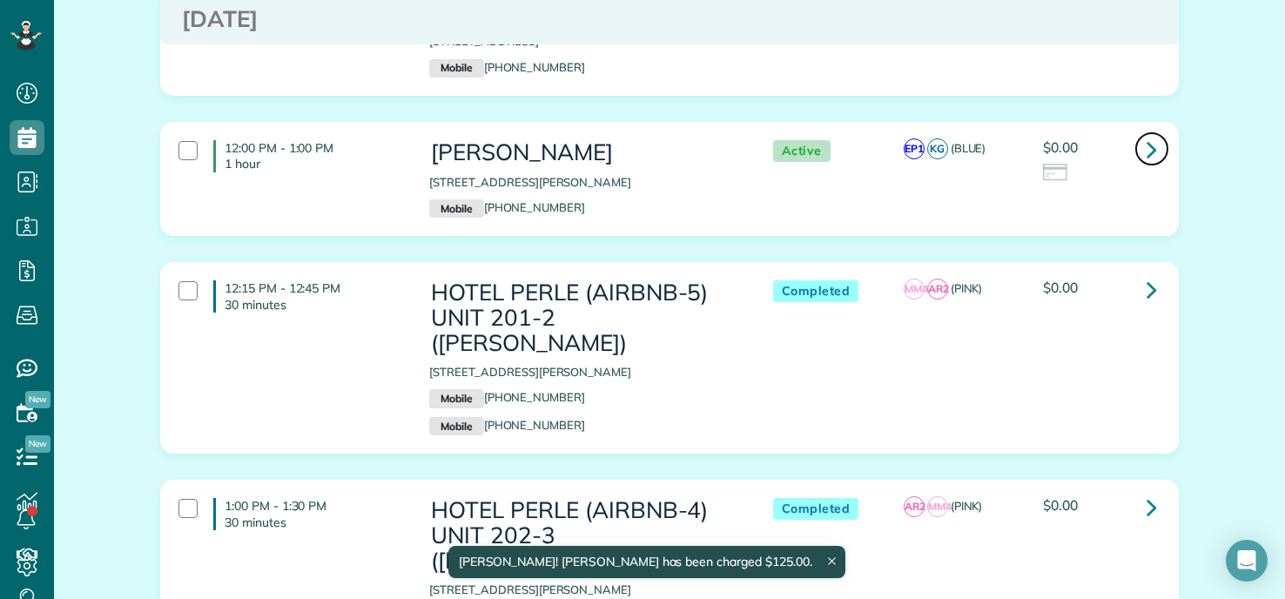
click at [1147, 134] on icon at bounding box center [1152, 149] width 10 height 30
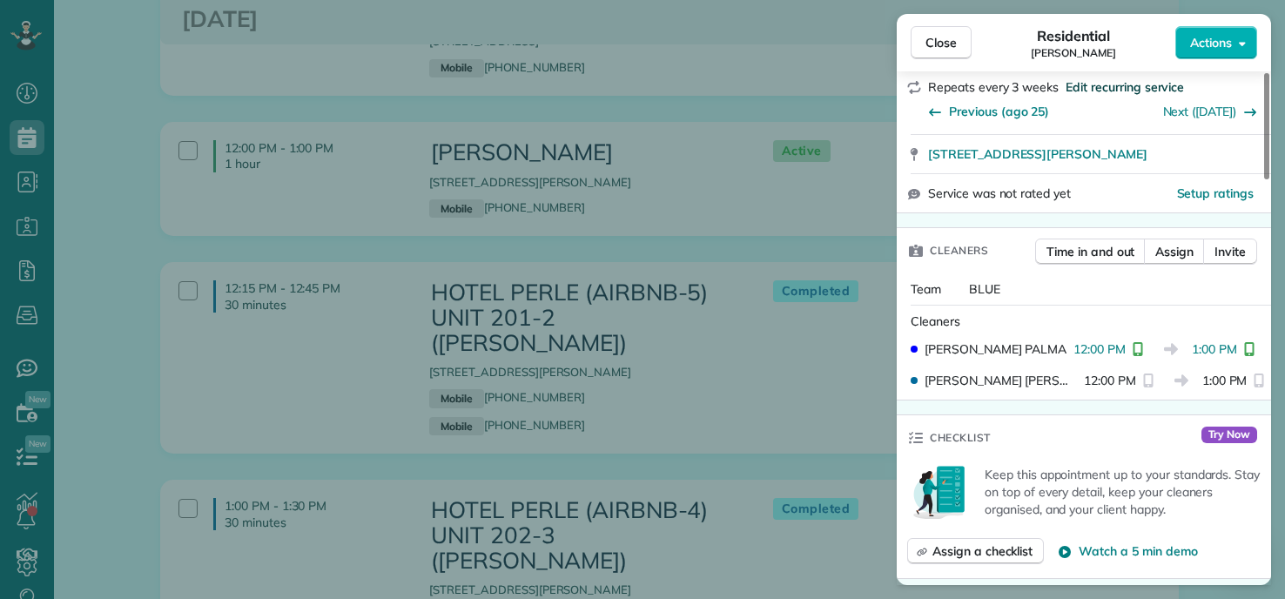
scroll to position [348, 0]
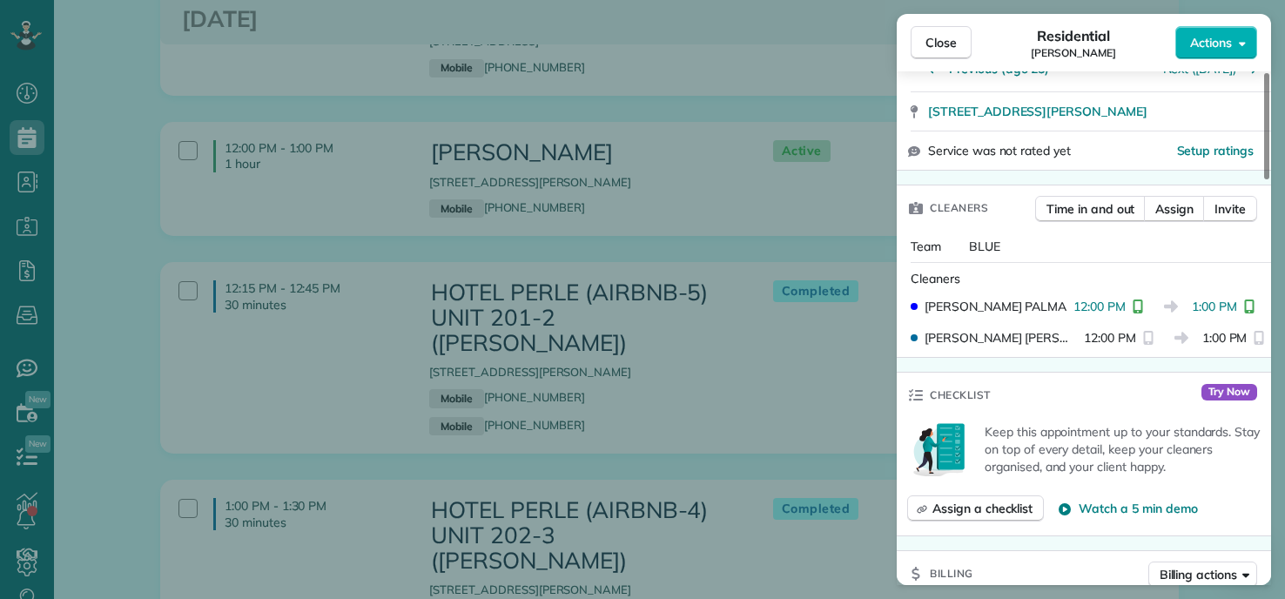
click at [987, 206] on div "Cleaners" at bounding box center [948, 207] width 102 height 45
click at [661, 220] on div "Close Residential STEPHEN PHILIPSON Actions Status Active STEPHEN PHILIPSON · O…" at bounding box center [642, 299] width 1285 height 599
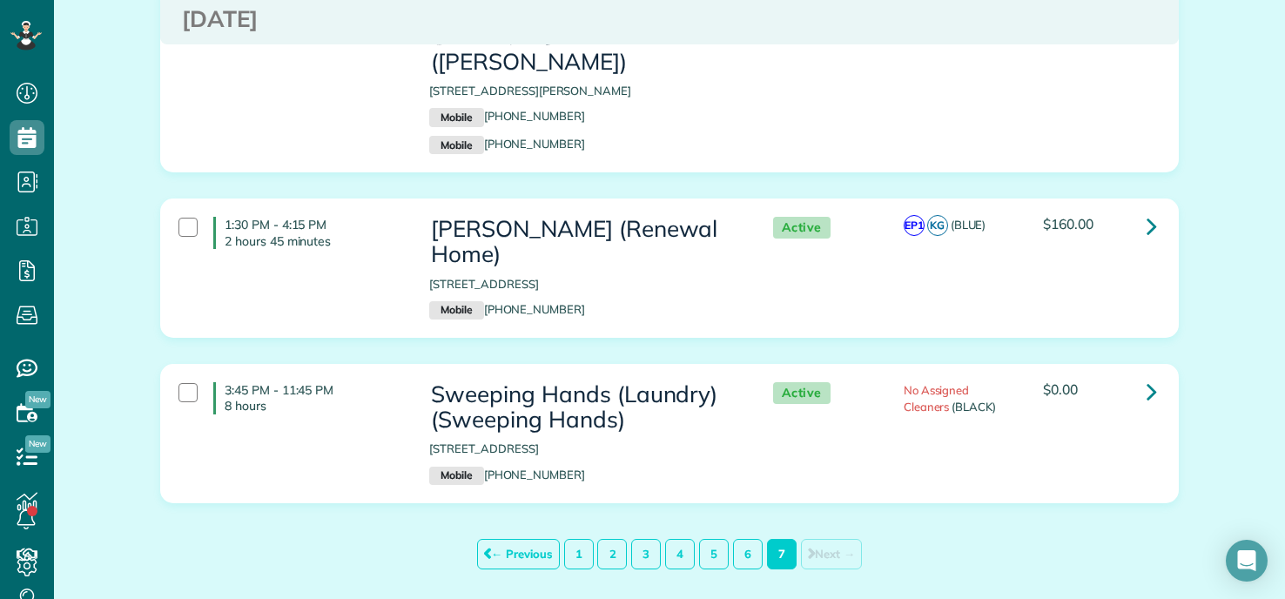
scroll to position [1551, 0]
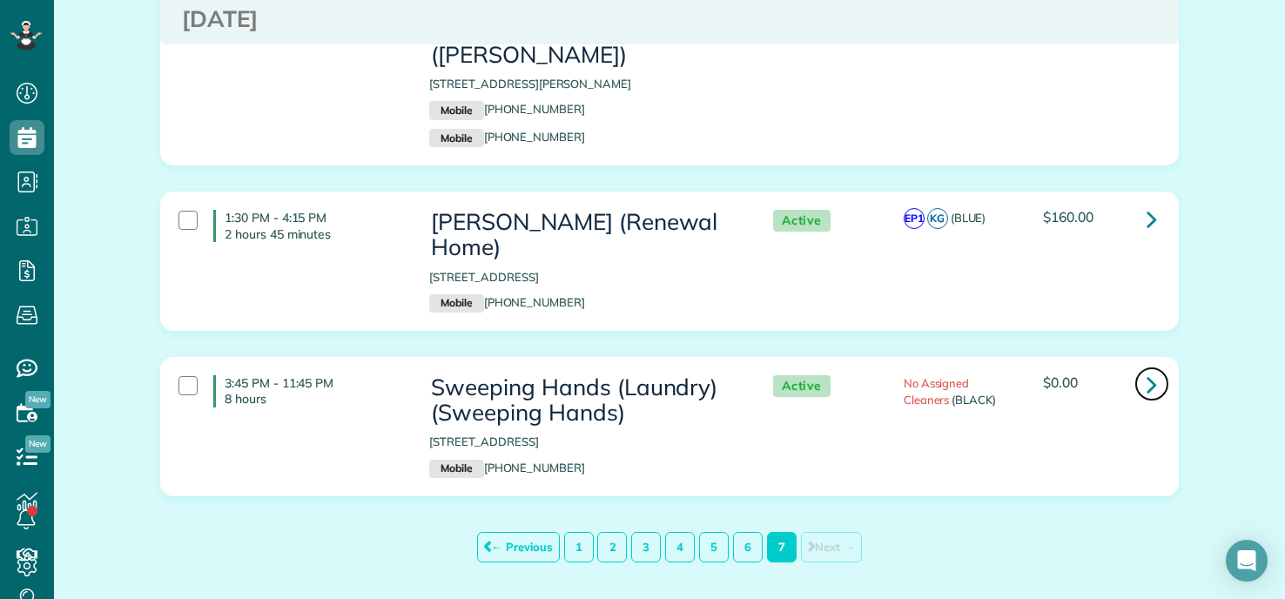
click at [1147, 369] on icon at bounding box center [1152, 384] width 10 height 30
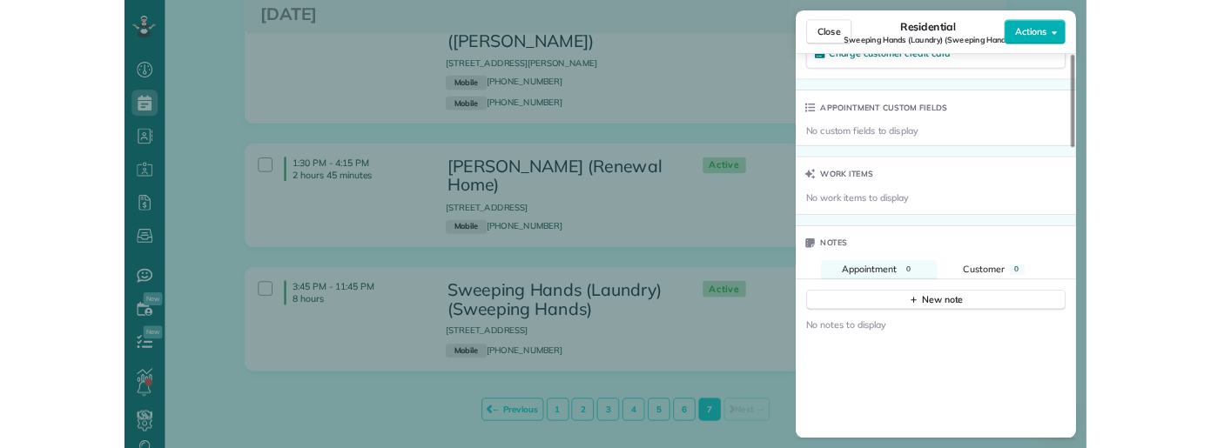
scroll to position [1045, 0]
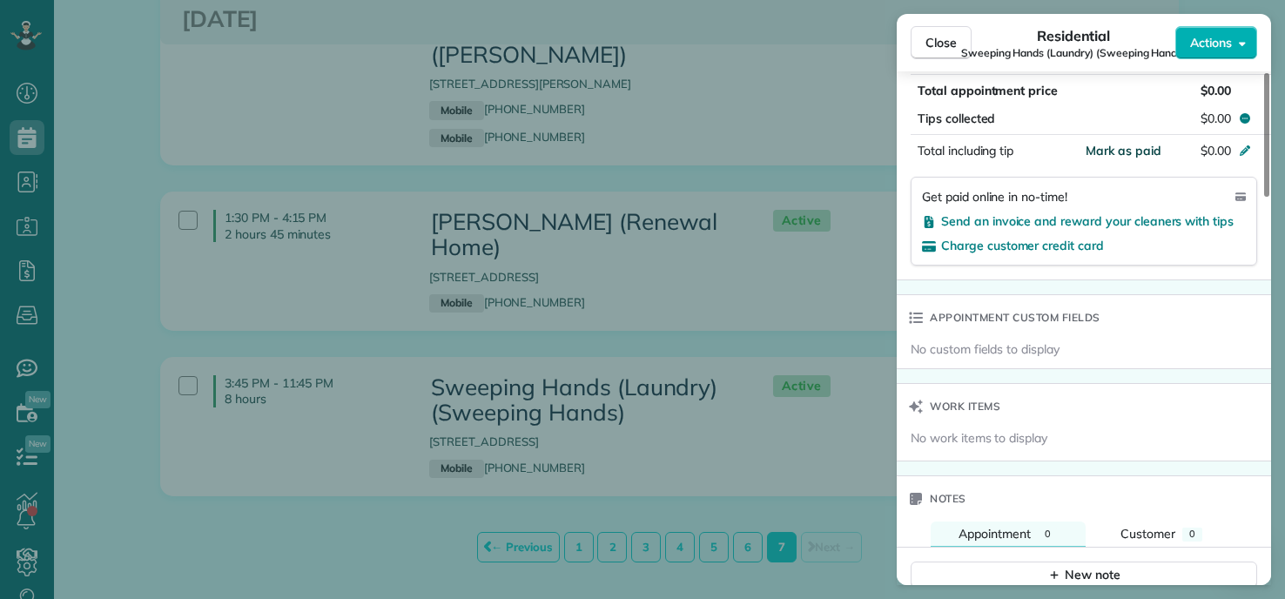
click at [1134, 153] on span "Mark as paid" at bounding box center [1124, 151] width 76 height 16
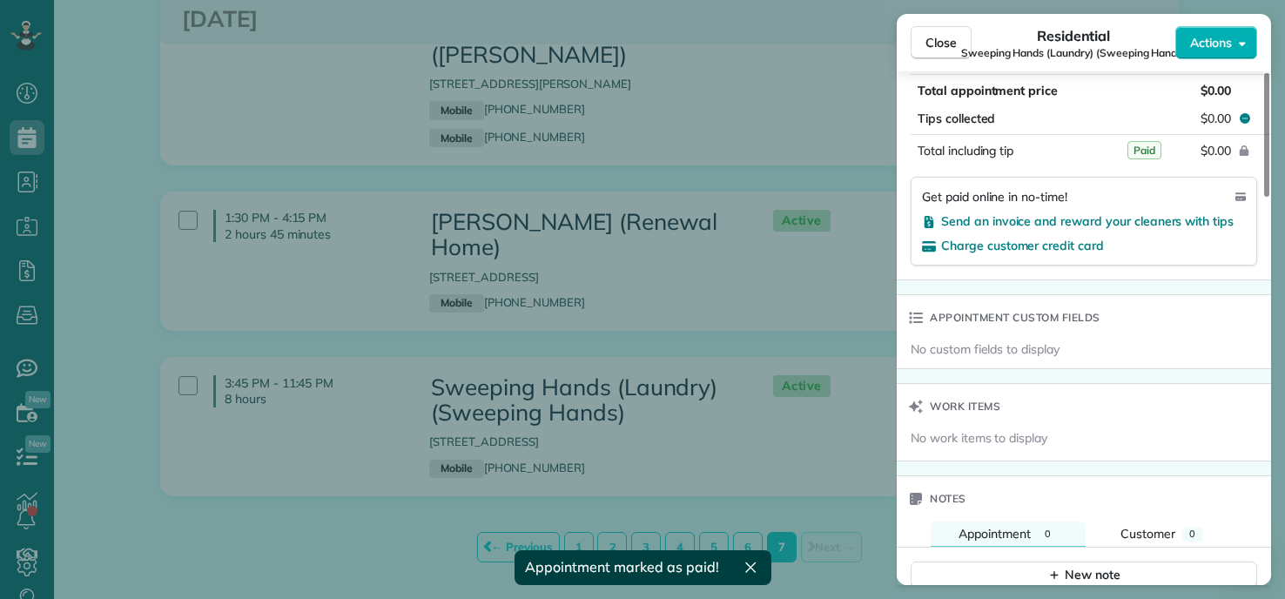
click at [603, 462] on div "Close Residential Sweeping Hands (Laundry) (Sweeping Hands) Actions Status Acti…" at bounding box center [642, 299] width 1285 height 599
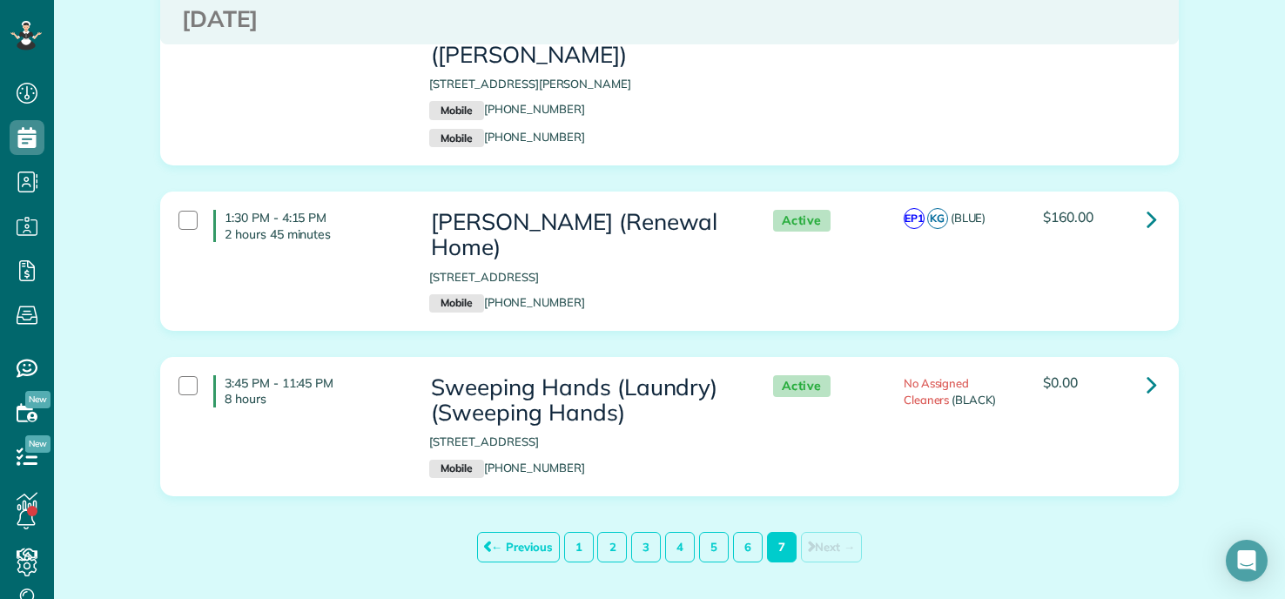
click at [902, 273] on div "1:30 PM - 4:15 PM 2 hours 45 minutes Damien Lewis (Renewal Home) 2321 Franklin …" at bounding box center [669, 274] width 1045 height 165
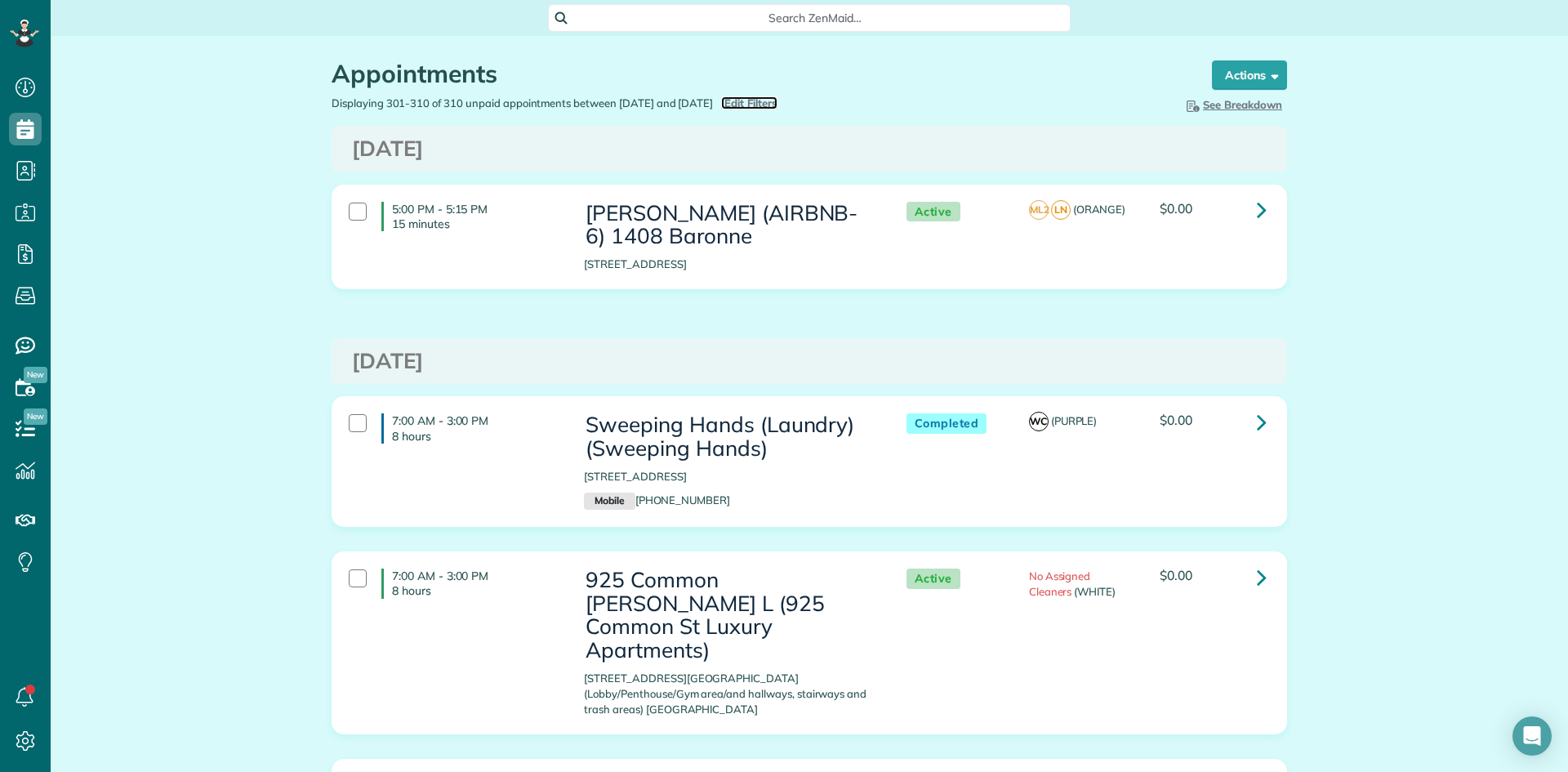
click at [770, 101] on span "Edit Filters" at bounding box center [750, 103] width 53 height 13
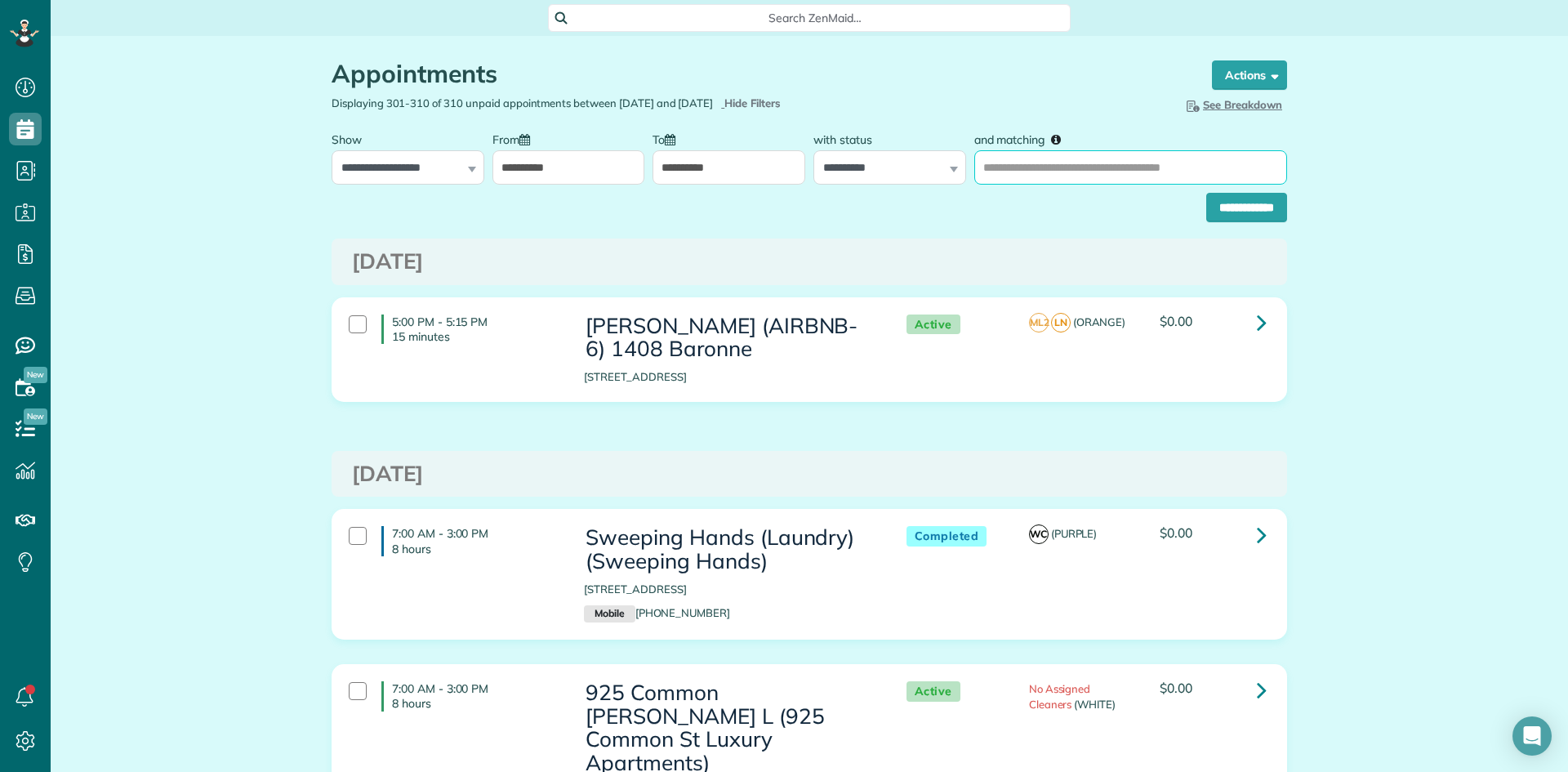
click at [1063, 176] on input "and matching" at bounding box center [1131, 167] width 313 height 35
type input "*****"
click at [1204, 193] on input "**********" at bounding box center [1246, 207] width 81 height 29
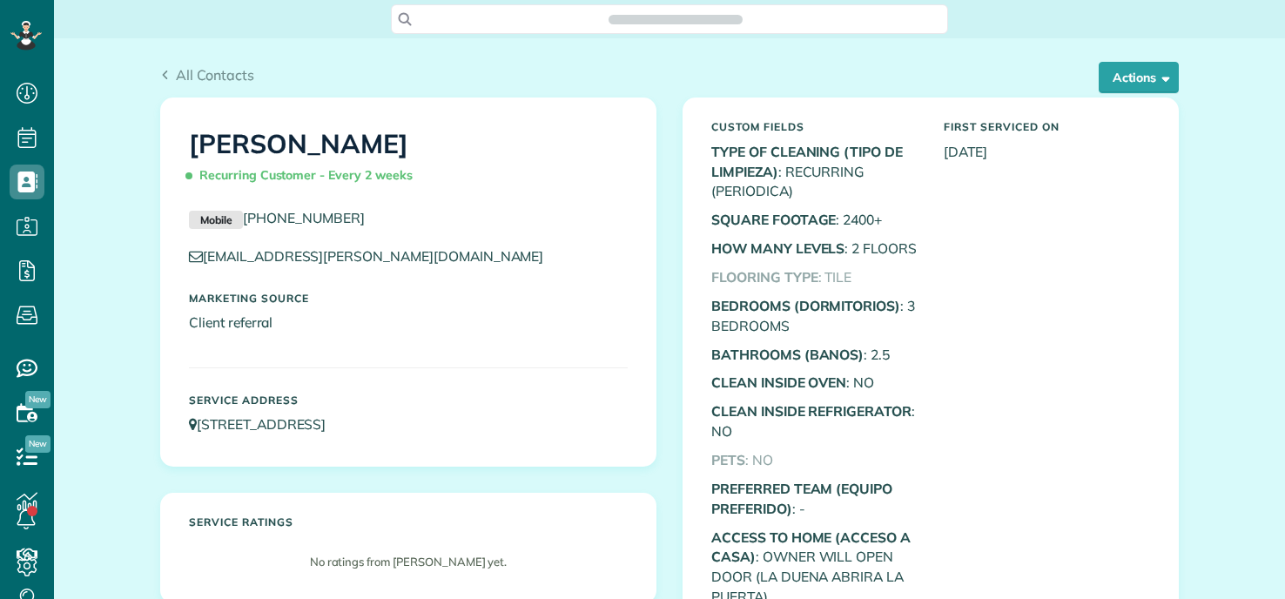
scroll to position [8, 8]
click at [1137, 92] on button "Actions" at bounding box center [1139, 77] width 80 height 31
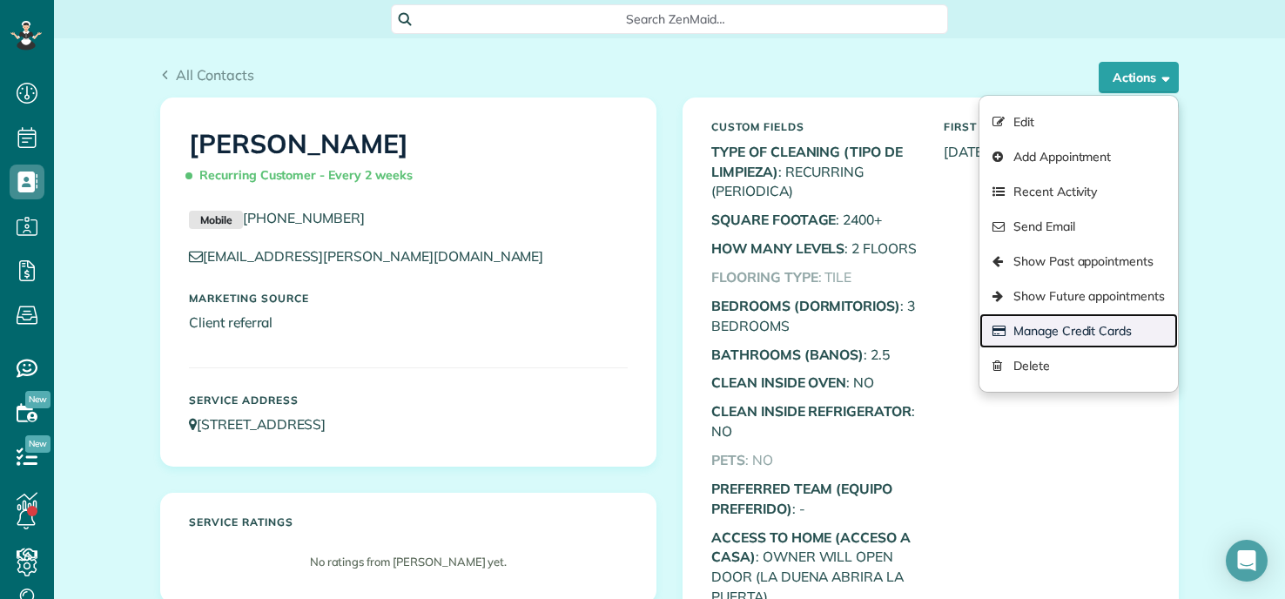
click at [1017, 335] on link "Manage Credit Cards" at bounding box center [1079, 330] width 199 height 35
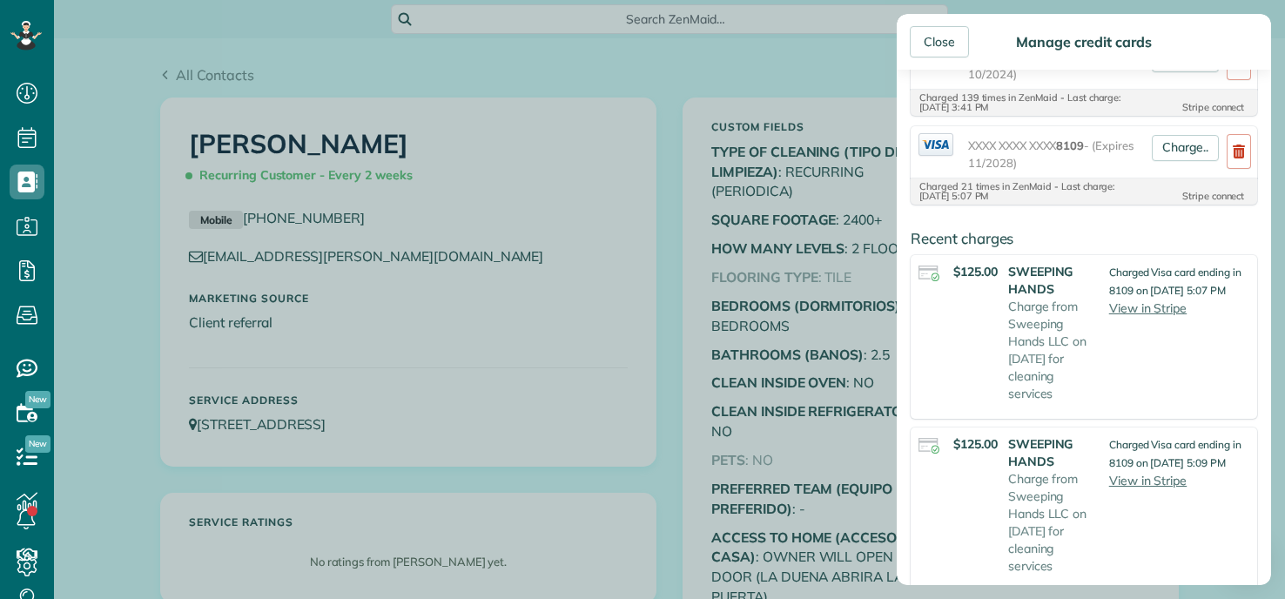
scroll to position [174, 0]
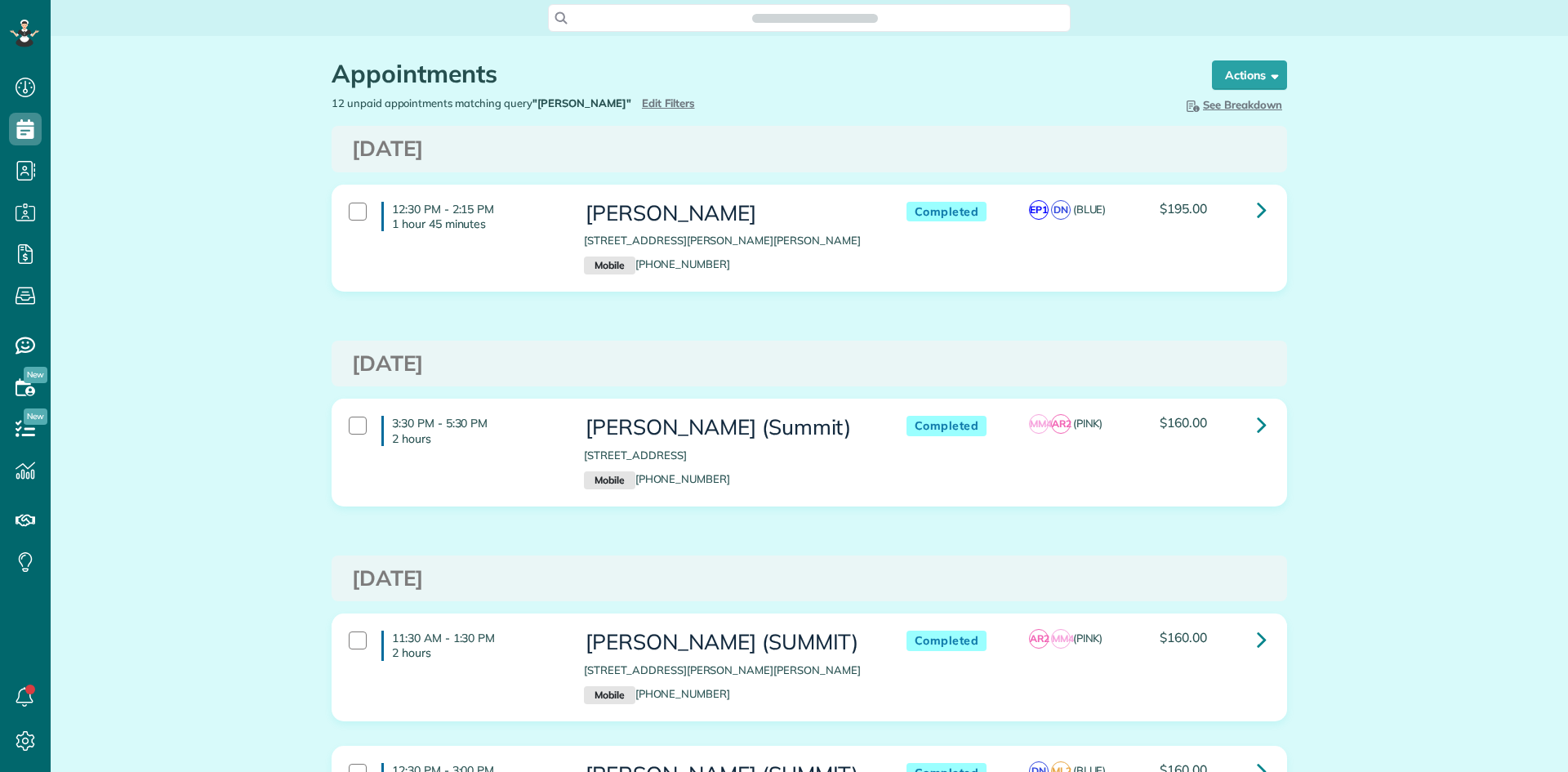
scroll to position [8, 8]
type input "**********"
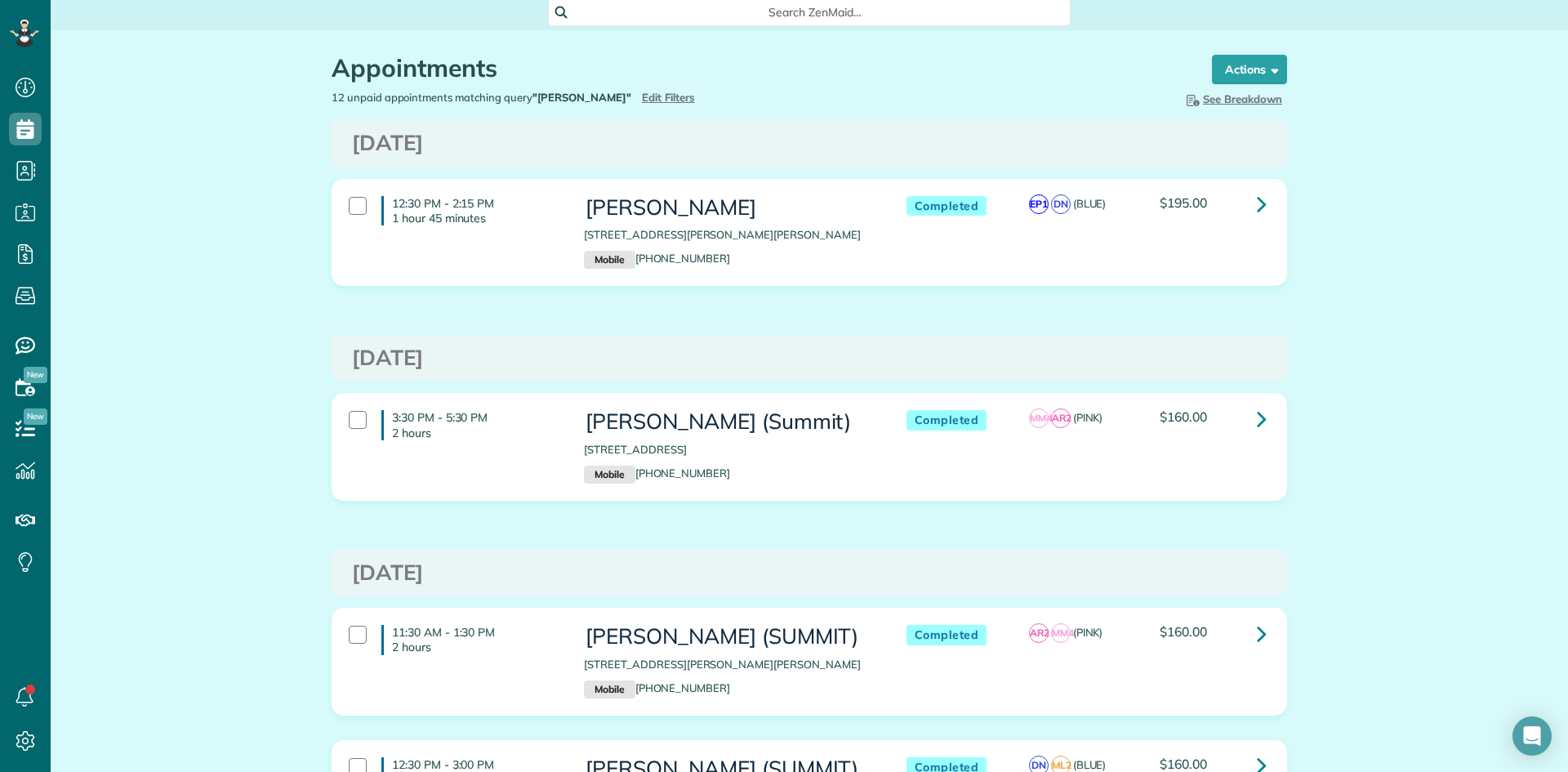
scroll to position [0, 0]
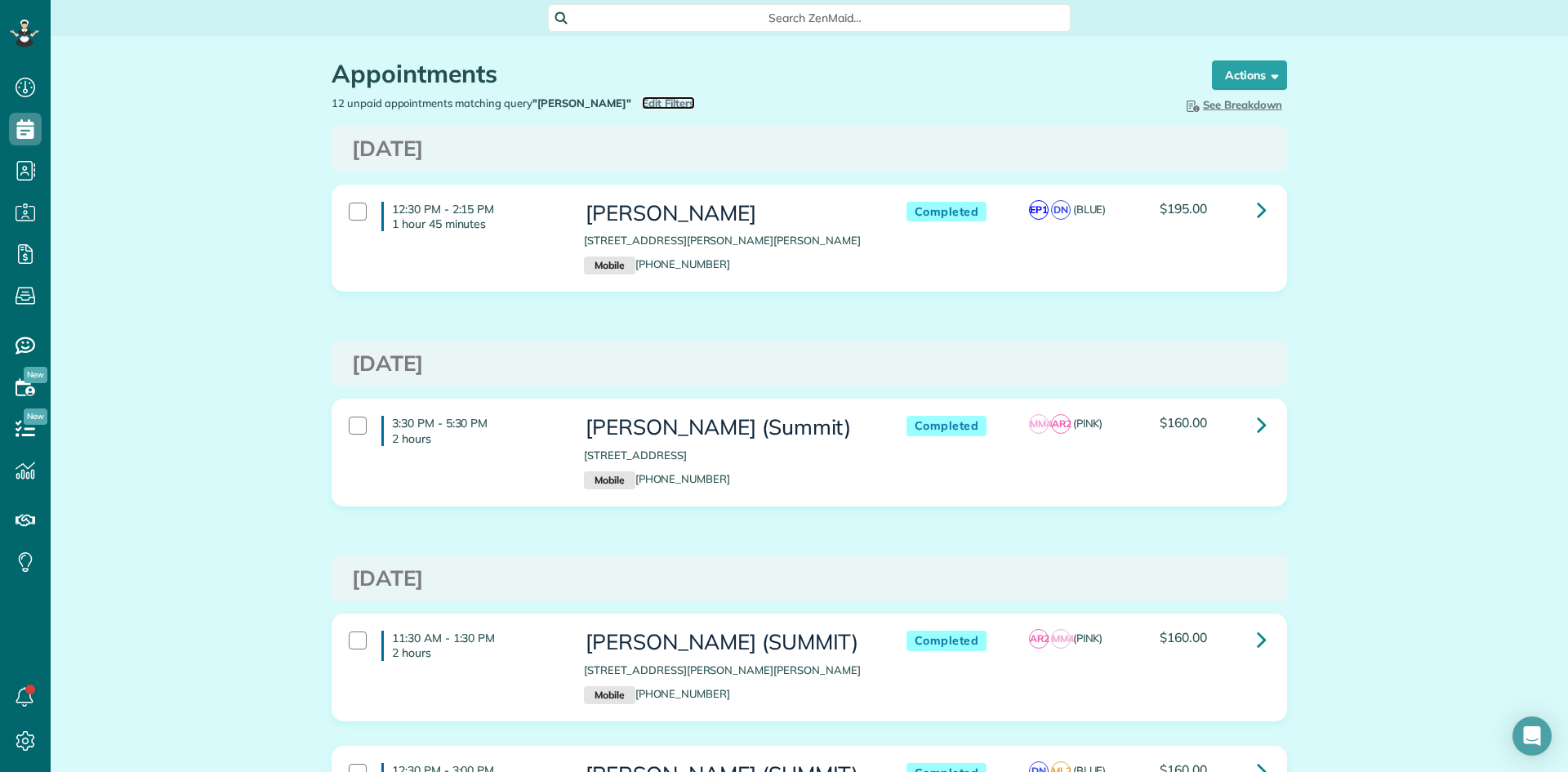
click at [641, 100] on span "Edit Filters" at bounding box center [668, 103] width 53 height 13
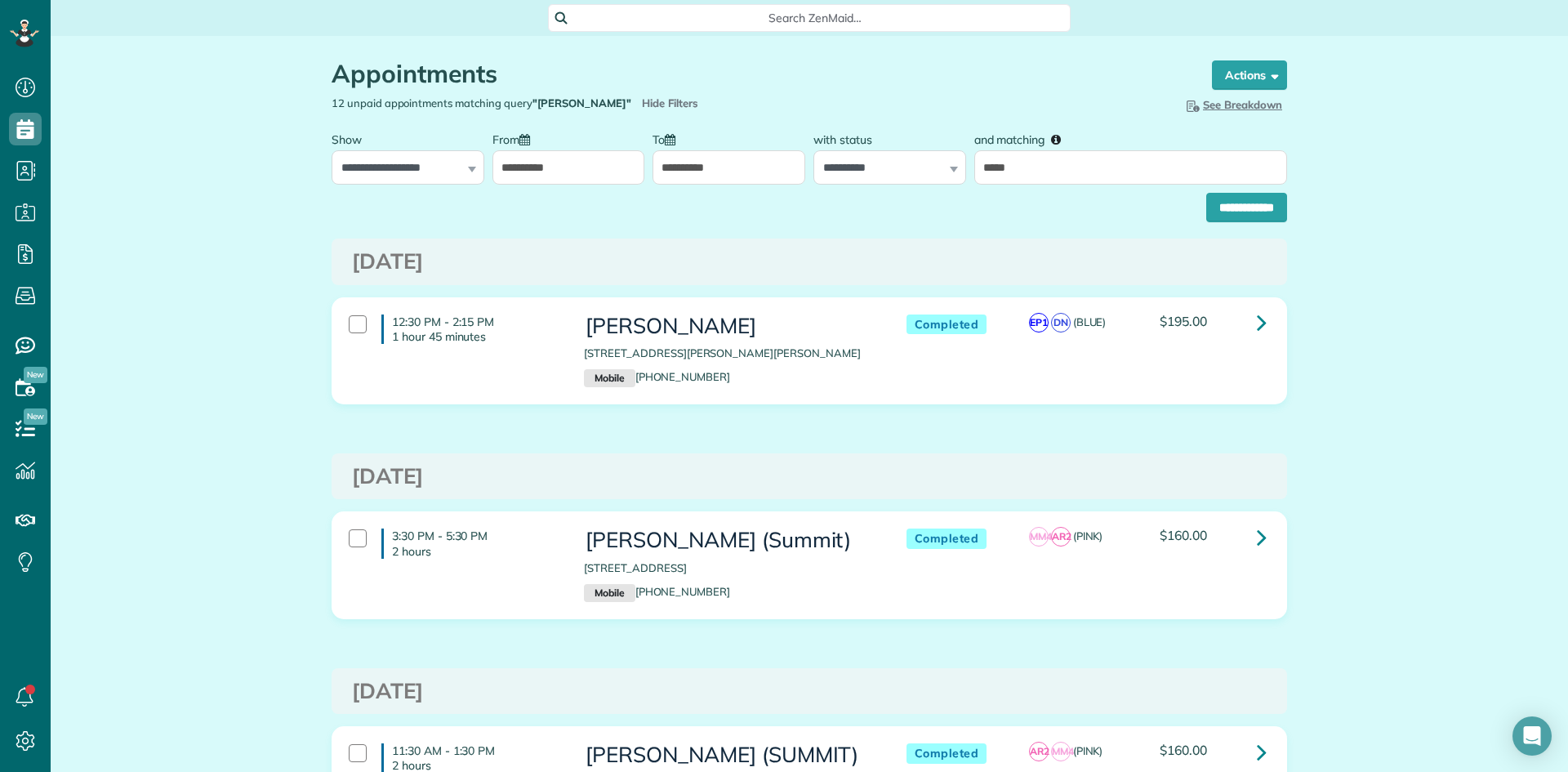
click at [529, 165] on input "**********" at bounding box center [568, 167] width 153 height 35
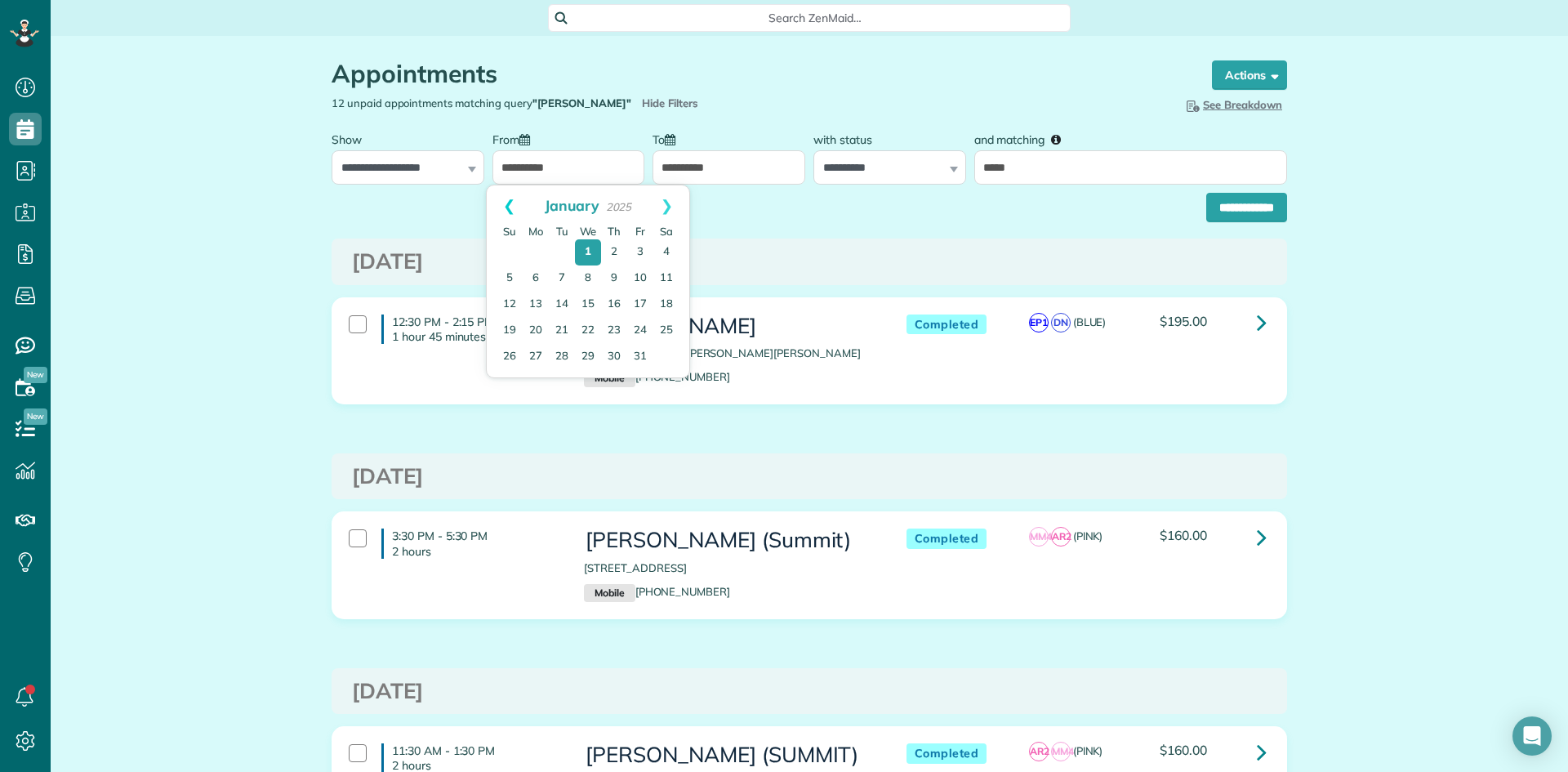
click at [509, 199] on link "Prev" at bounding box center [509, 206] width 45 height 41
click at [496, 199] on link "Prev" at bounding box center [509, 206] width 45 height 41
click at [563, 251] on link "1" at bounding box center [562, 252] width 26 height 26
type input "**********"
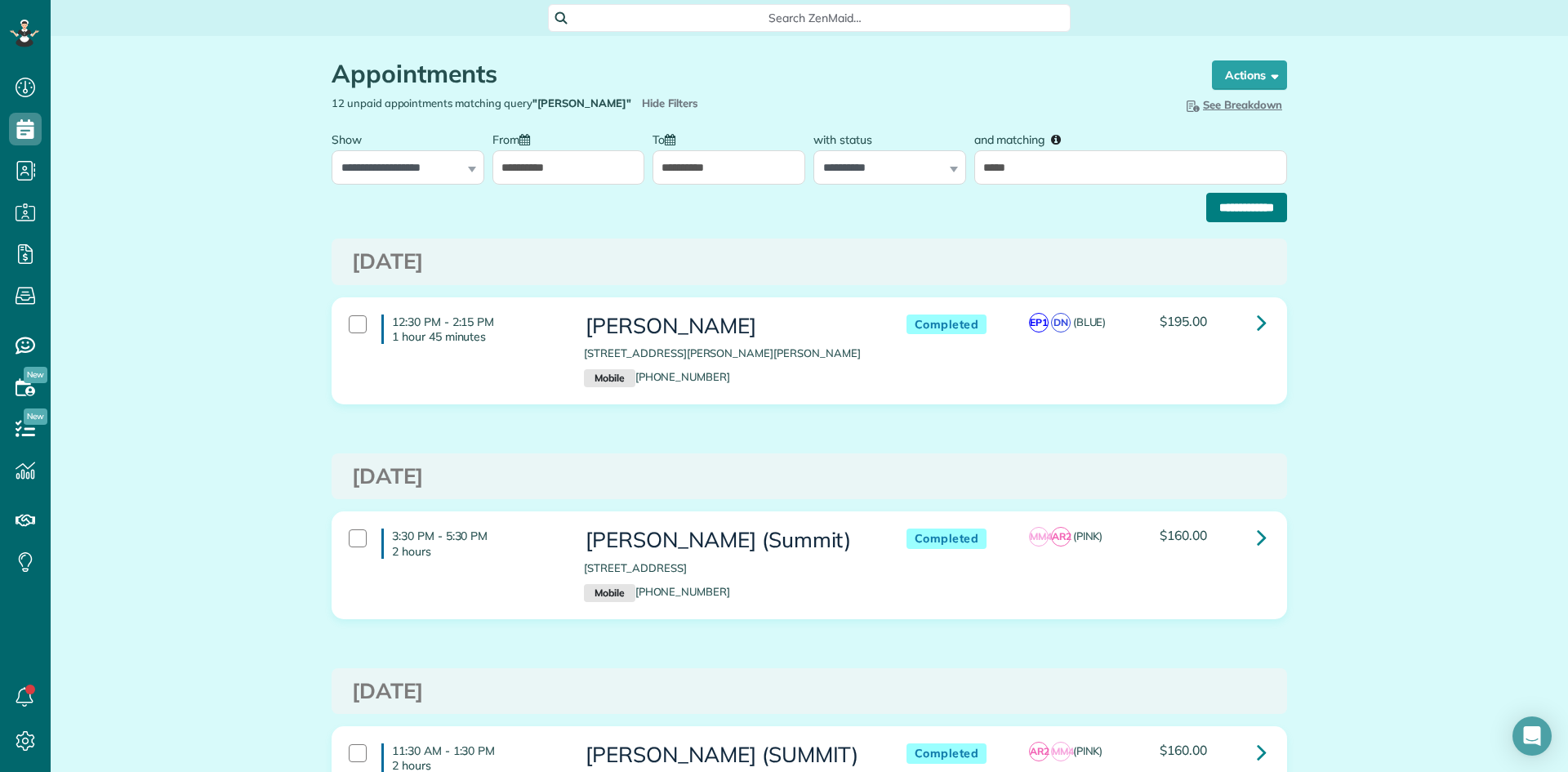
click at [1223, 209] on input "**********" at bounding box center [1246, 207] width 81 height 29
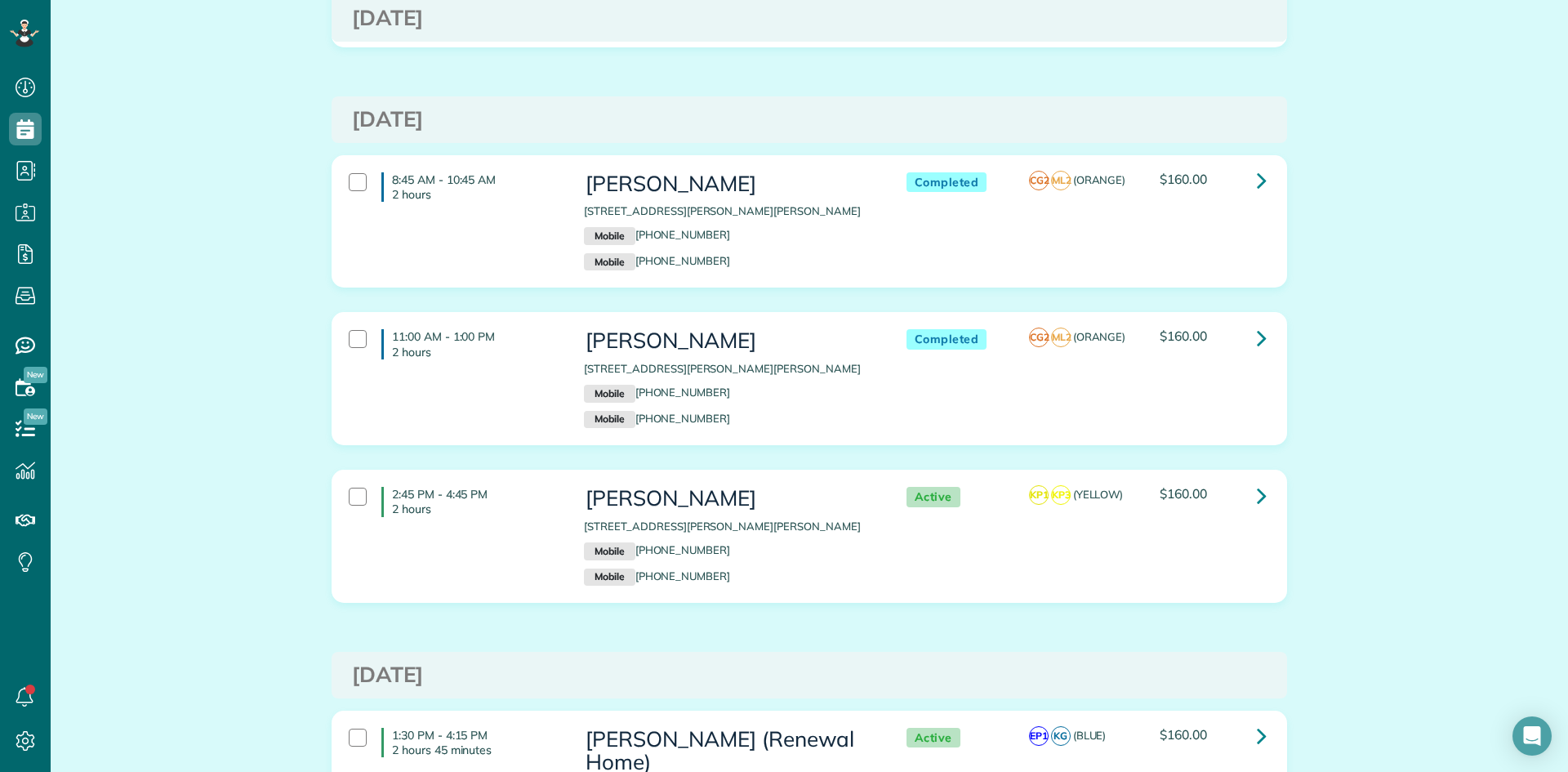
scroll to position [2117, 0]
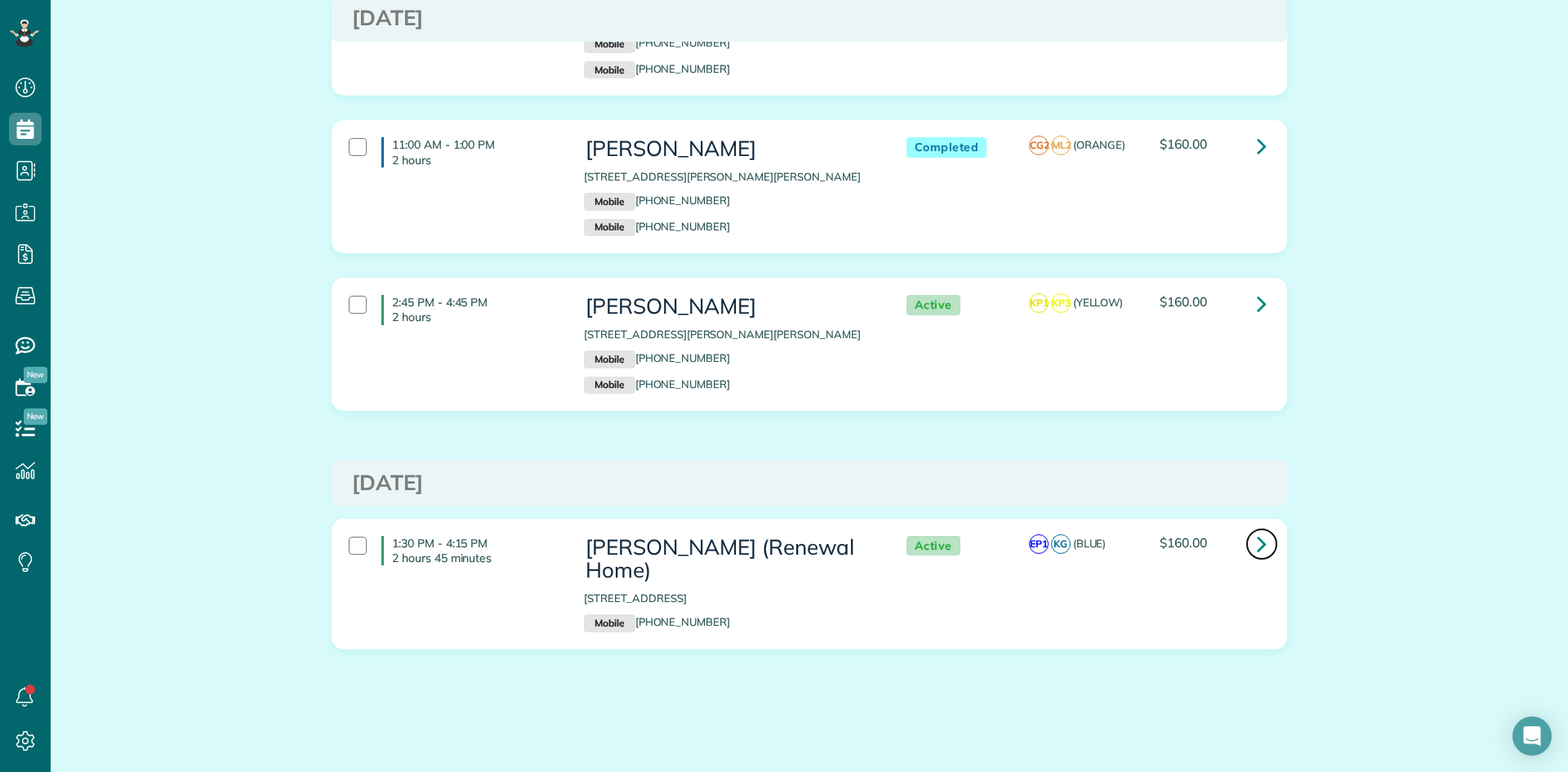
click at [1259, 542] on icon at bounding box center [1261, 543] width 9 height 28
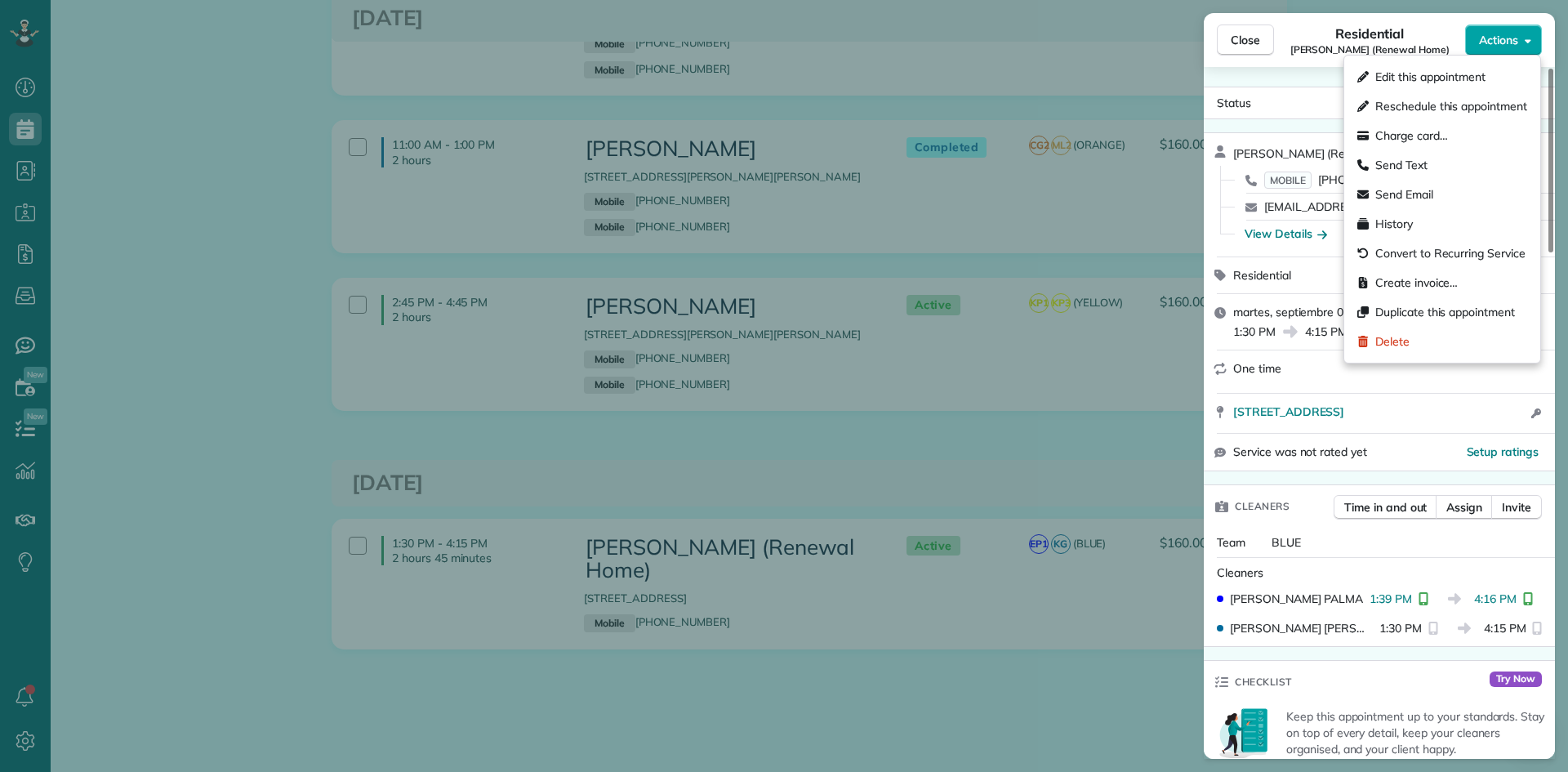
click at [1501, 46] on span "Actions" at bounding box center [1499, 39] width 39 height 16
click at [1420, 282] on span "Create invoice…" at bounding box center [1416, 282] width 83 height 16
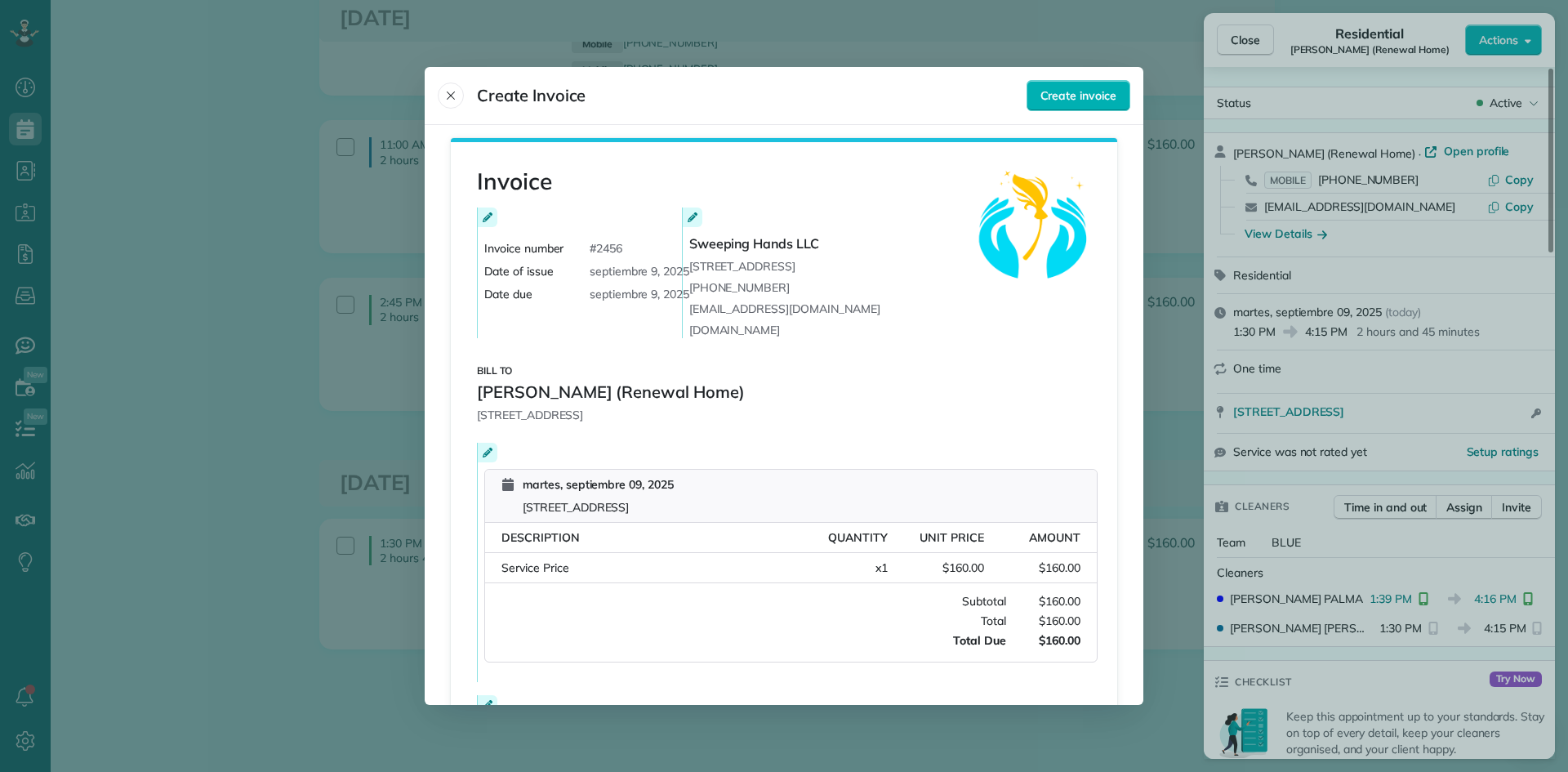
scroll to position [205, 0]
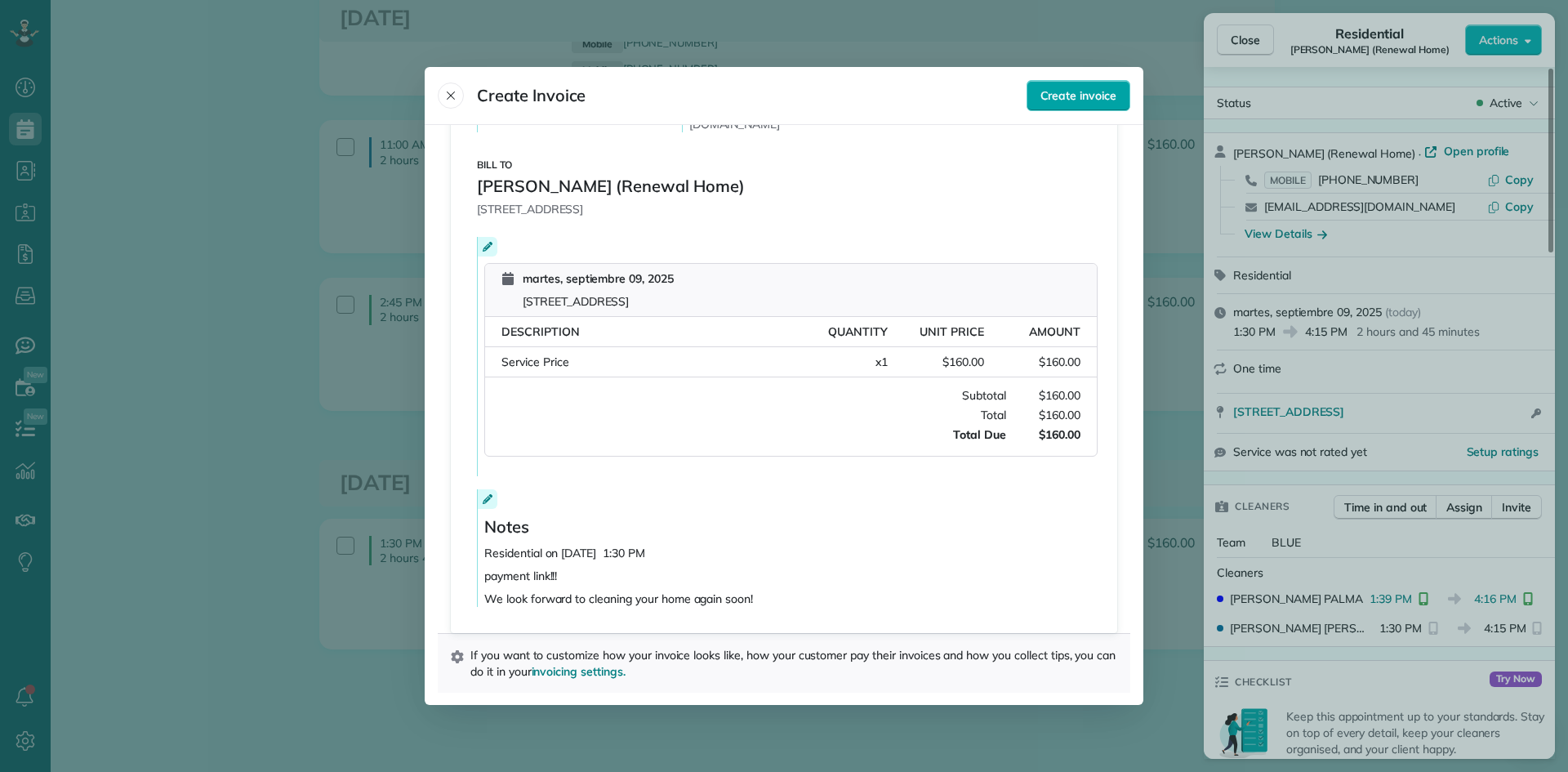
click at [1077, 94] on span "Create invoice" at bounding box center [1078, 95] width 76 height 16
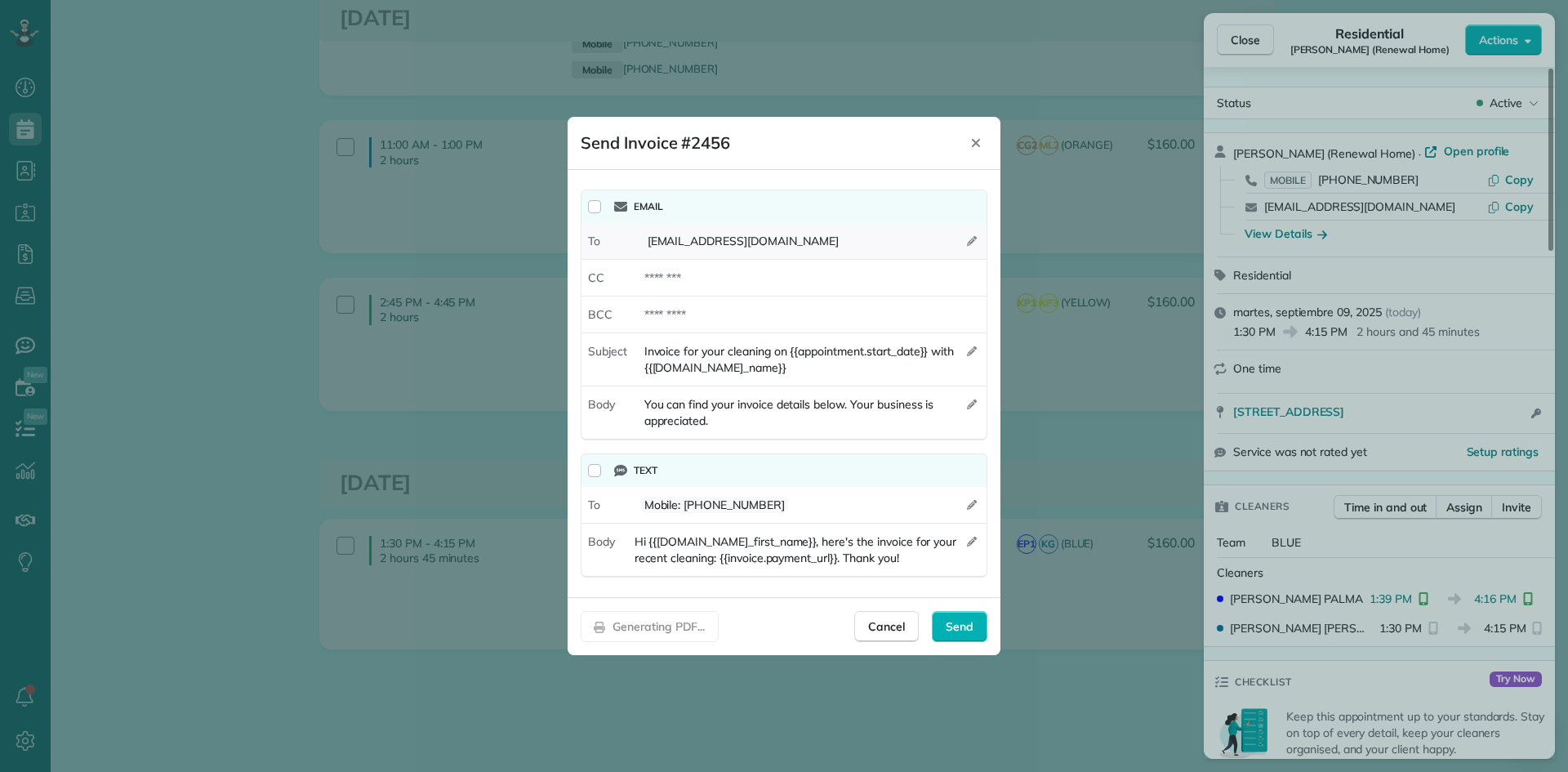
click at [722, 239] on span "[EMAIL_ADDRESS][DOMAIN_NAME]" at bounding box center [743, 240] width 198 height 16
click at [972, 237] on icon "button" at bounding box center [972, 241] width 9 height 9
click at [974, 240] on icon "button" at bounding box center [972, 241] width 9 height 9
click at [749, 275] on span "[EMAIL_ADDRESS][DOMAIN_NAME]" at bounding box center [761, 274] width 191 height 16
click at [739, 277] on span "[EMAIL_ADDRESS][DOMAIN_NAME]" at bounding box center [761, 274] width 191 height 16
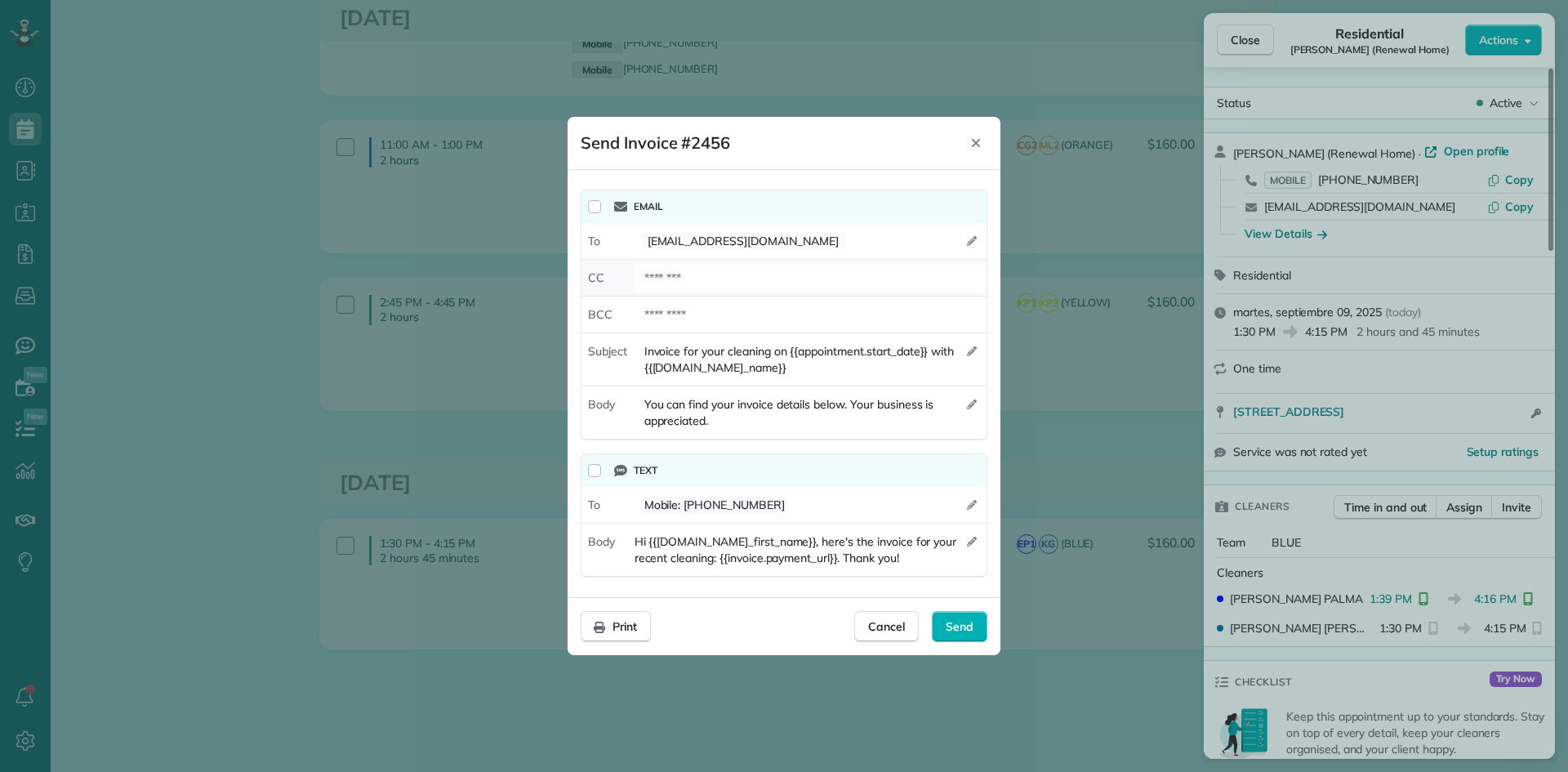
click at [711, 281] on div at bounding box center [810, 277] width 352 height 29
type div "**********"
click at [749, 174] on div "**********" at bounding box center [784, 383] width 433 height 427
click at [970, 629] on span "Send" at bounding box center [959, 626] width 28 height 16
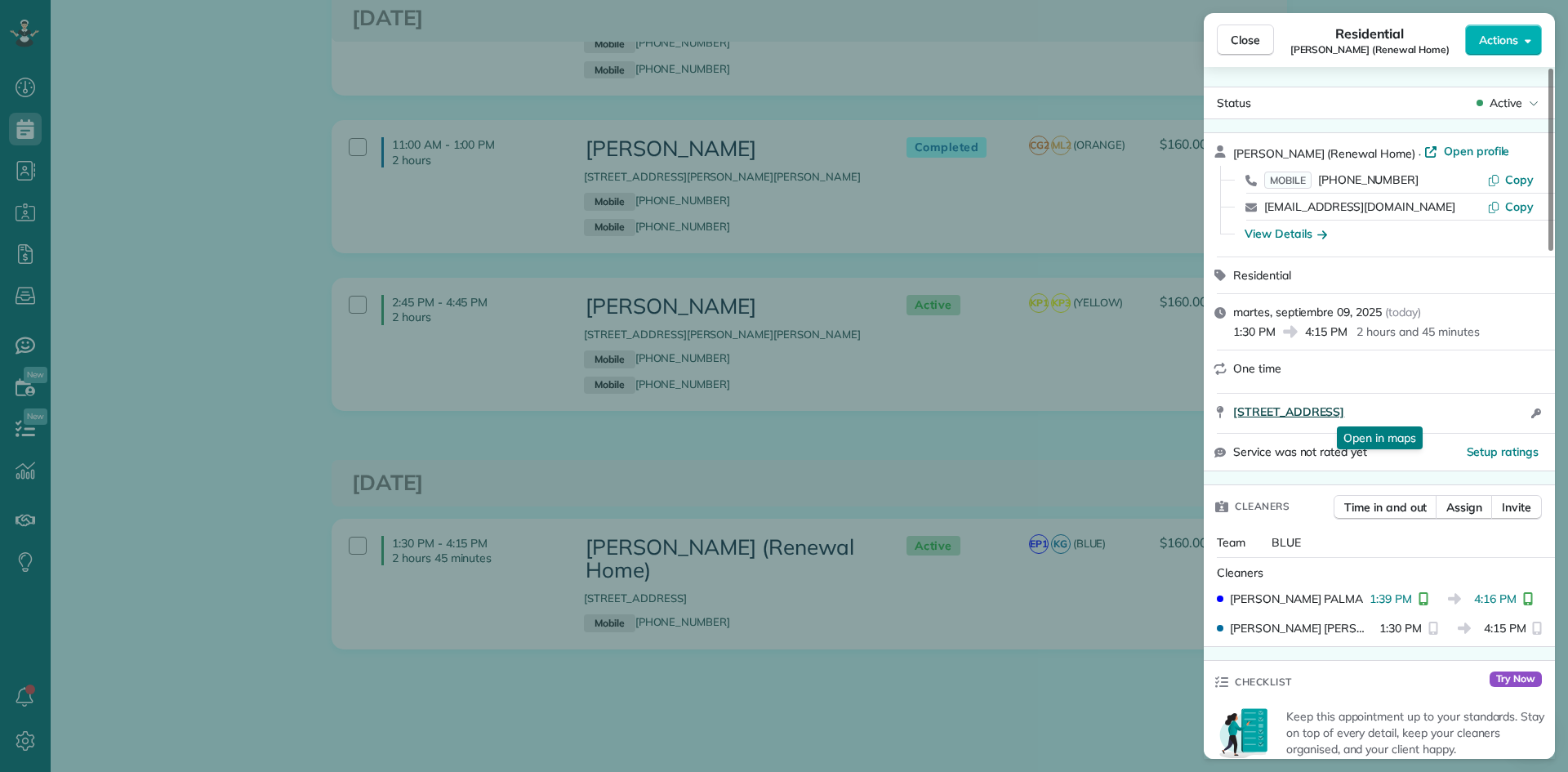
drag, startPoint x: 1235, startPoint y: 421, endPoint x: 1483, endPoint y: 410, distance: 248.2
click at [1483, 410] on div "[STREET_ADDRESS] Open in maps Open in maps Open access information" at bounding box center [1389, 413] width 312 height 20
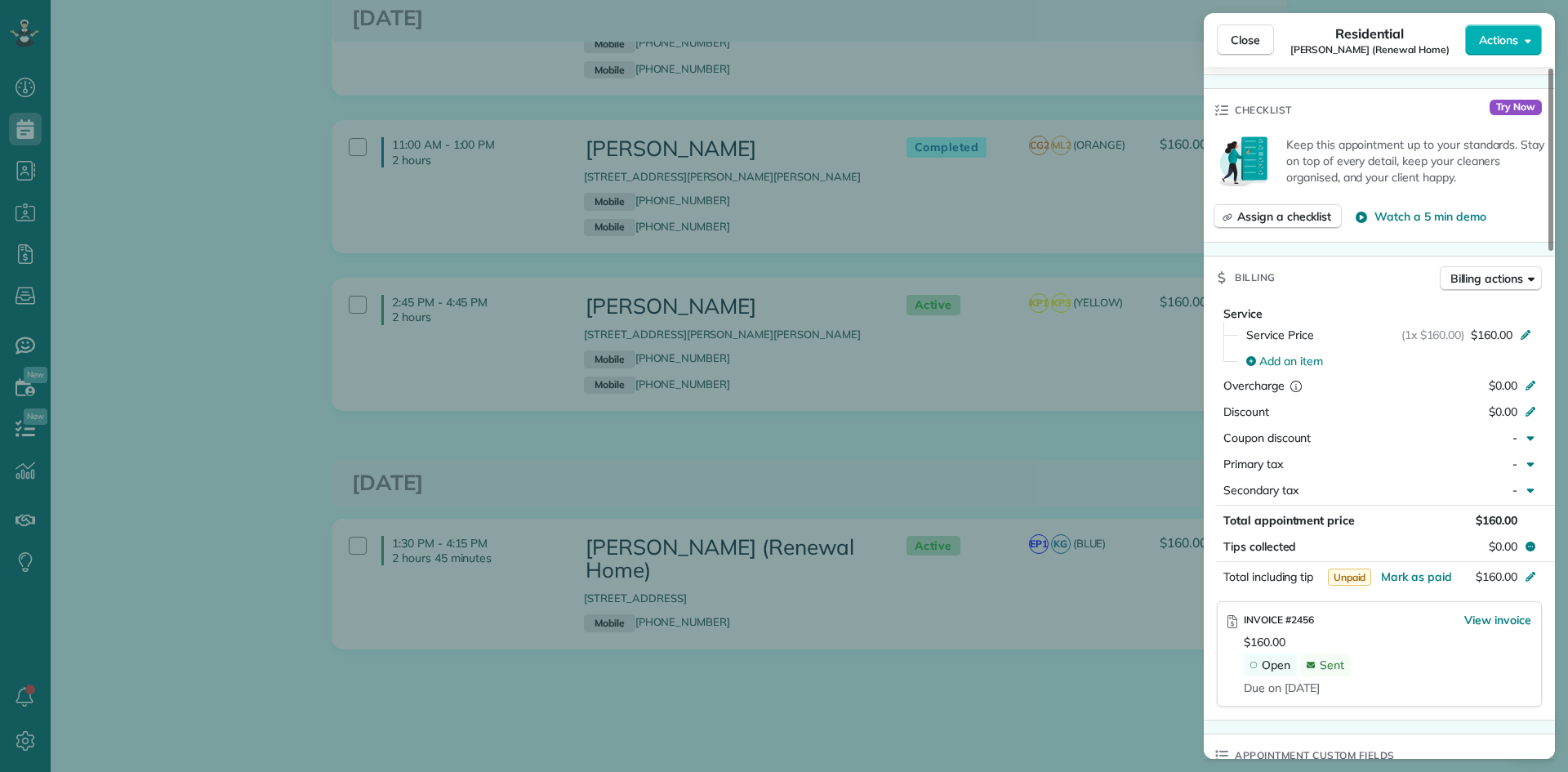
scroll to position [899, 0]
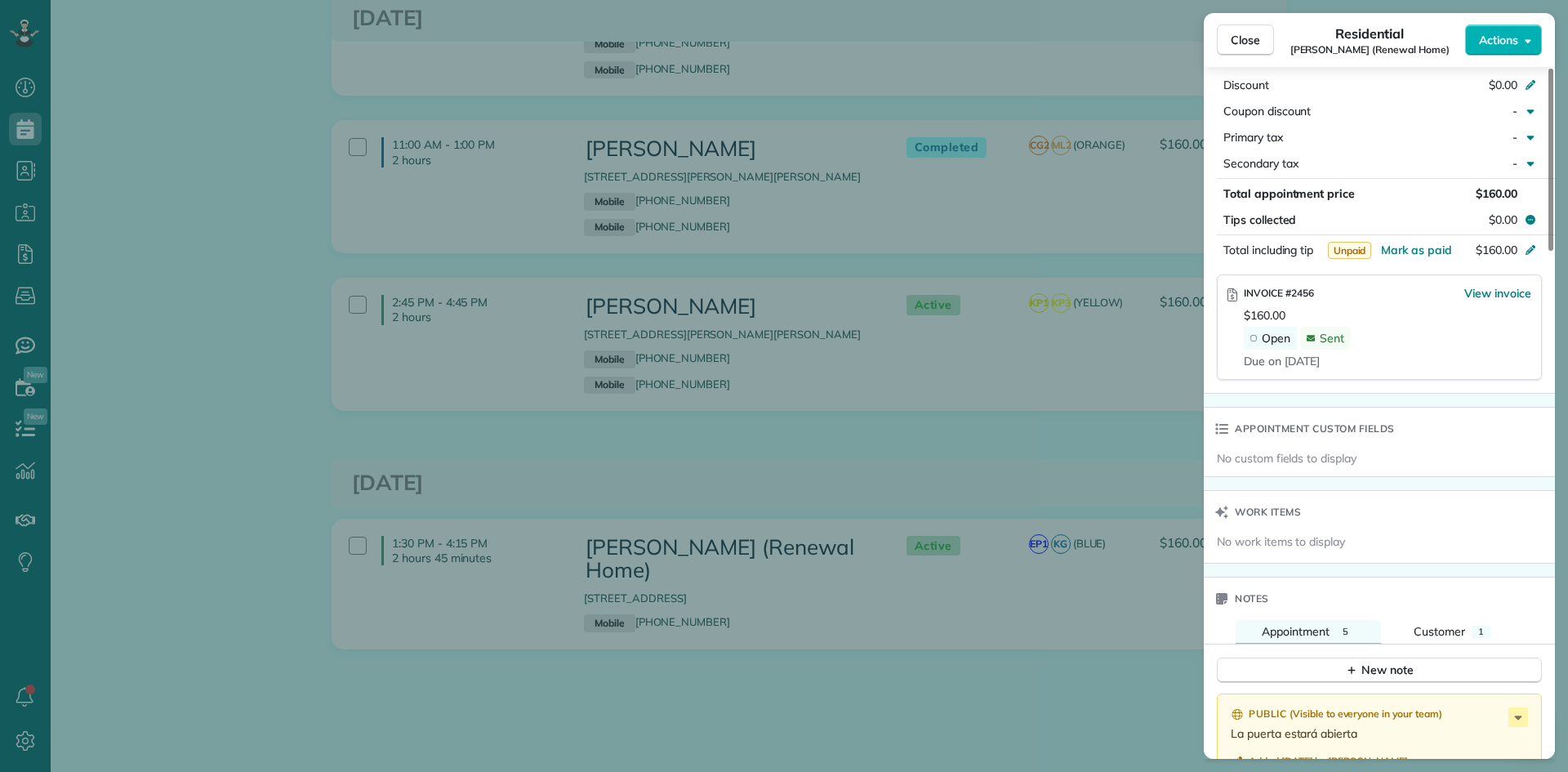
drag, startPoint x: 1318, startPoint y: 292, endPoint x: 1243, endPoint y: 293, distance: 75.0
click at [1243, 293] on div "INVOICE #2456 View invoice $160.00 Open Sent Due on [DATE]" at bounding box center [1380, 327] width 304 height 84
click at [780, 463] on div "Close Residential [PERSON_NAME] (Renewal Home) Actions Status Active [PERSON_NA…" at bounding box center [784, 386] width 1568 height 772
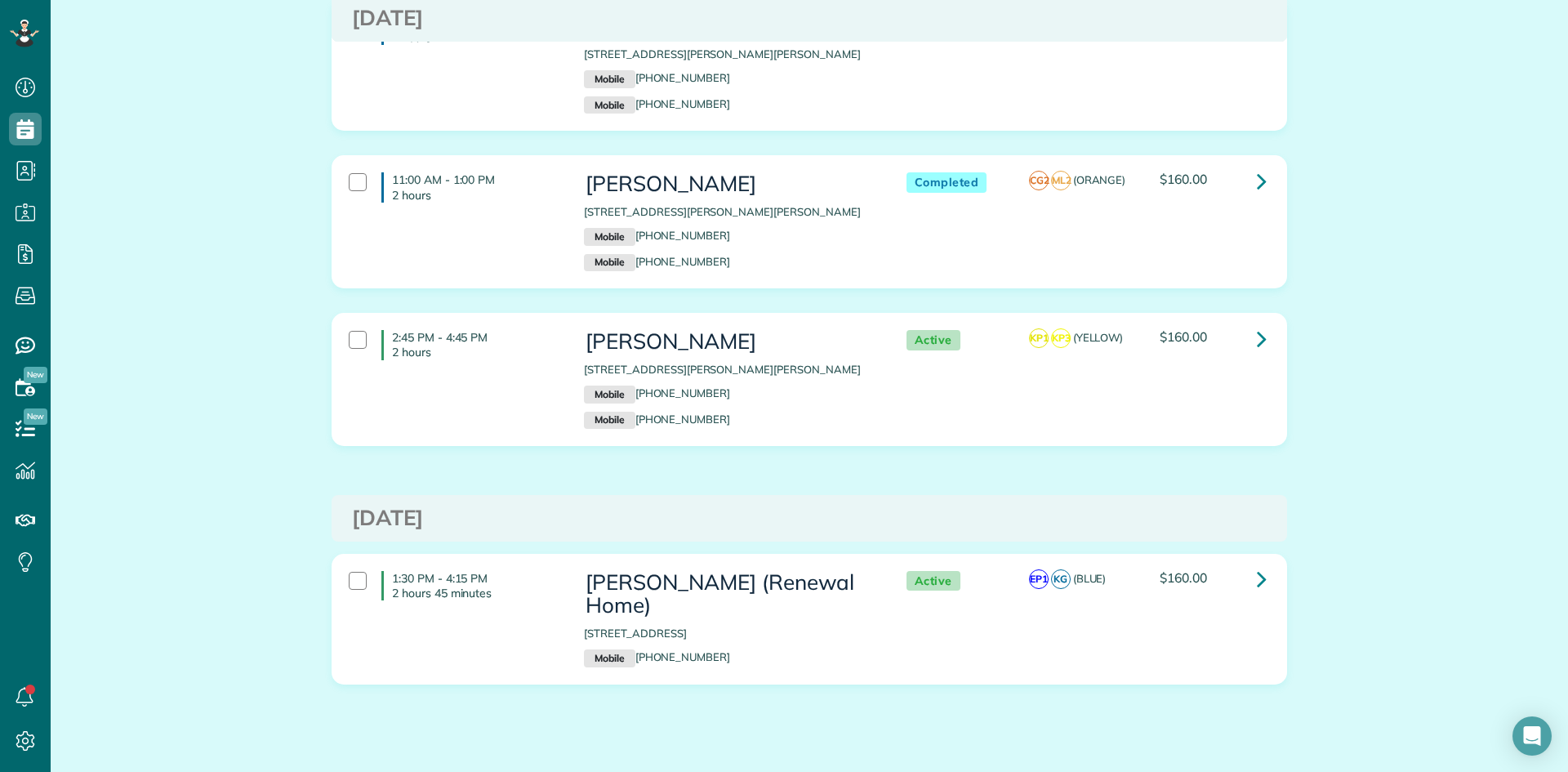
scroll to position [1954, 0]
